Goal: Transaction & Acquisition: Purchase product/service

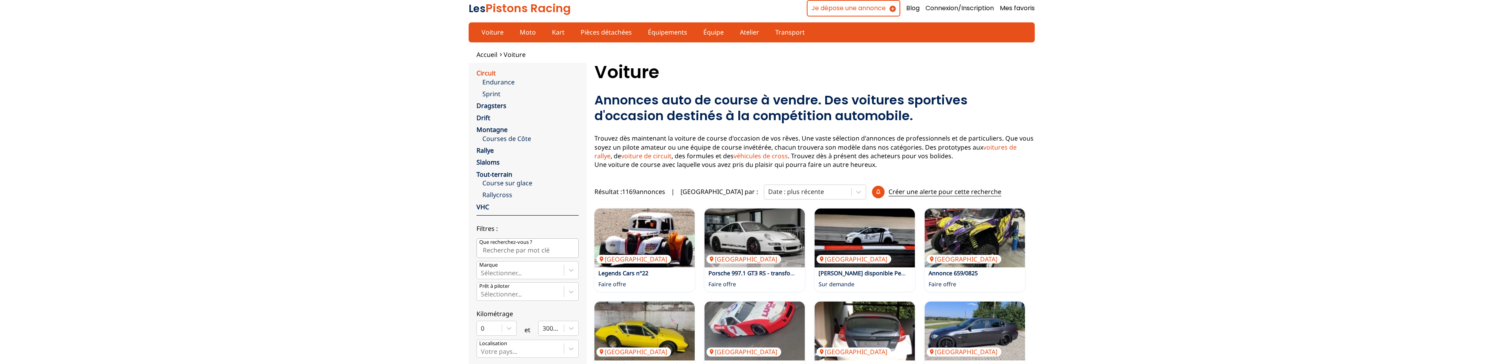
click at [490, 72] on link "Circuit" at bounding box center [485, 73] width 19 height 9
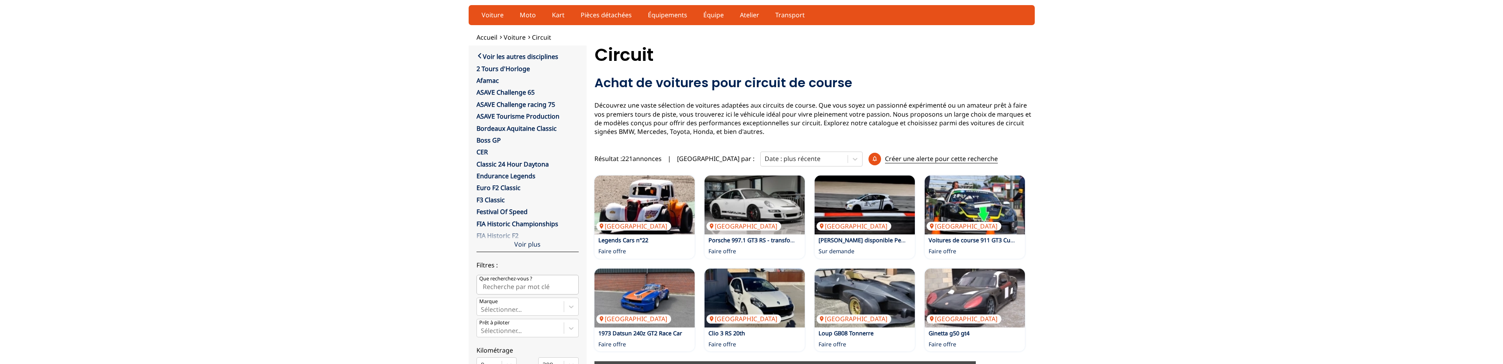
scroll to position [80, 0]
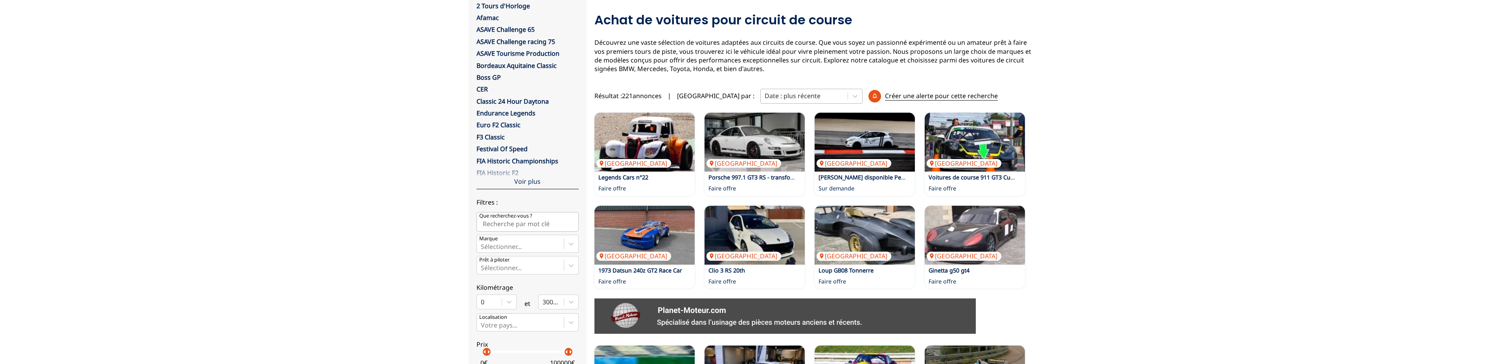
click at [764, 97] on div at bounding box center [803, 96] width 79 height 9
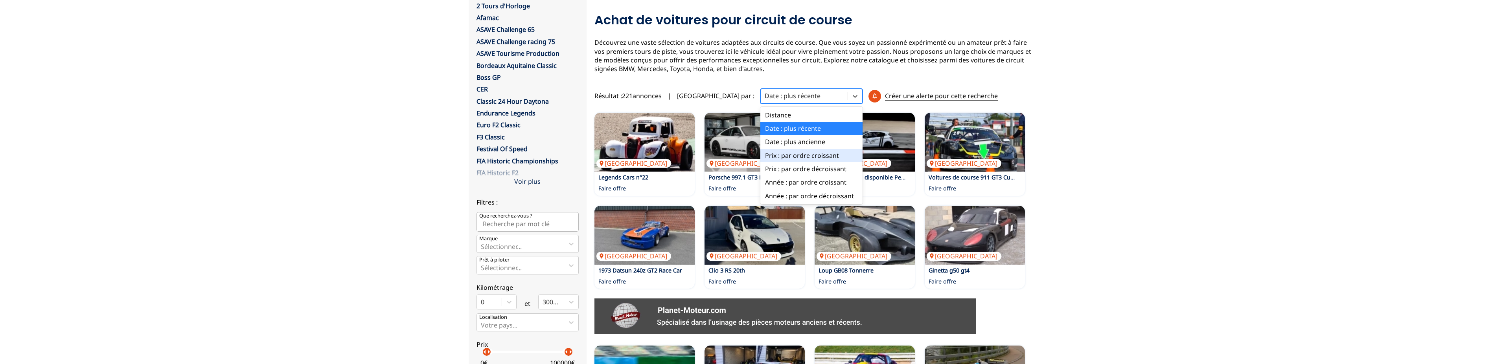
click at [766, 158] on div "Prix : par ordre croissant" at bounding box center [811, 155] width 102 height 13
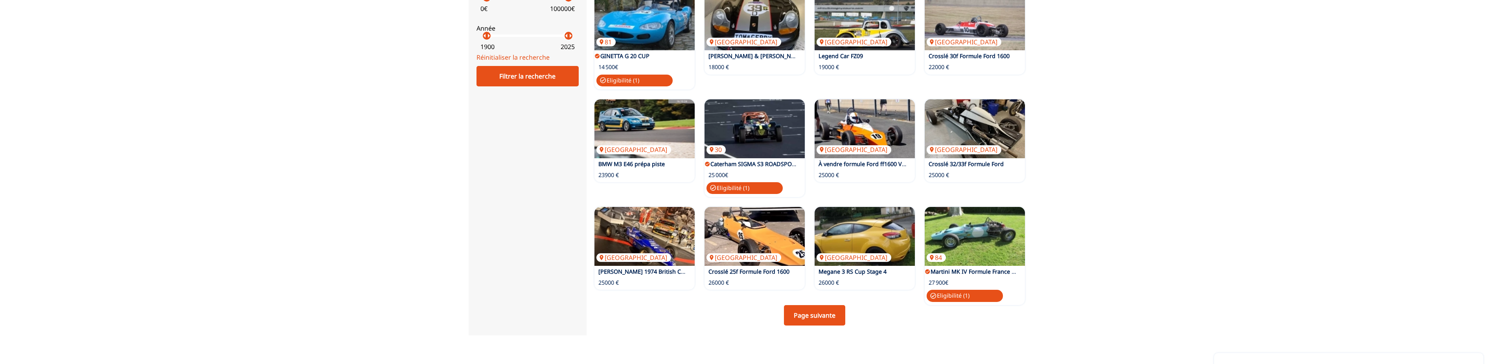
scroll to position [481, 0]
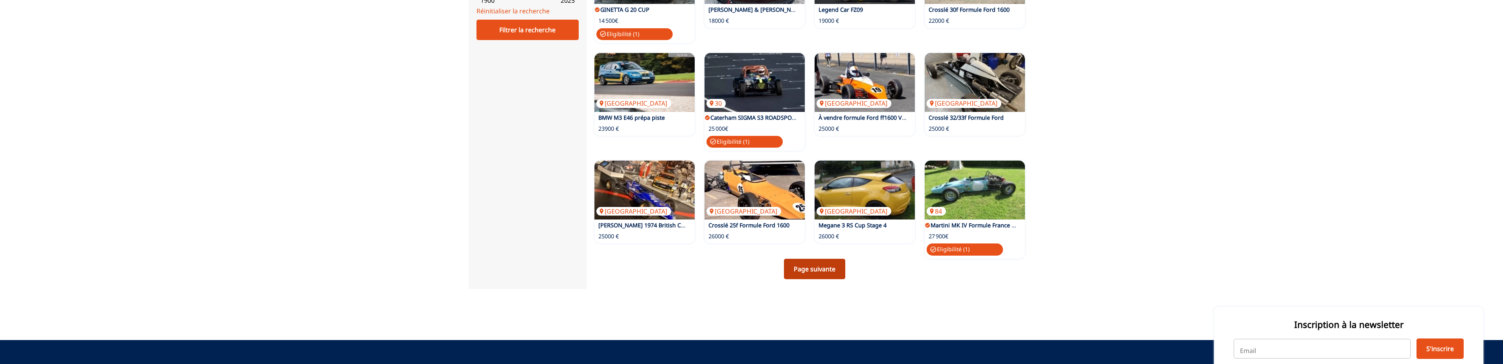
click at [811, 272] on link "Page suivante" at bounding box center [814, 269] width 61 height 20
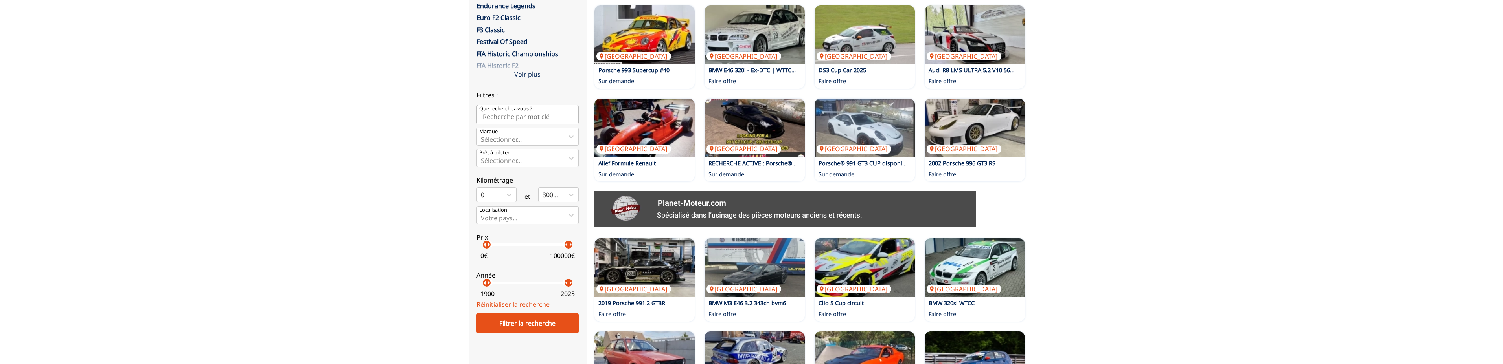
scroll to position [200, 0]
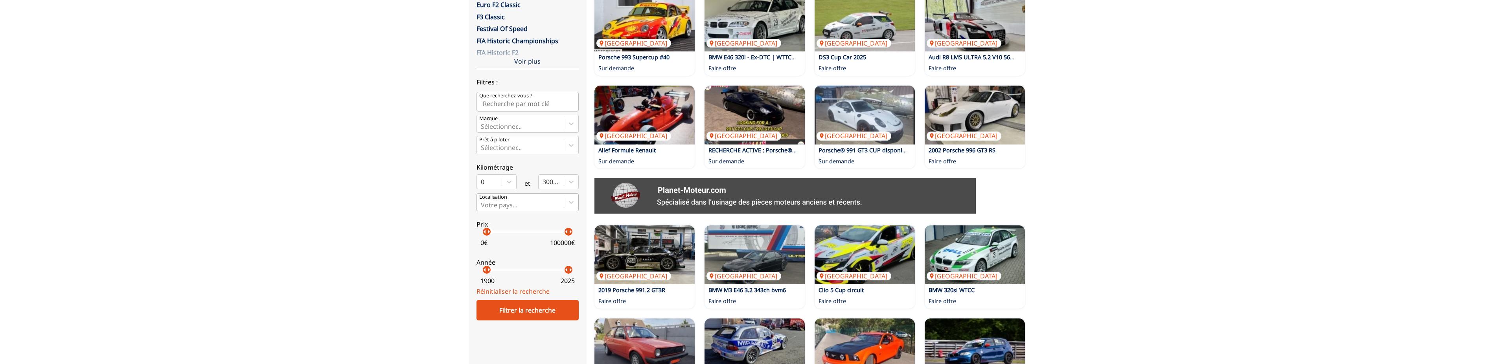
click at [523, 202] on div at bounding box center [520, 205] width 79 height 9
click at [482, 202] on input "Votre pays..." at bounding box center [482, 205] width 2 height 7
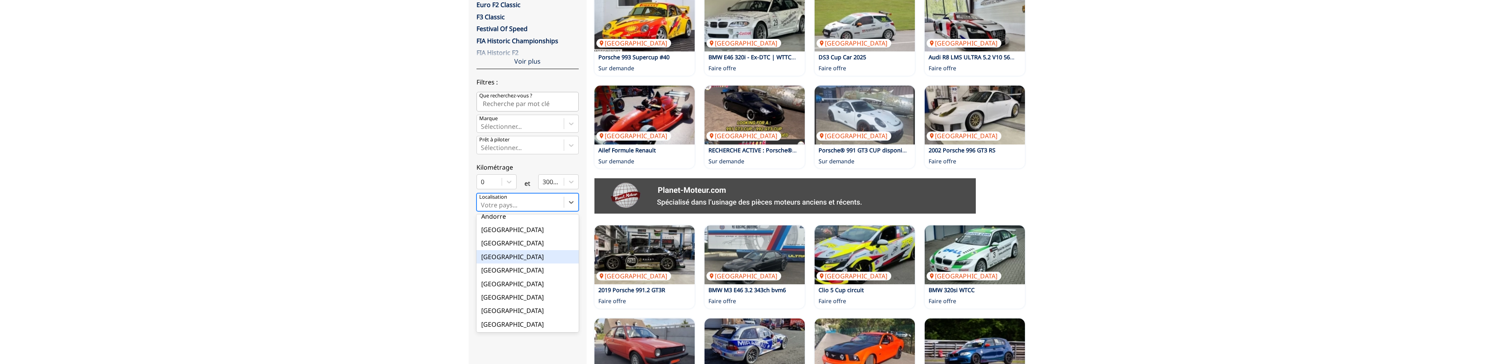
scroll to position [40, 0]
click at [503, 235] on div "Belgique" at bounding box center [527, 236] width 102 height 13
click at [482, 209] on input "option Belgique focused, 5 of 18. 18 results available. Use Up and Down to choo…" at bounding box center [482, 205] width 2 height 7
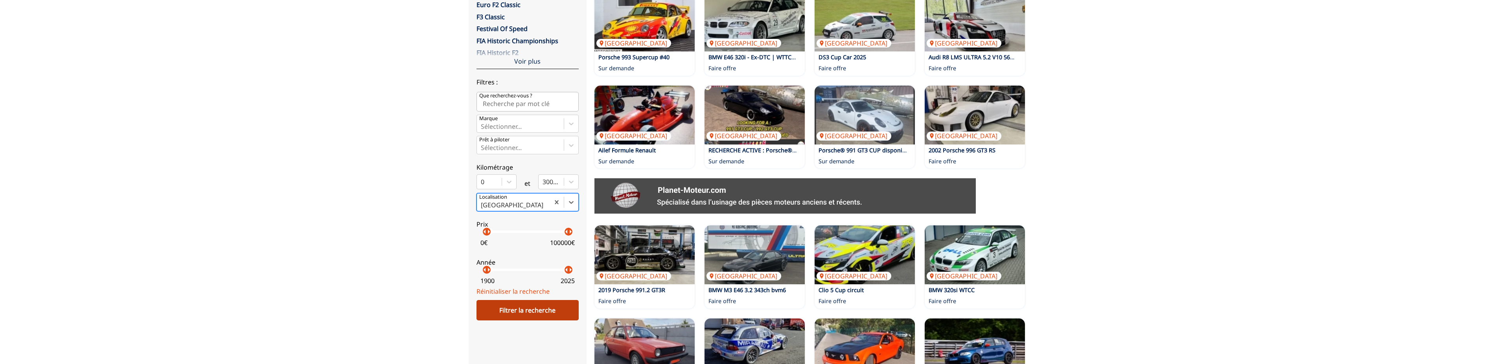
click at [496, 308] on div "Filtrer la recherche" at bounding box center [527, 310] width 102 height 20
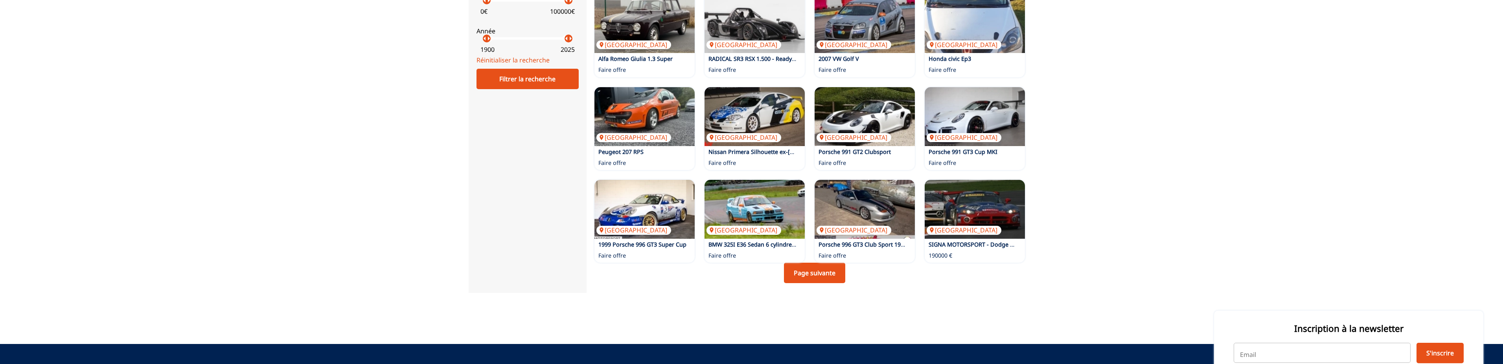
scroll to position [441, 0]
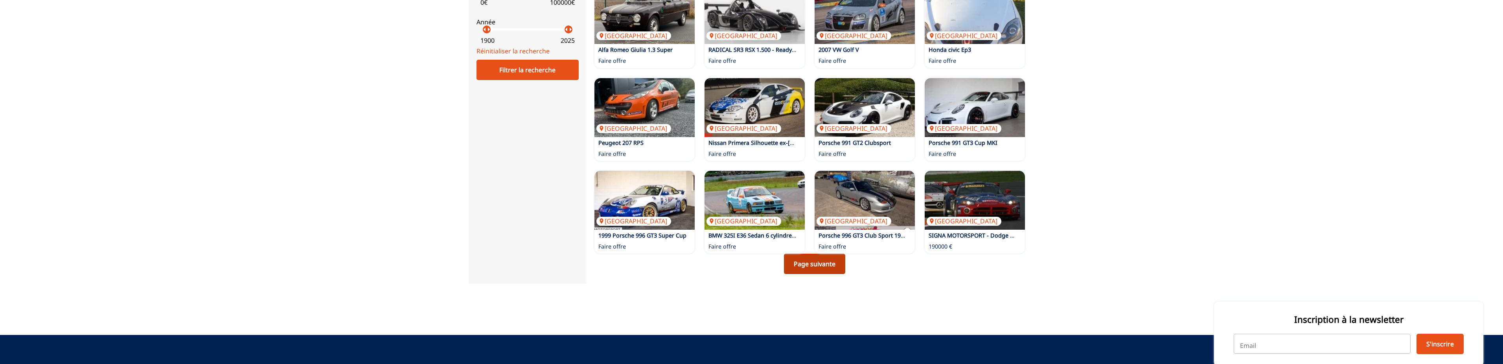
click at [813, 271] on link "Page suivante" at bounding box center [814, 264] width 61 height 20
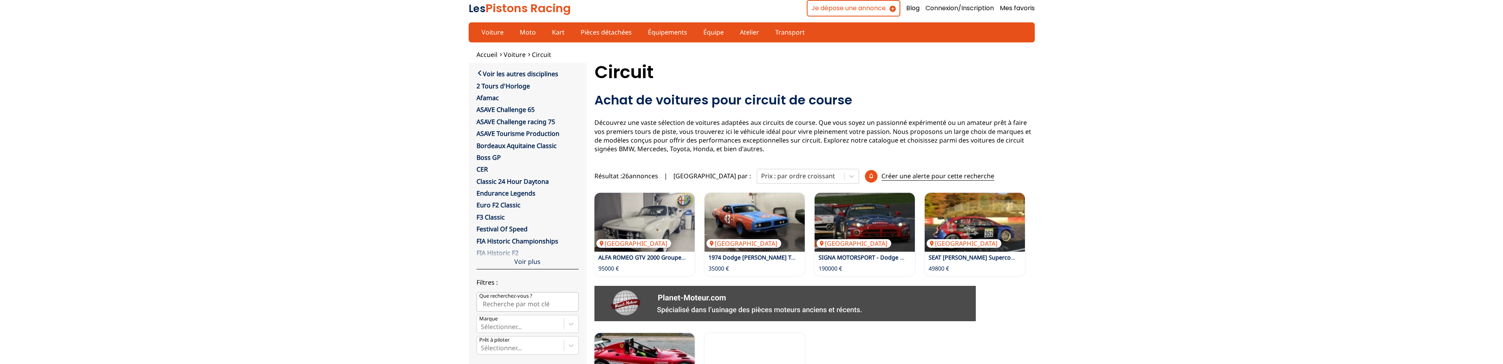
scroll to position [120, 0]
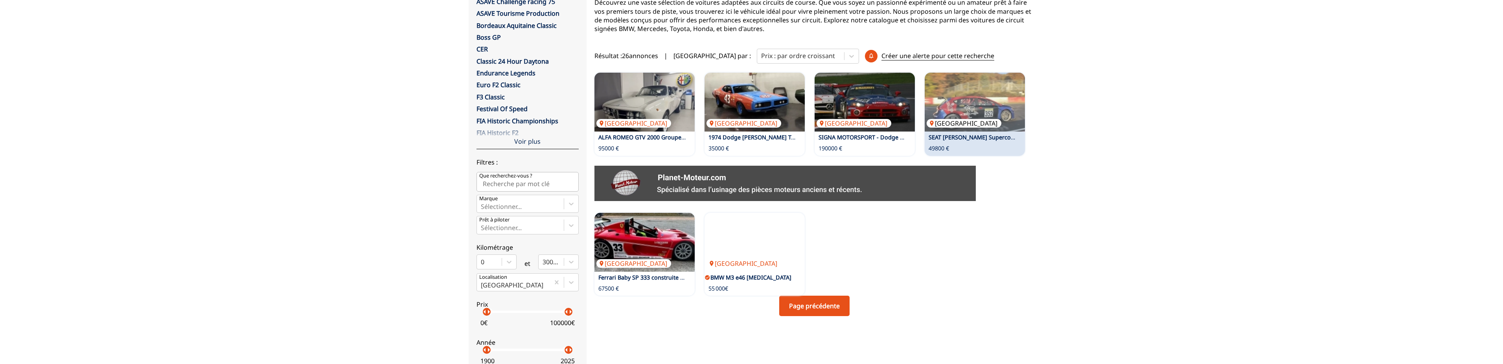
click at [986, 103] on img at bounding box center [974, 102] width 100 height 59
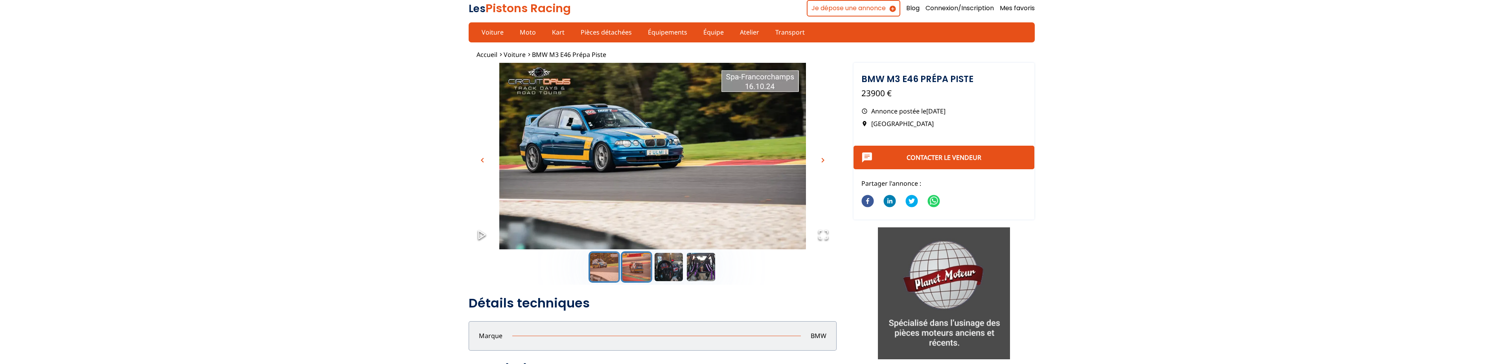
click at [634, 279] on button "Go to Slide 2" at bounding box center [636, 267] width 31 height 31
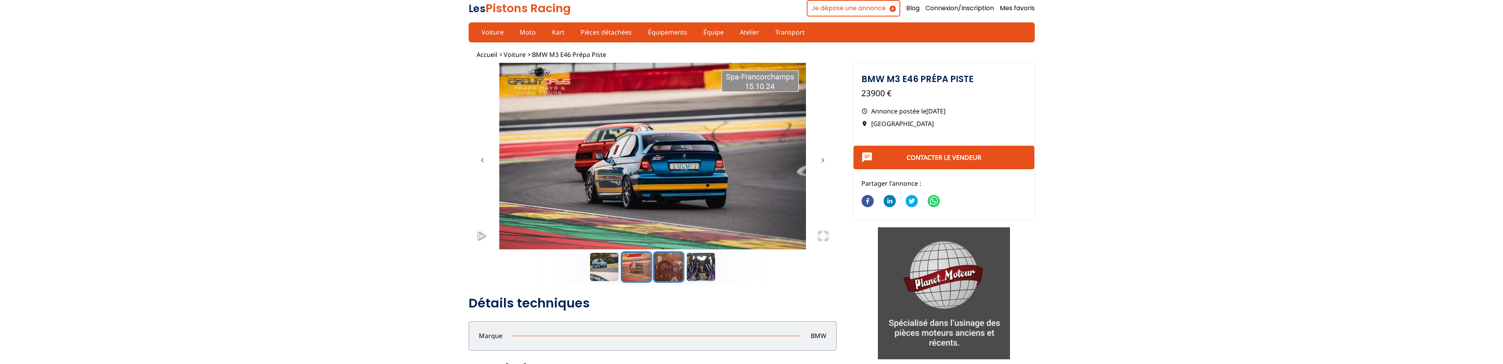
click at [672, 273] on button "Go to Slide 3" at bounding box center [668, 267] width 31 height 31
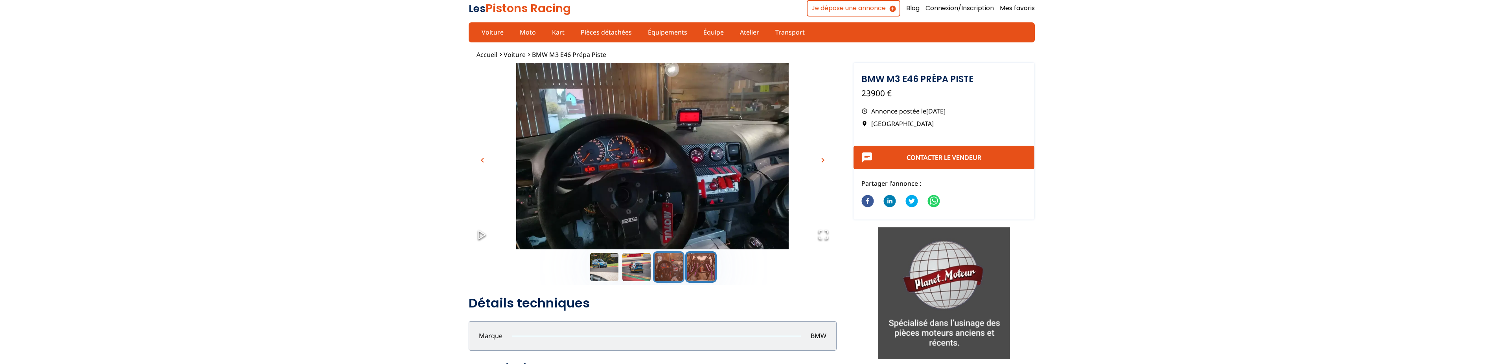
click at [716, 265] on button "Go to Slide 4" at bounding box center [700, 267] width 31 height 31
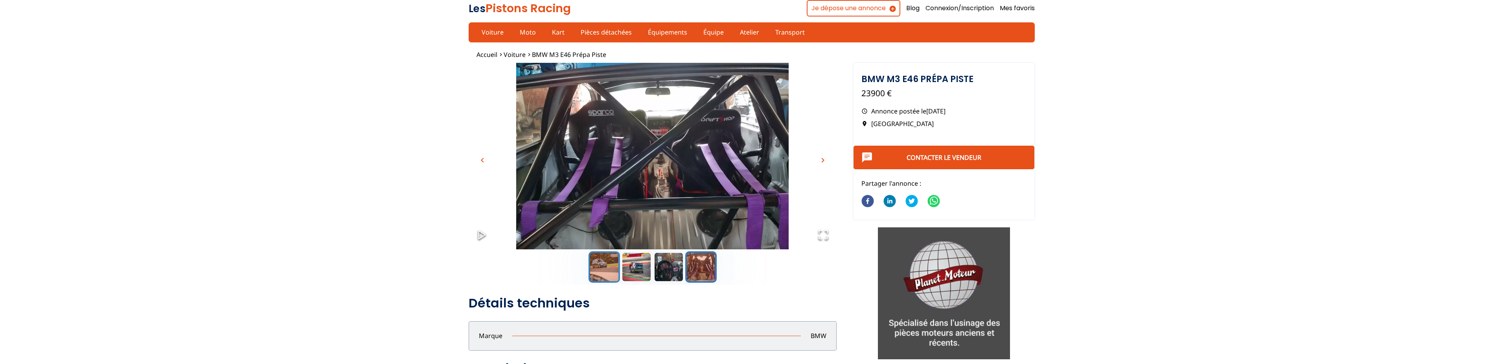
click at [608, 267] on button "Go to Slide 1" at bounding box center [603, 267] width 31 height 31
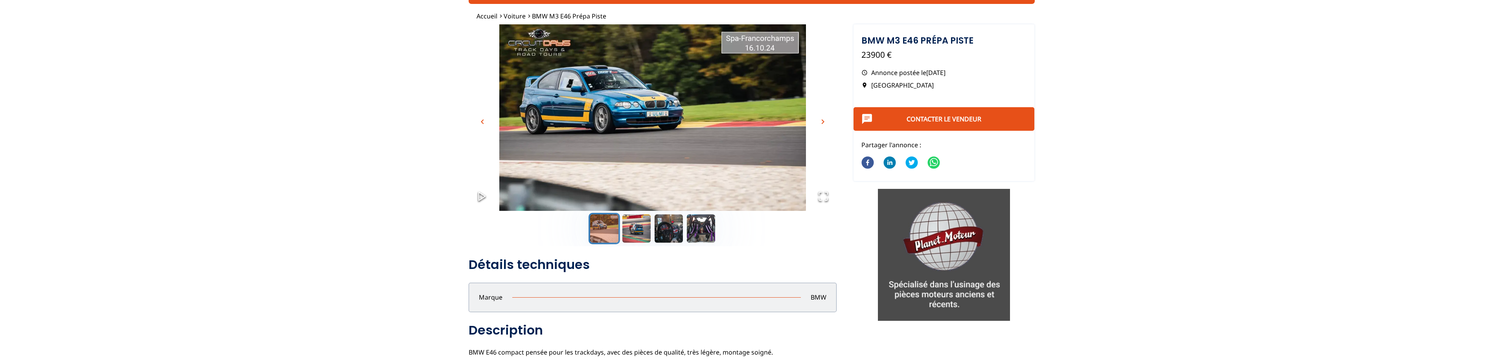
scroll to position [200, 0]
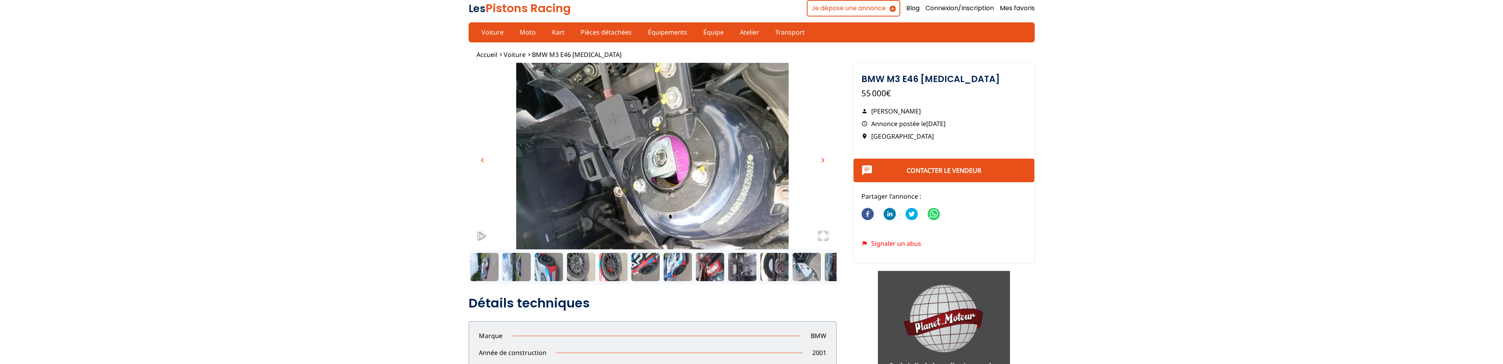
click at [822, 154] on img "Go to Slide 14" at bounding box center [653, 165] width 368 height 204
click at [823, 159] on span "chevron_right" at bounding box center [822, 160] width 9 height 9
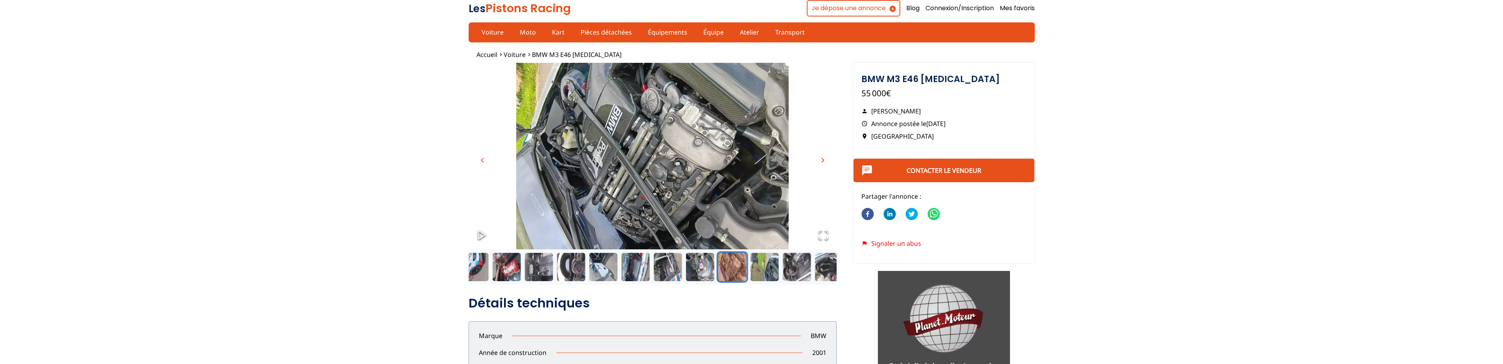
click at [823, 159] on span "chevron_right" at bounding box center [822, 160] width 9 height 9
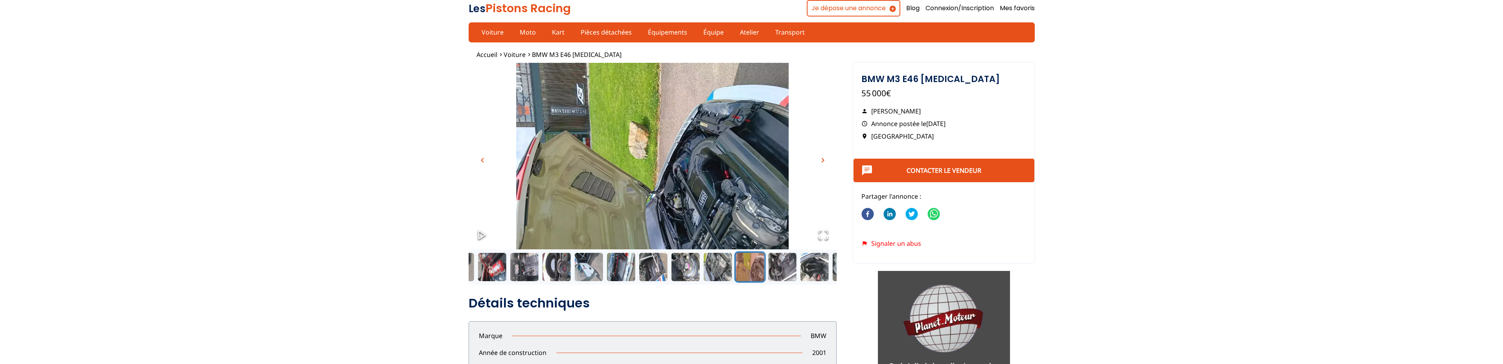
click at [823, 159] on span "chevron_right" at bounding box center [822, 160] width 9 height 9
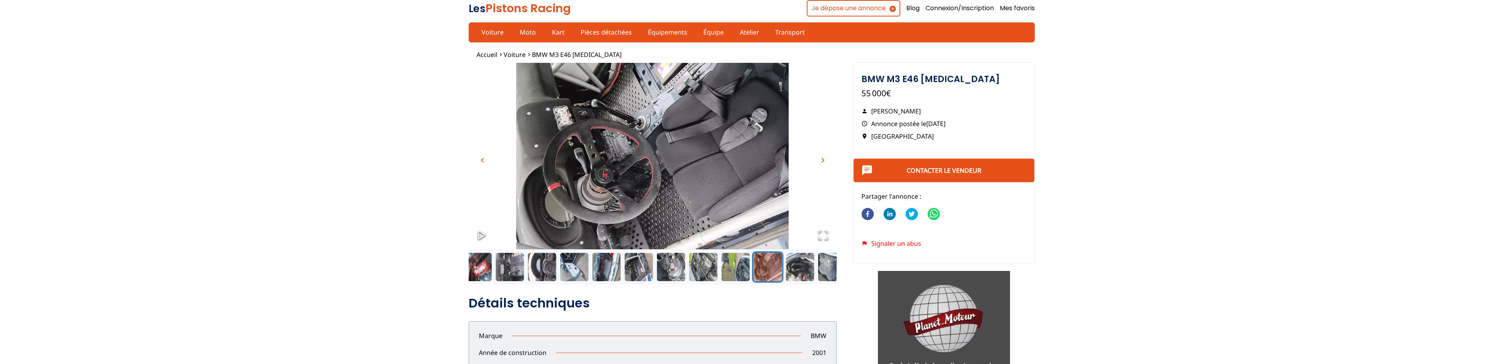
click at [823, 158] on span "chevron_right" at bounding box center [822, 160] width 9 height 9
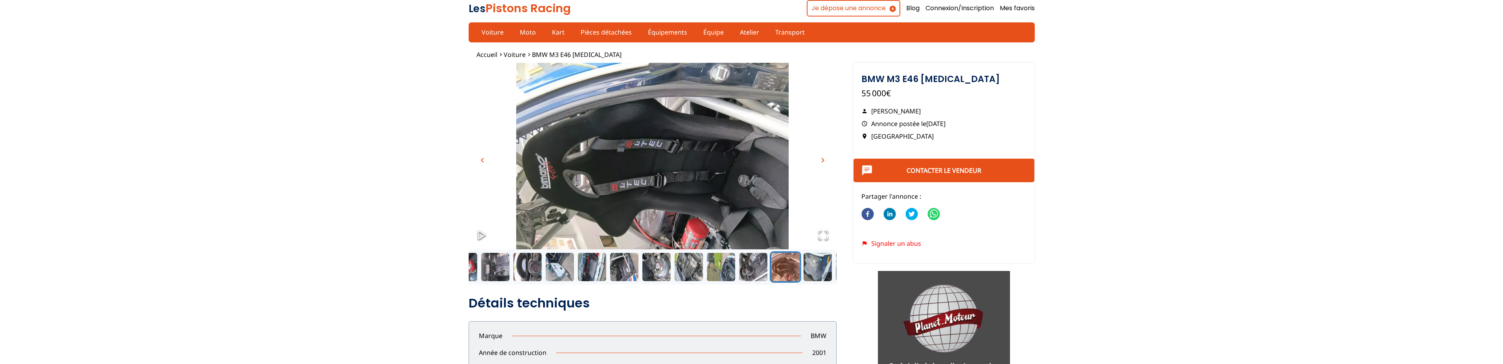
click at [823, 160] on span "chevron_right" at bounding box center [822, 160] width 9 height 9
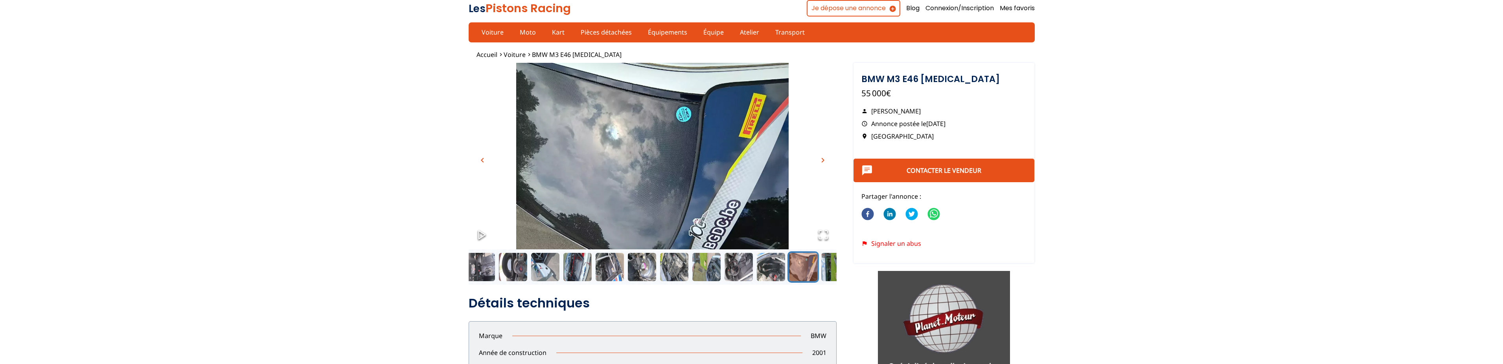
click at [823, 160] on span "chevron_right" at bounding box center [822, 160] width 9 height 9
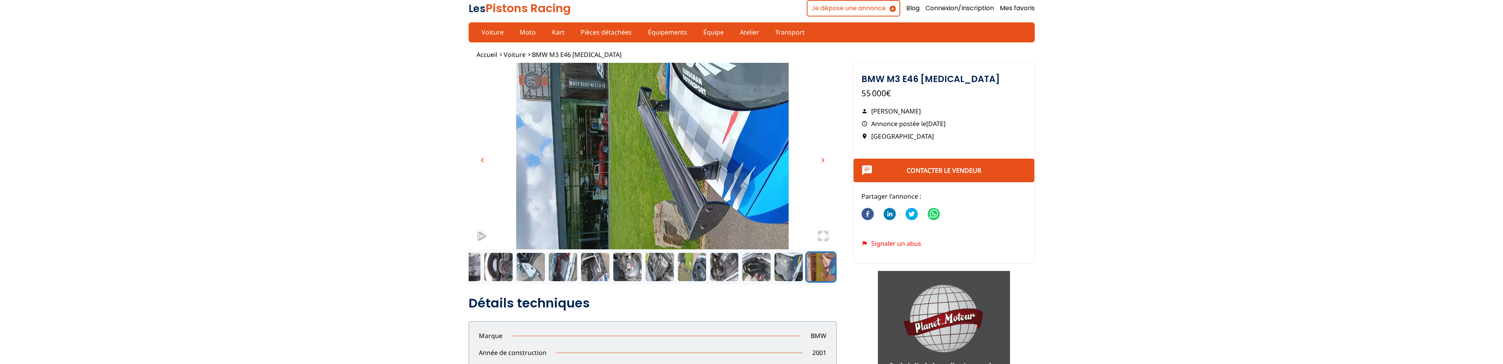
click at [823, 160] on span "chevron_right" at bounding box center [822, 160] width 9 height 9
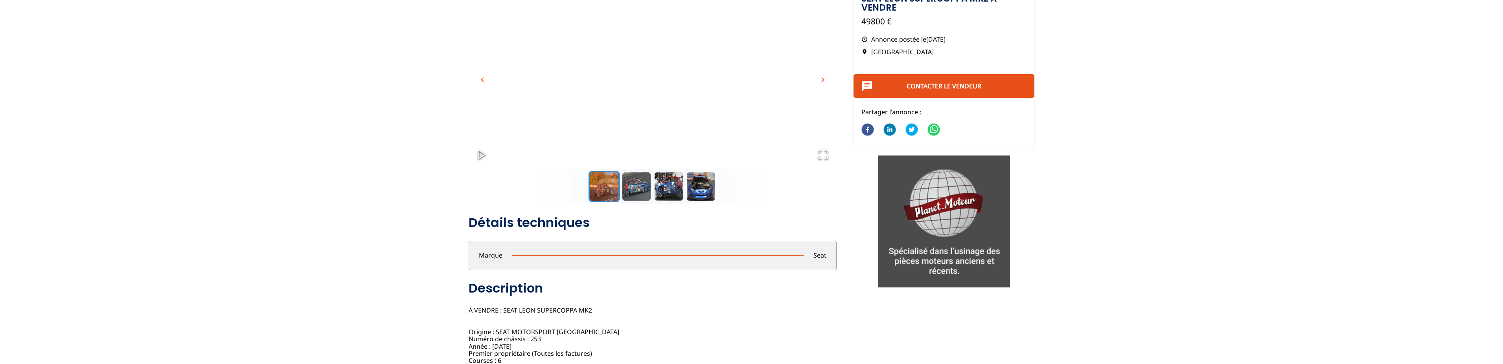
scroll to position [80, 0]
click at [700, 189] on button "Go to Slide 4" at bounding box center [700, 186] width 31 height 31
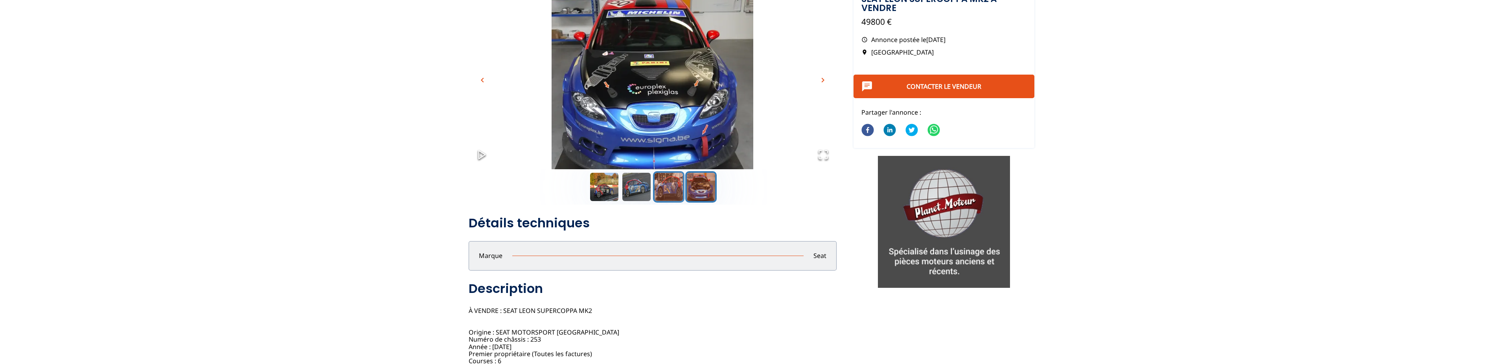
click at [681, 189] on button "Go to Slide 3" at bounding box center [668, 186] width 31 height 31
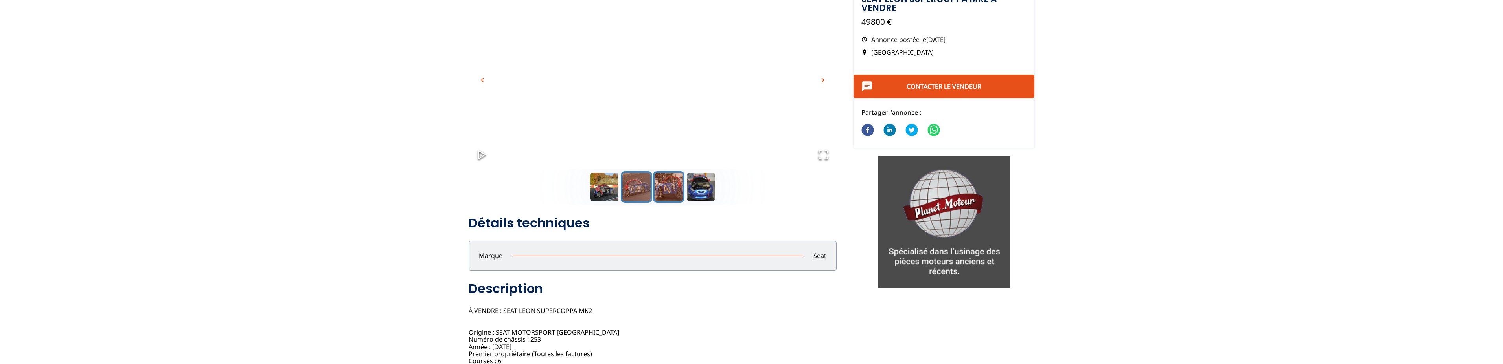
click at [637, 191] on button "Go to Slide 2" at bounding box center [636, 186] width 31 height 31
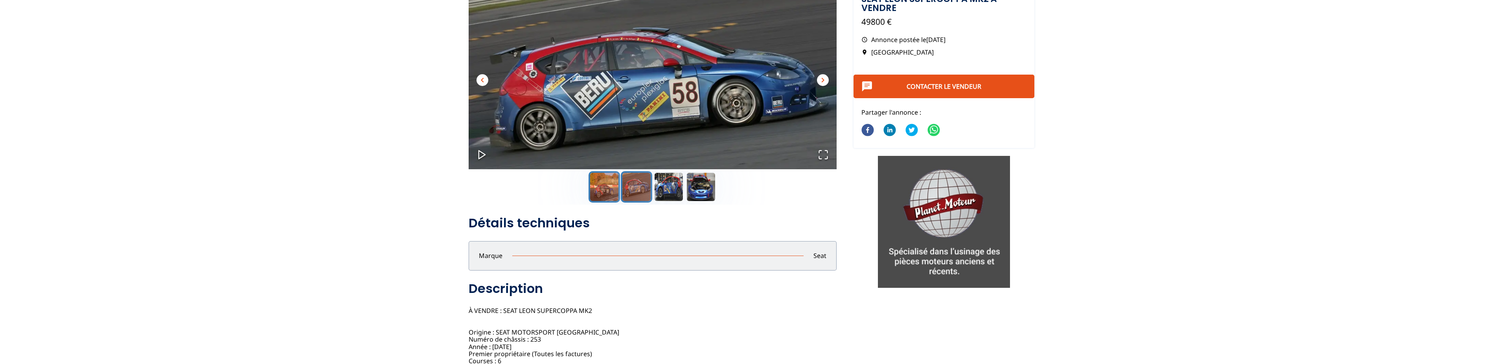
click at [596, 189] on button "Go to Slide 1" at bounding box center [603, 186] width 31 height 31
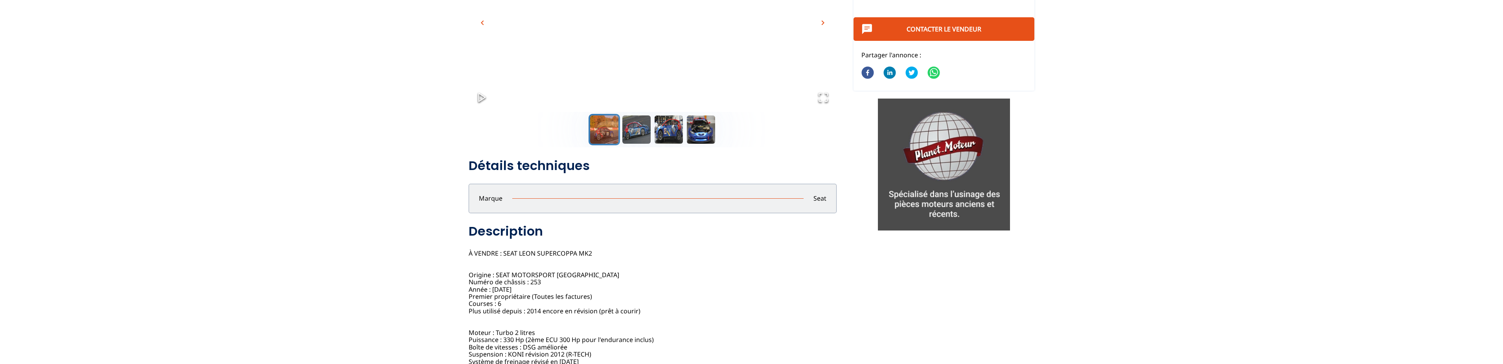
scroll to position [0, 0]
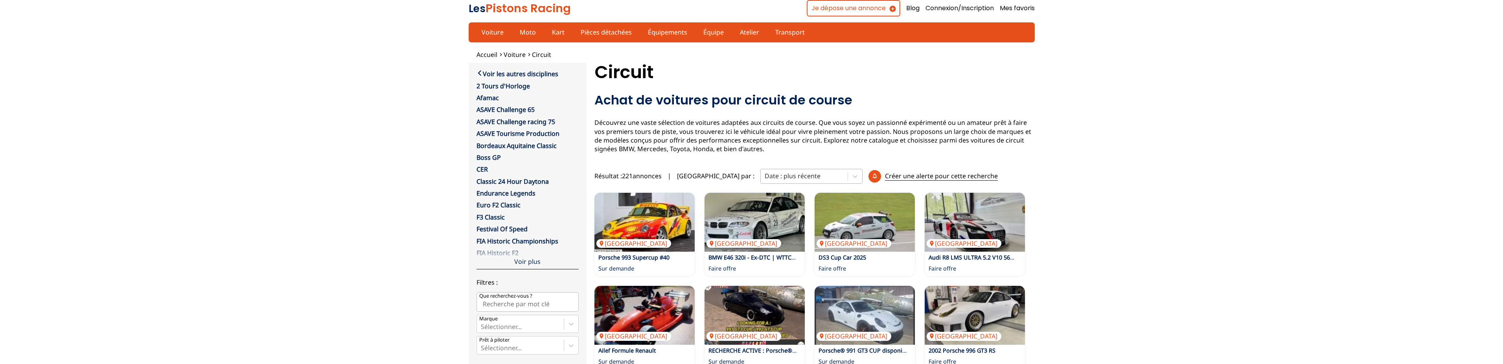
click at [779, 175] on div at bounding box center [803, 176] width 79 height 9
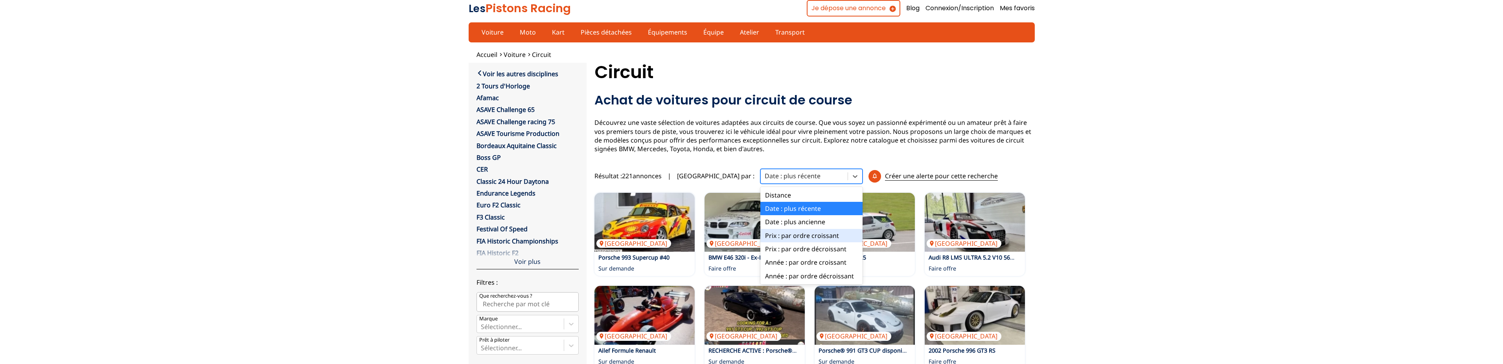
click at [760, 237] on div "Prix : par ordre croissant" at bounding box center [811, 235] width 102 height 13
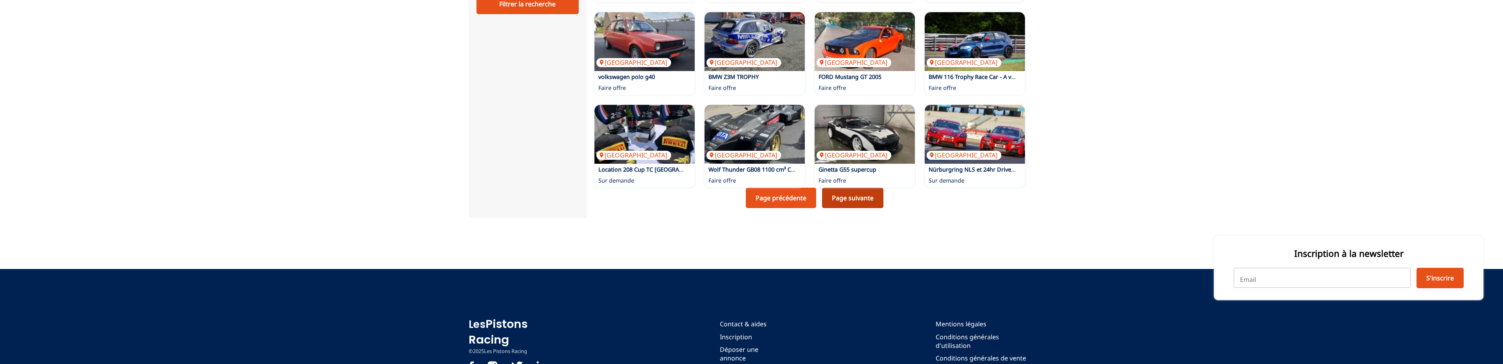
click at [858, 198] on link "Page suivante" at bounding box center [852, 198] width 61 height 20
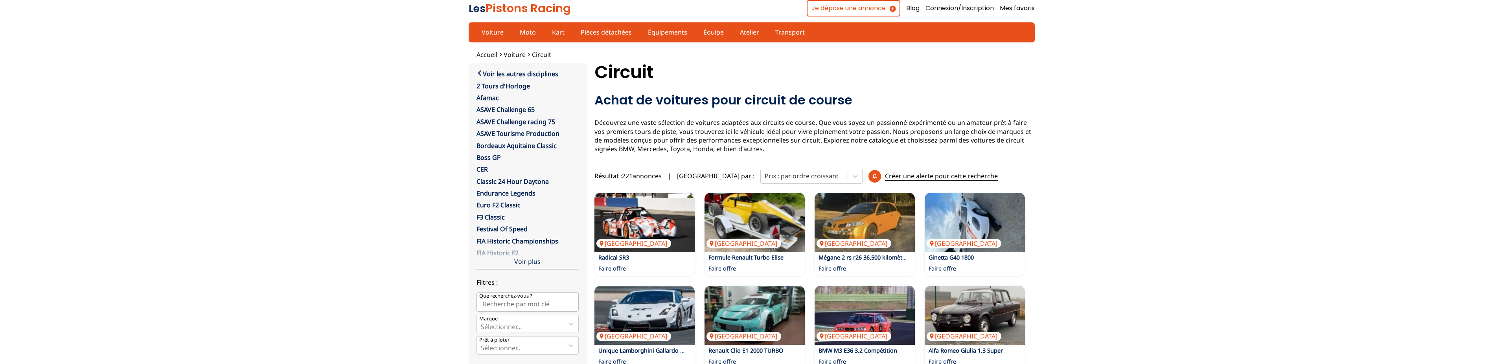
scroll to position [160, 0]
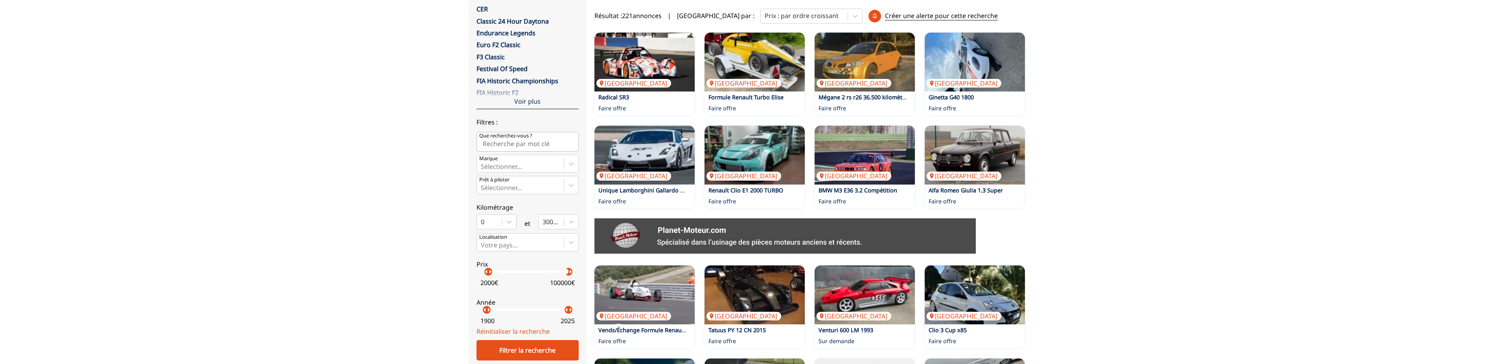
click at [488, 277] on p "arrow_right" at bounding box center [489, 271] width 9 height 9
click at [516, 356] on div "Filtrer la recherche" at bounding box center [527, 350] width 102 height 20
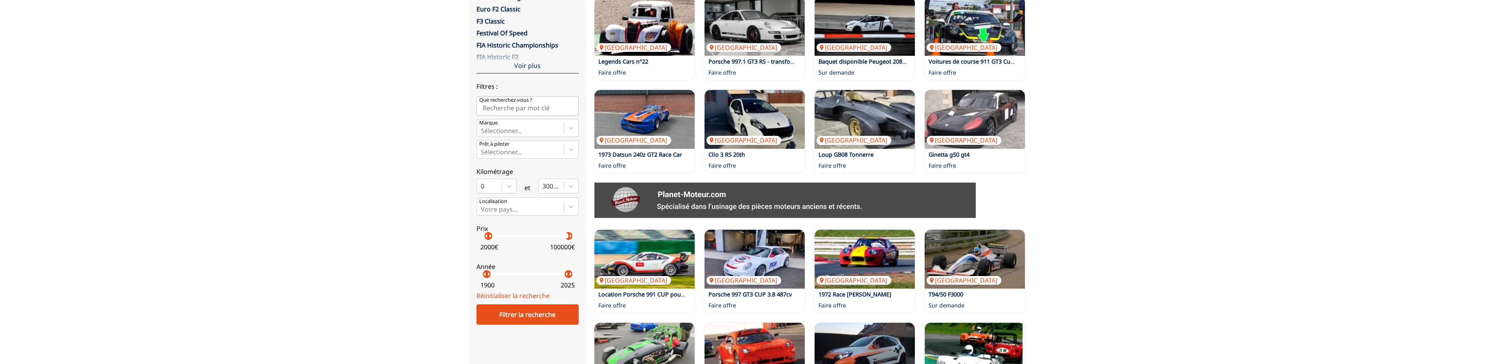
scroll to position [200, 0]
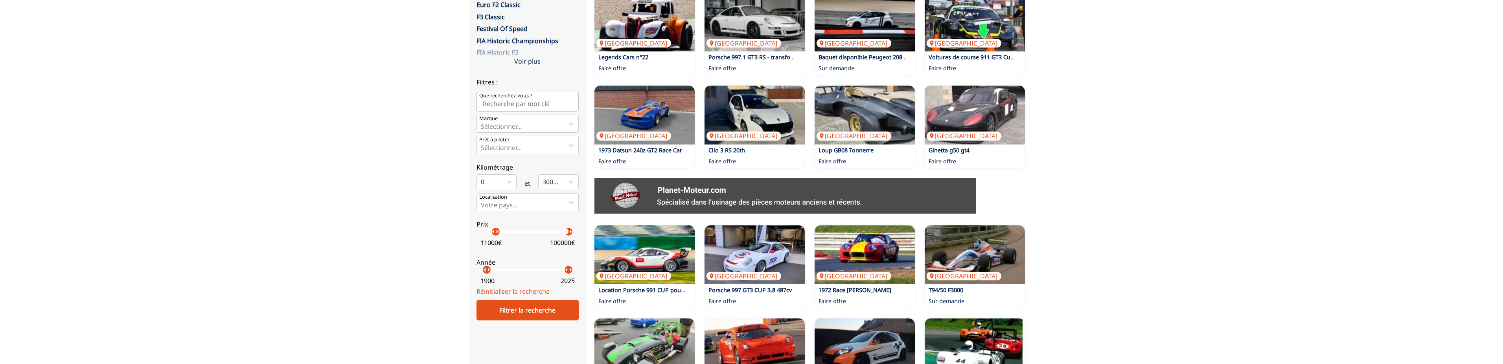
drag, startPoint x: 491, startPoint y: 237, endPoint x: 499, endPoint y: 239, distance: 8.9
click at [499, 237] on p "arrow_right" at bounding box center [496, 231] width 9 height 9
drag, startPoint x: 497, startPoint y: 235, endPoint x: 492, endPoint y: 236, distance: 4.8
click at [492, 236] on p "arrow_right" at bounding box center [494, 231] width 9 height 9
click at [515, 311] on div "Filtrer la recherche" at bounding box center [527, 310] width 102 height 20
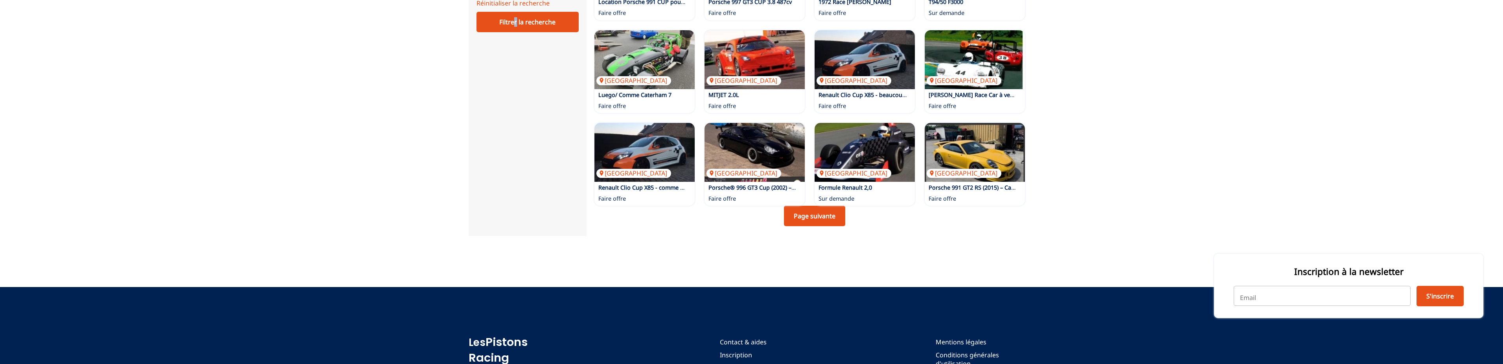
scroll to position [521, 0]
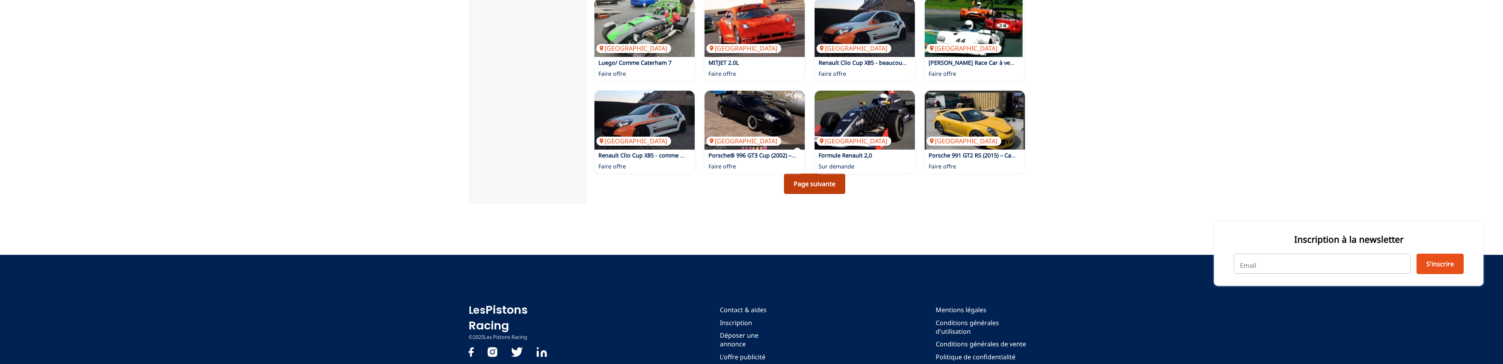
click at [805, 189] on link "Page suivante" at bounding box center [814, 184] width 61 height 20
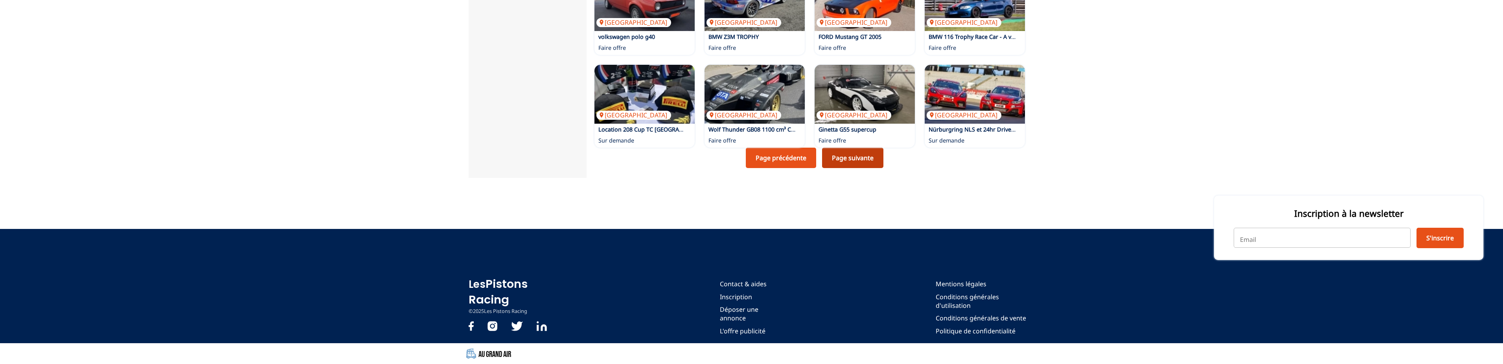
click at [853, 155] on link "Page suivante" at bounding box center [852, 158] width 61 height 20
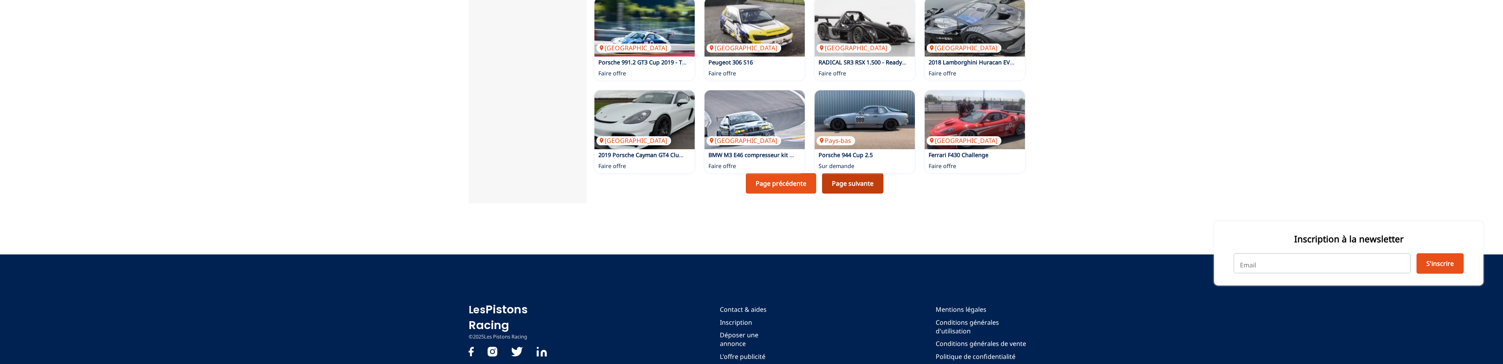
click at [845, 190] on link "Page suivante" at bounding box center [852, 183] width 61 height 20
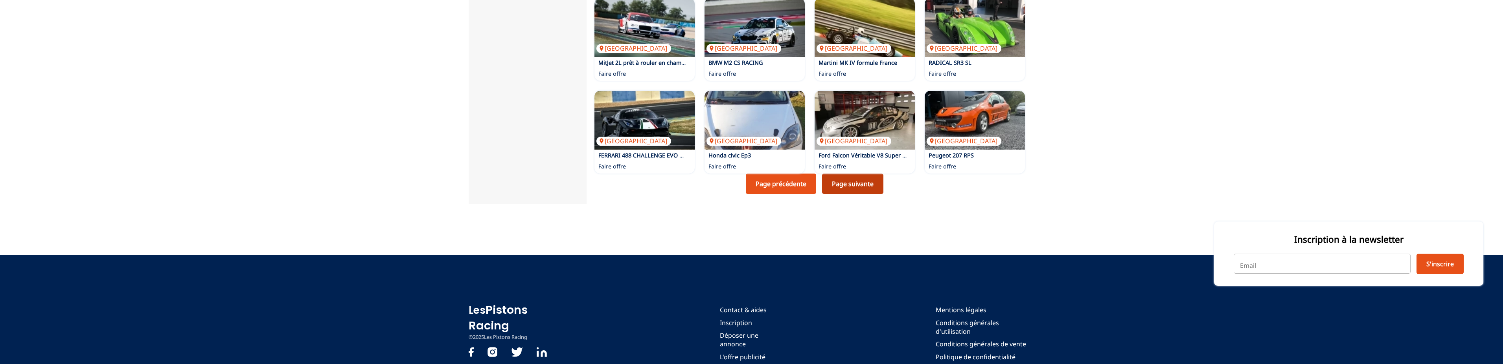
click at [850, 184] on link "Page suivante" at bounding box center [852, 184] width 61 height 20
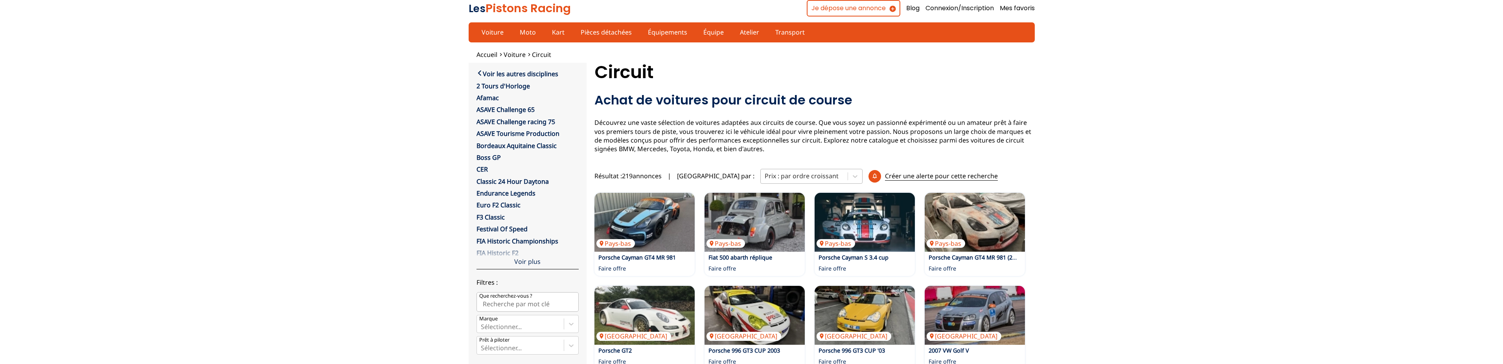
click at [767, 178] on div at bounding box center [803, 176] width 79 height 9
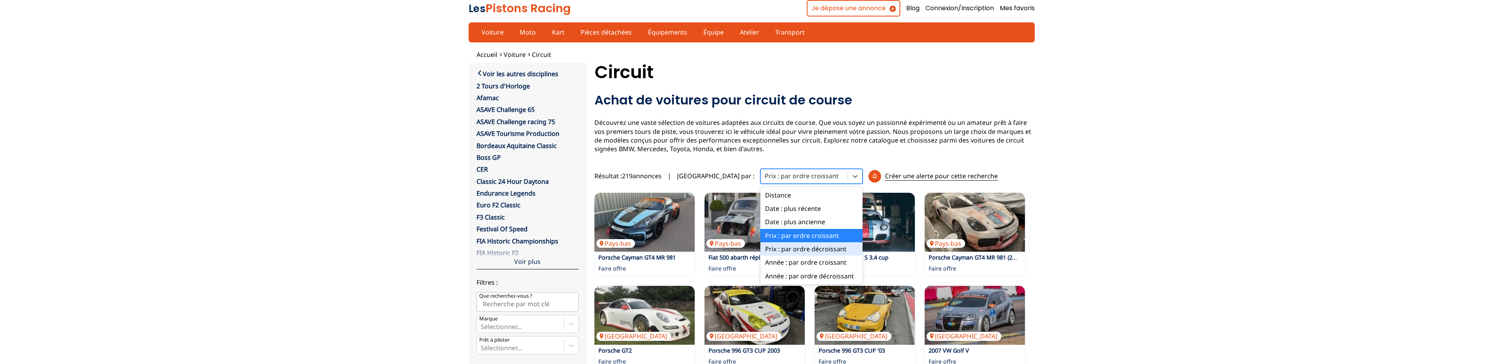
click at [760, 247] on div "Prix : par ordre décroissant" at bounding box center [811, 249] width 102 height 13
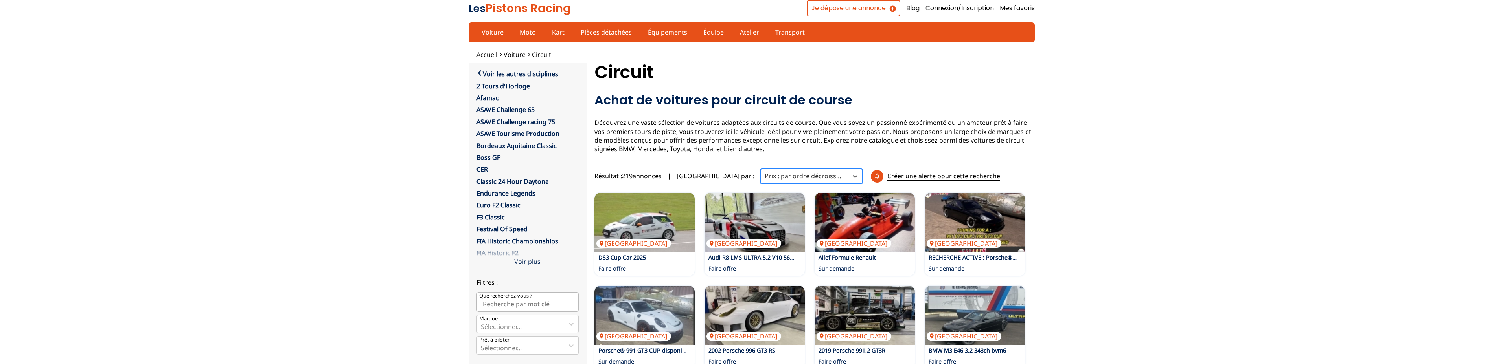
click at [764, 175] on div at bounding box center [803, 176] width 79 height 9
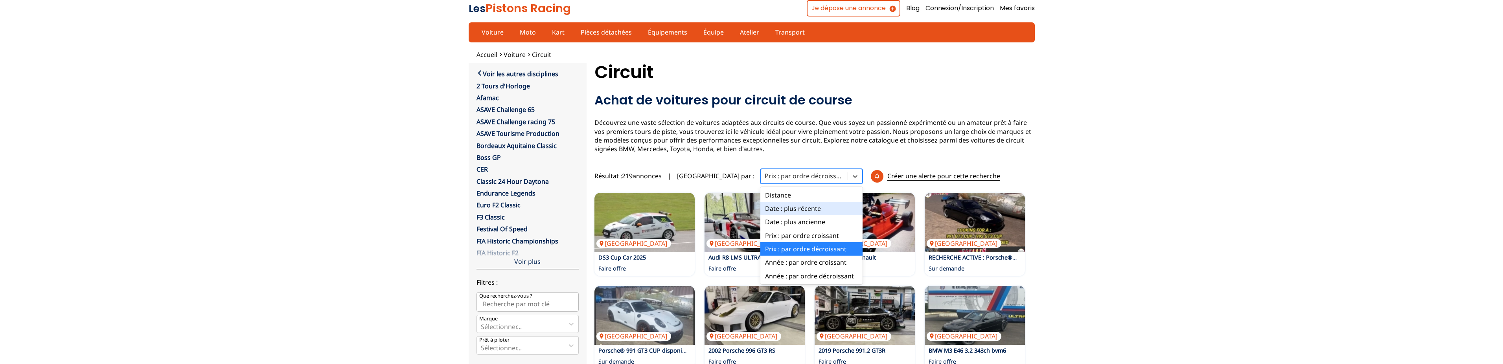
click at [760, 205] on div "Date : plus récente" at bounding box center [811, 208] width 102 height 13
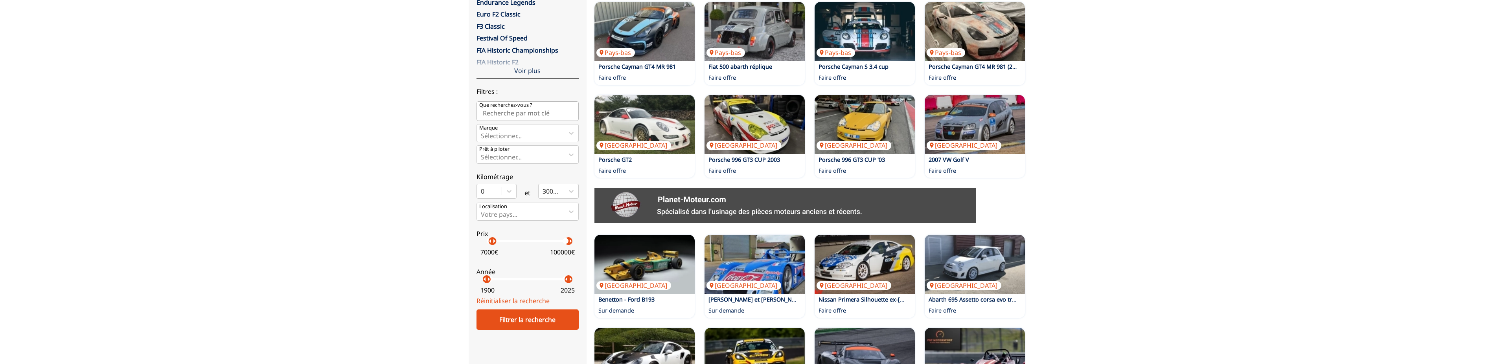
scroll to position [241, 0]
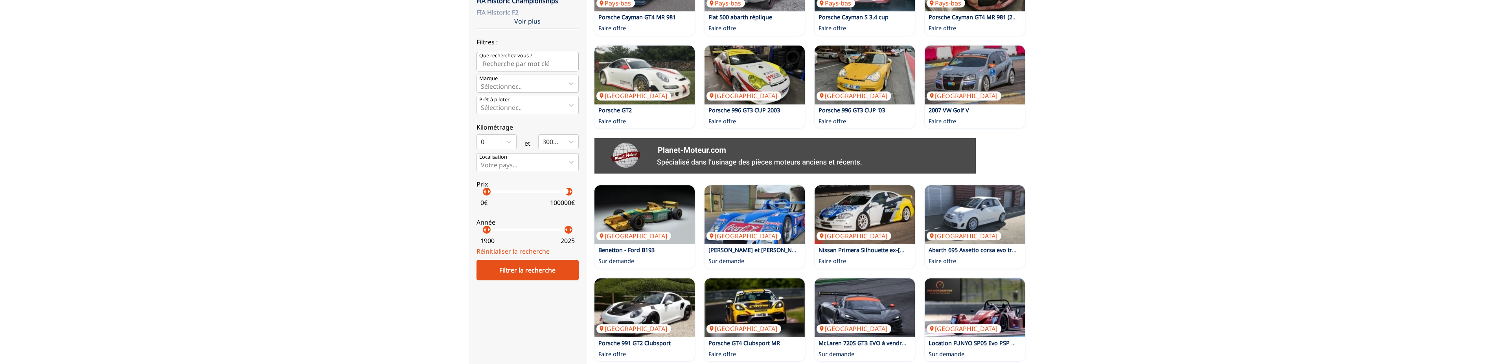
drag, startPoint x: 492, startPoint y: 198, endPoint x: 406, endPoint y: 204, distance: 86.2
click at [410, 203] on div "Accueil Voiture Circuit close Voir les autres disciplines 2 Tours d'Horloge Afa…" at bounding box center [751, 147] width 1503 height 675
click at [523, 277] on div "Filtrer la recherche" at bounding box center [527, 270] width 102 height 20
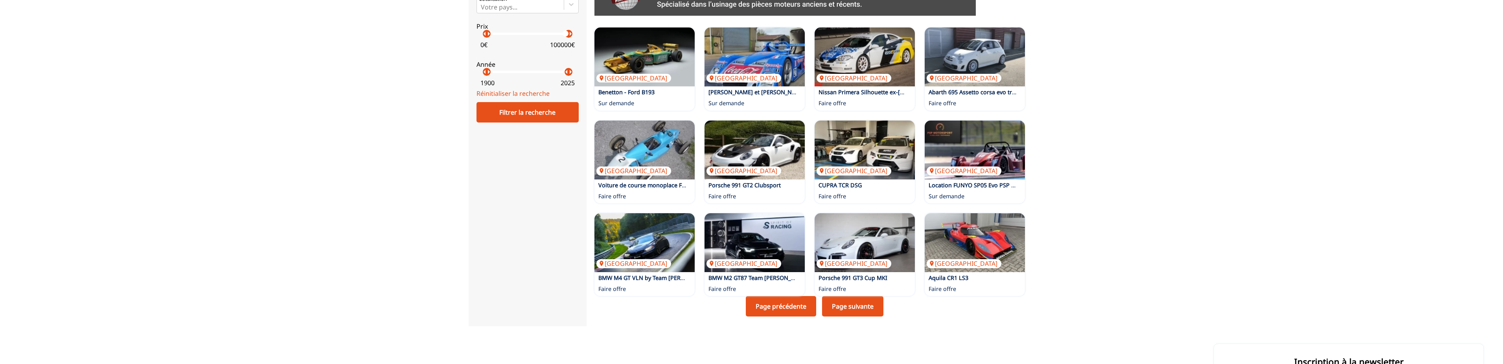
scroll to position [401, 0]
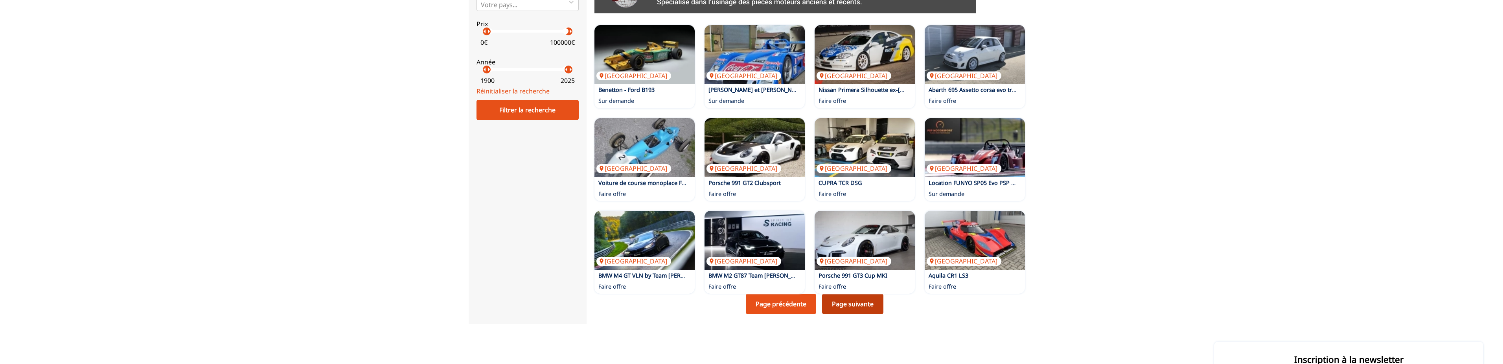
click at [850, 309] on link "Page suivante" at bounding box center [852, 304] width 61 height 20
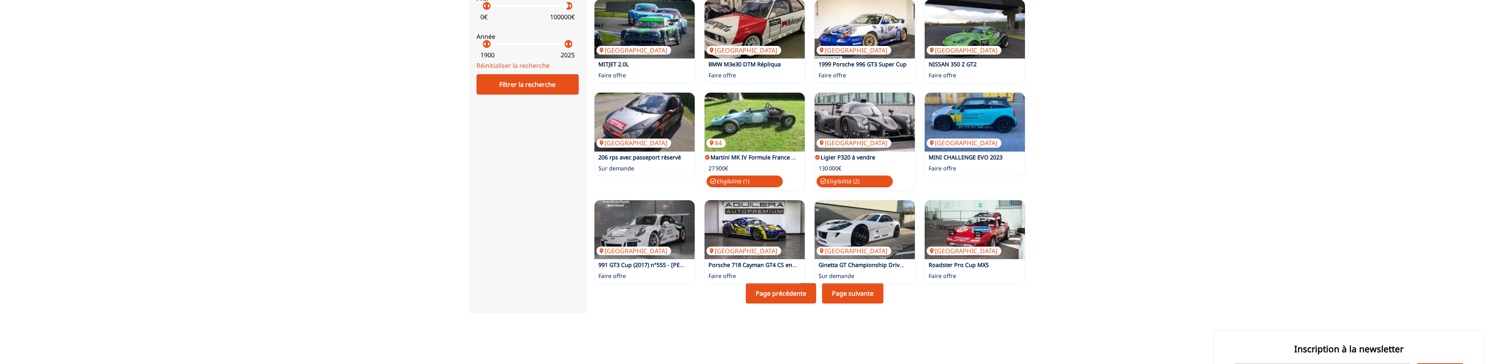
scroll to position [481, 0]
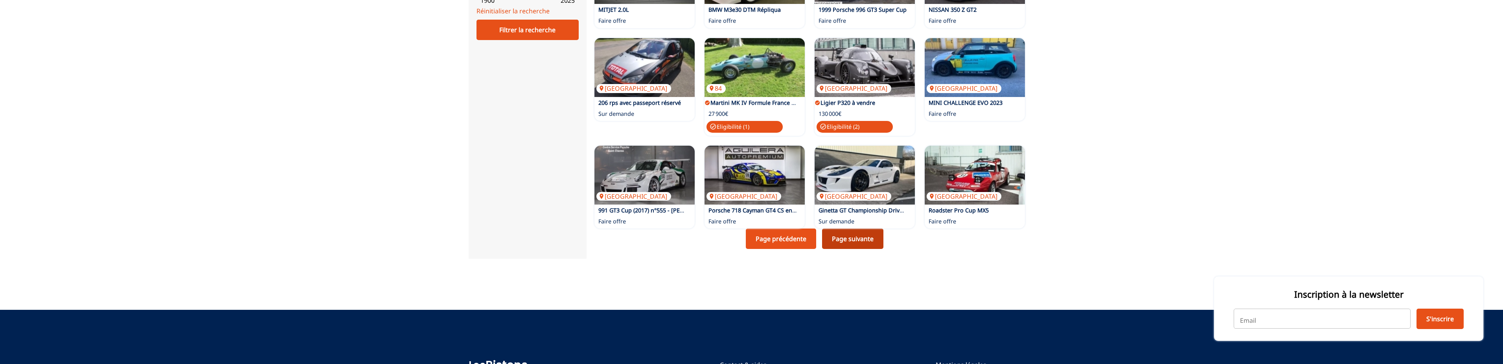
click at [838, 240] on link "Page suivante" at bounding box center [852, 239] width 61 height 20
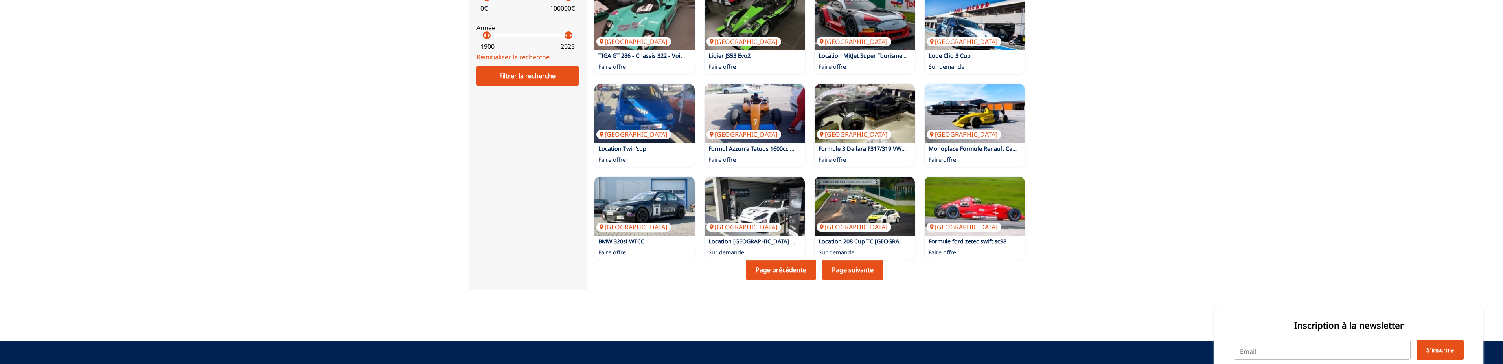
scroll to position [441, 0]
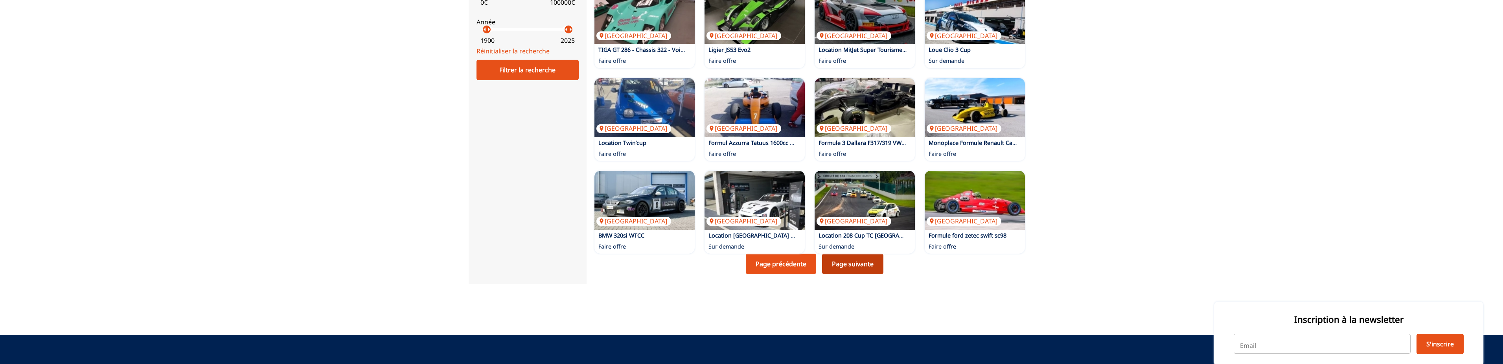
click at [856, 272] on link "Page suivante" at bounding box center [852, 264] width 61 height 20
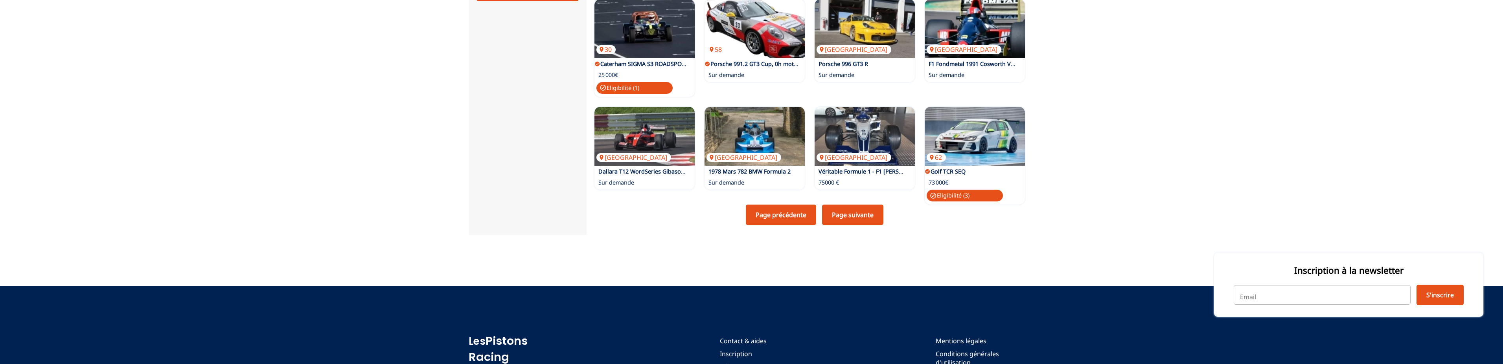
scroll to position [521, 0]
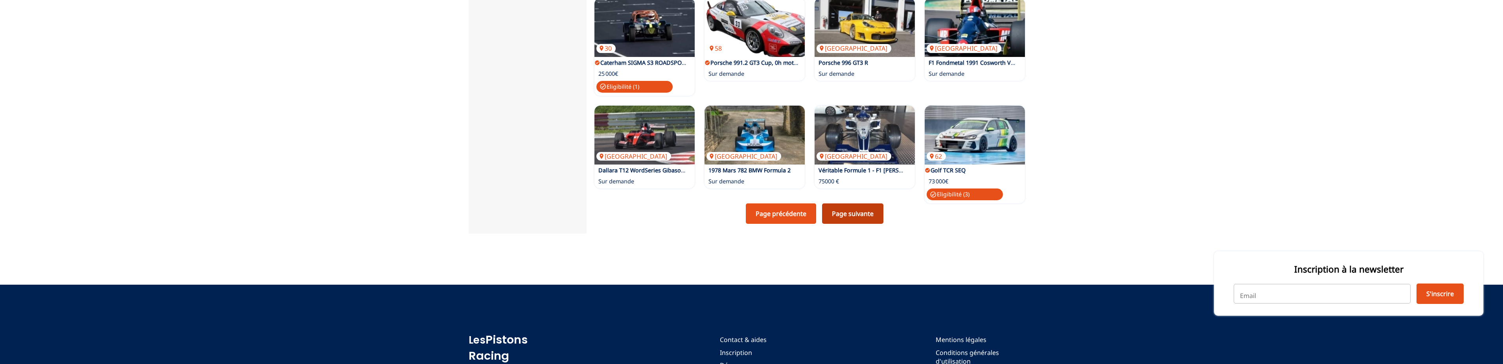
click at [867, 218] on link "Page suivante" at bounding box center [852, 214] width 61 height 20
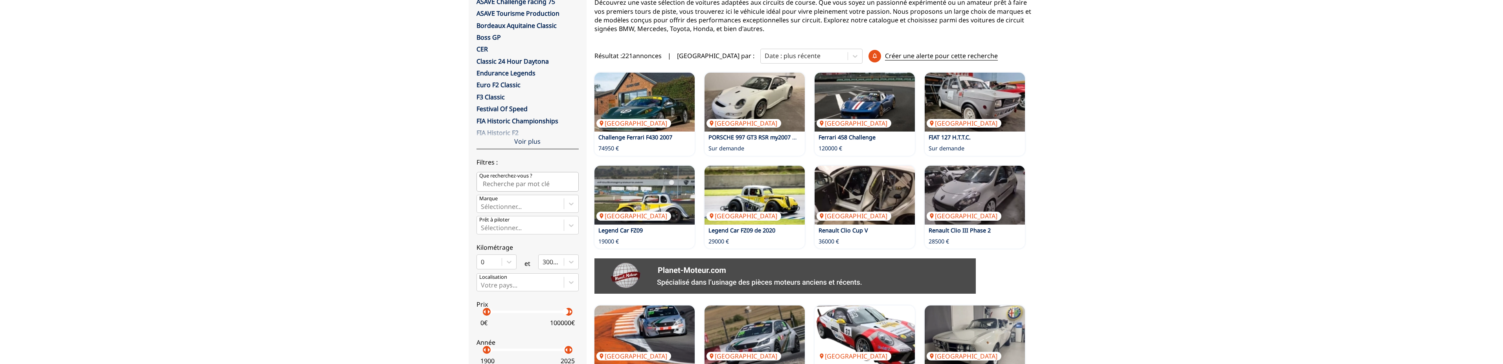
scroll to position [361, 0]
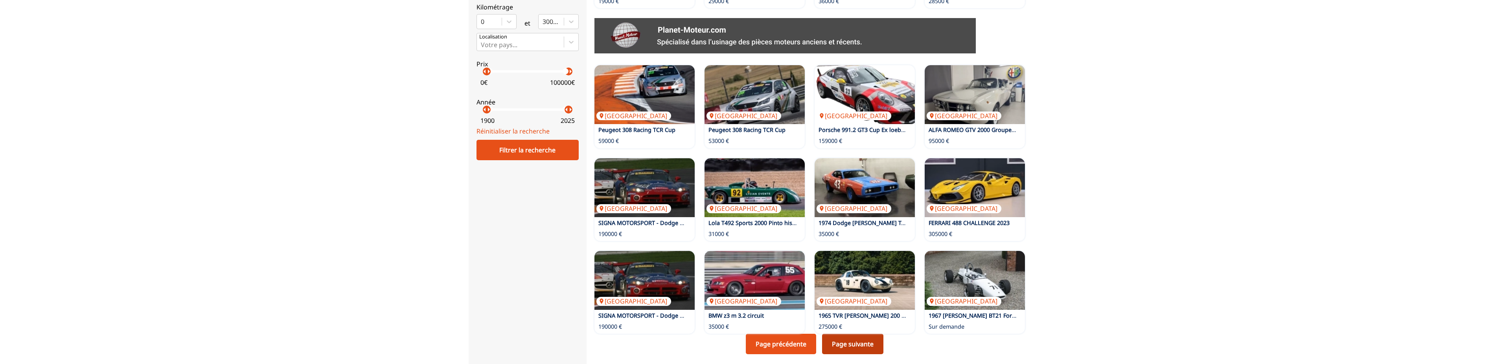
click at [849, 345] on link "Page suivante" at bounding box center [852, 344] width 61 height 20
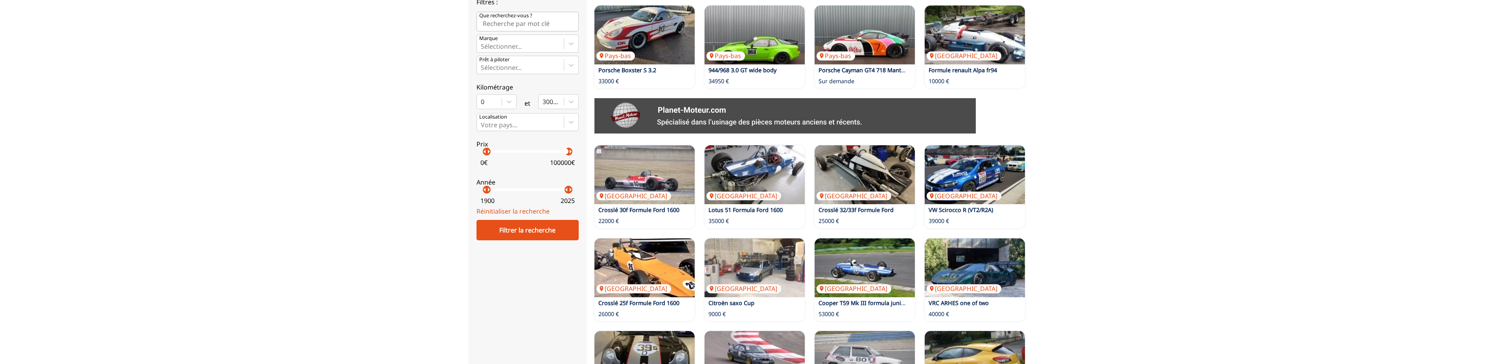
scroll to position [441, 0]
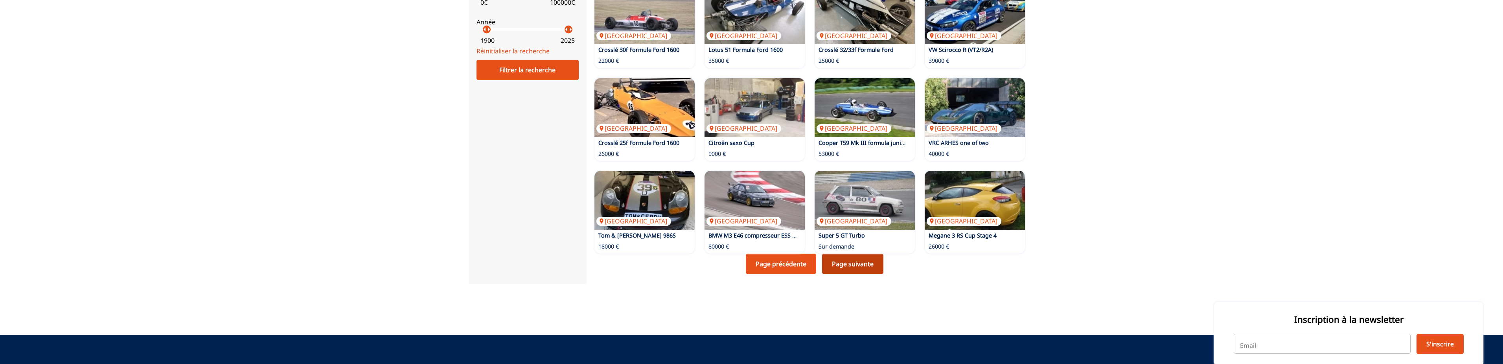
click at [853, 261] on link "Page suivante" at bounding box center [852, 264] width 61 height 20
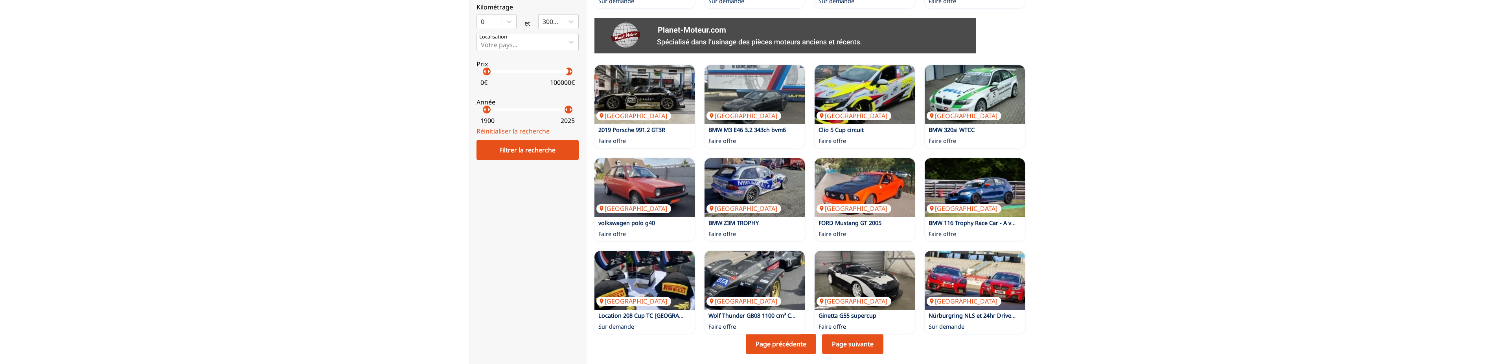
scroll to position [521, 0]
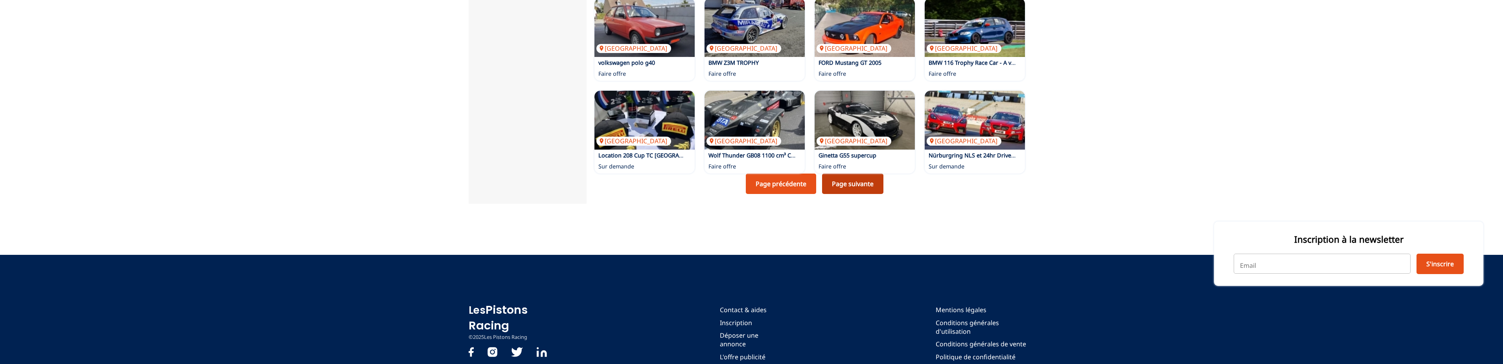
click at [840, 187] on link "Page suivante" at bounding box center [852, 184] width 61 height 20
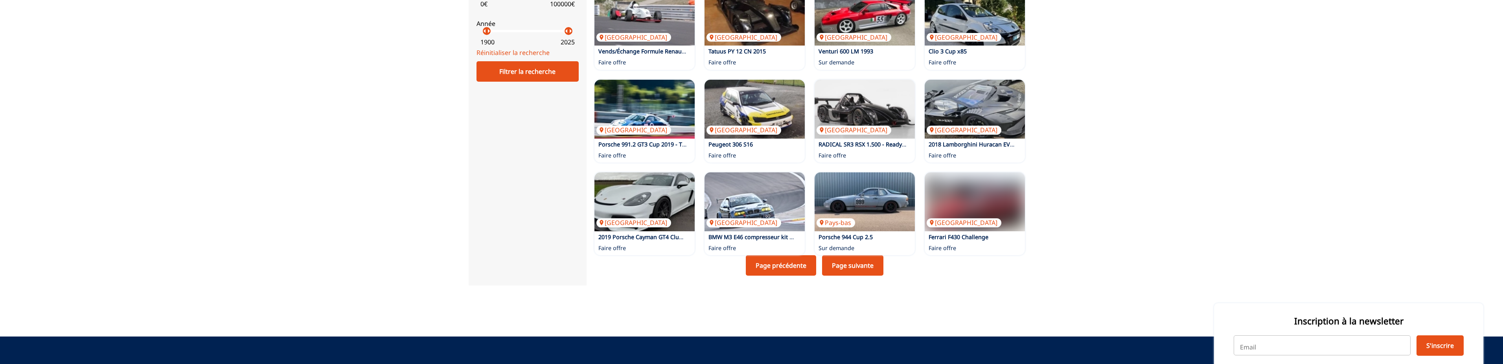
scroll to position [441, 0]
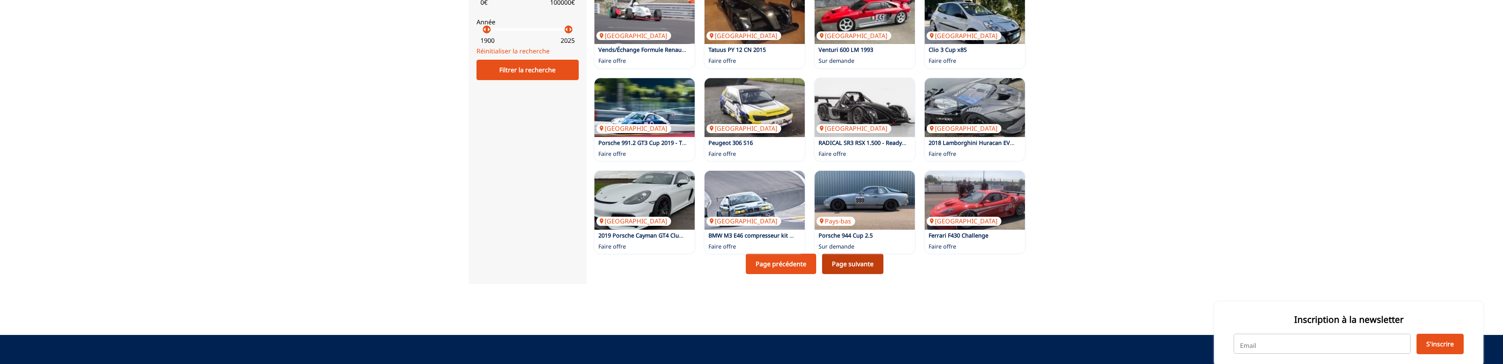
click at [842, 274] on link "Page suivante" at bounding box center [852, 264] width 61 height 20
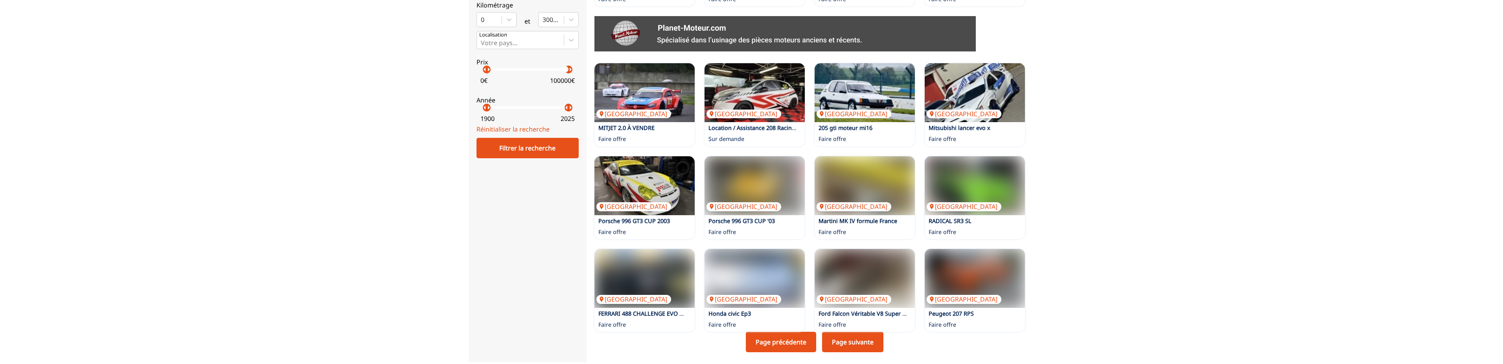
scroll to position [441, 0]
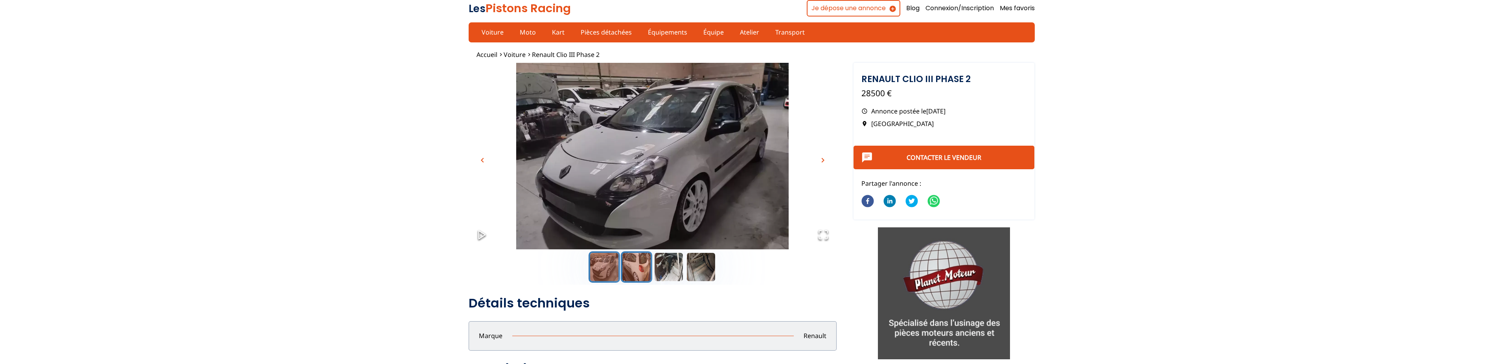
click at [630, 276] on button "Go to Slide 2" at bounding box center [636, 267] width 31 height 31
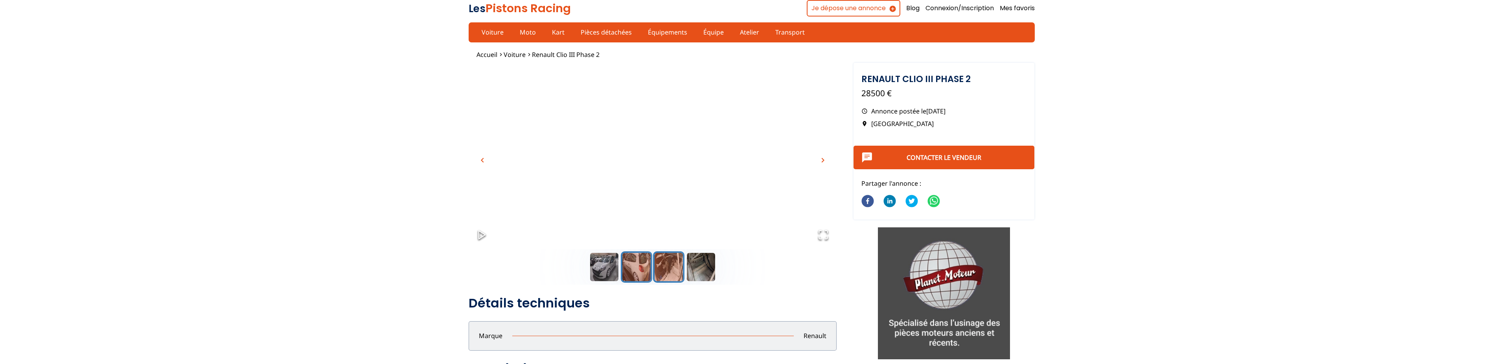
click at [678, 266] on button "Go to Slide 3" at bounding box center [668, 267] width 31 height 31
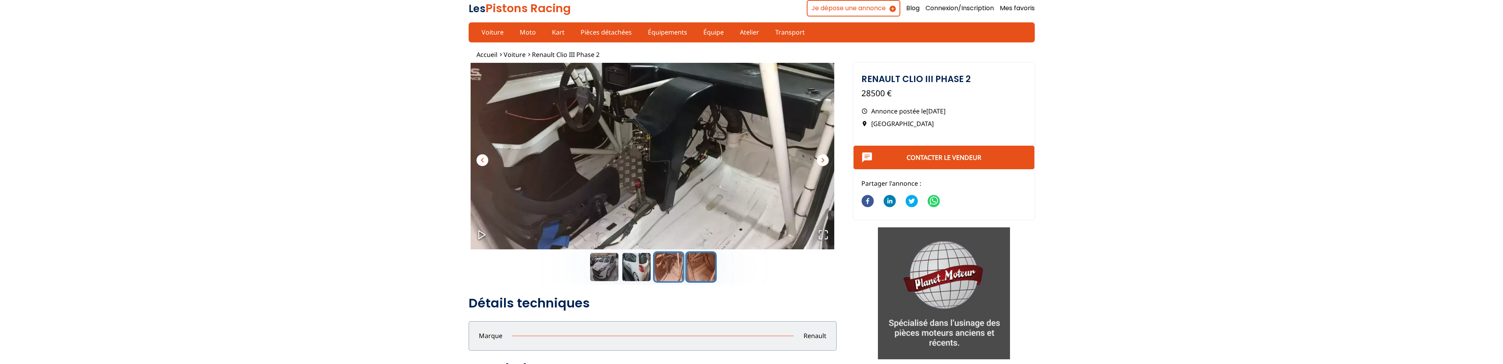
click at [708, 270] on button "Go to Slide 4" at bounding box center [700, 267] width 31 height 31
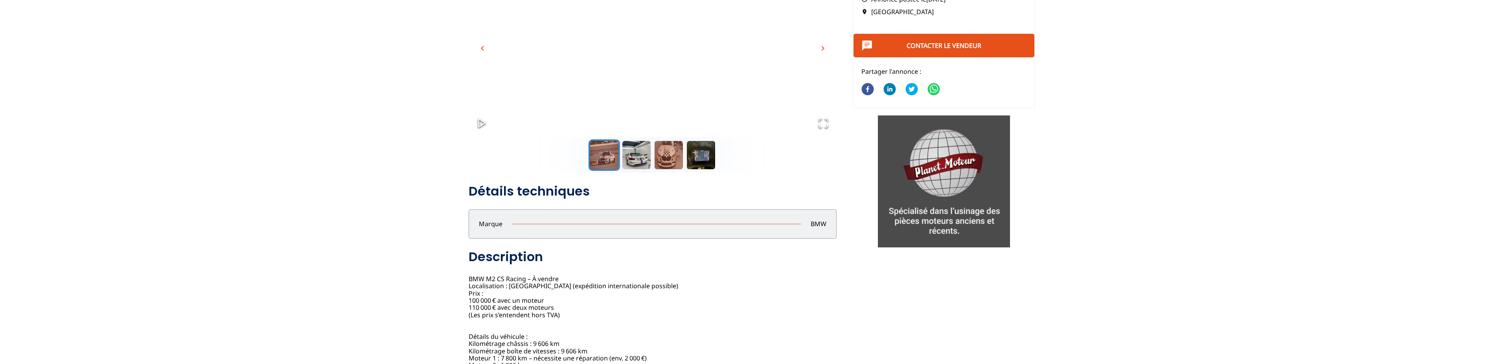
scroll to position [40, 0]
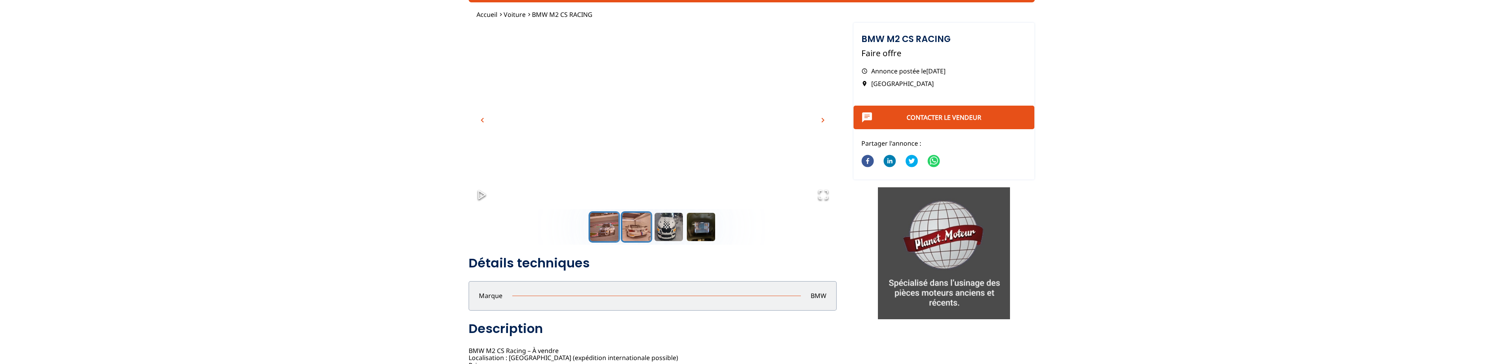
click at [644, 236] on button "Go to Slide 2" at bounding box center [636, 226] width 31 height 31
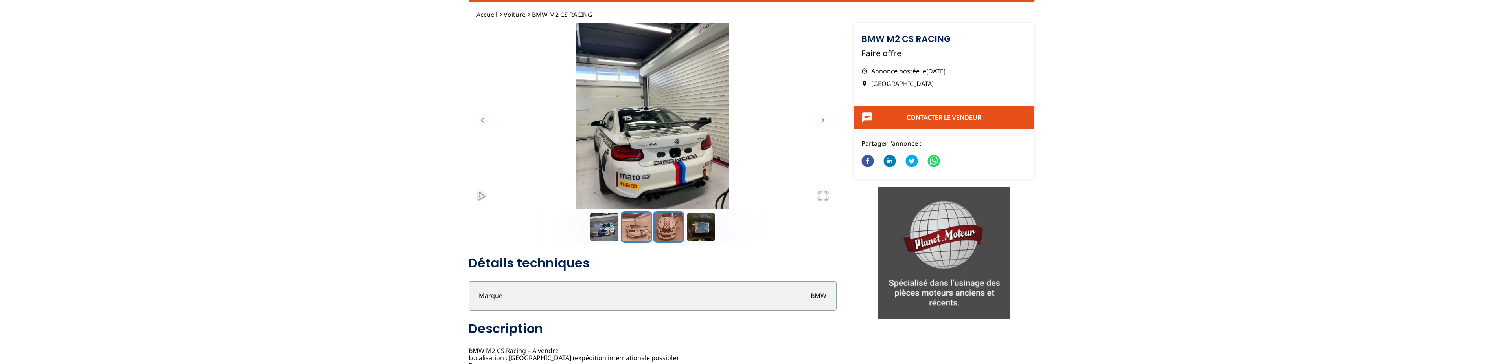
click at [674, 232] on button "Go to Slide 3" at bounding box center [668, 226] width 31 height 31
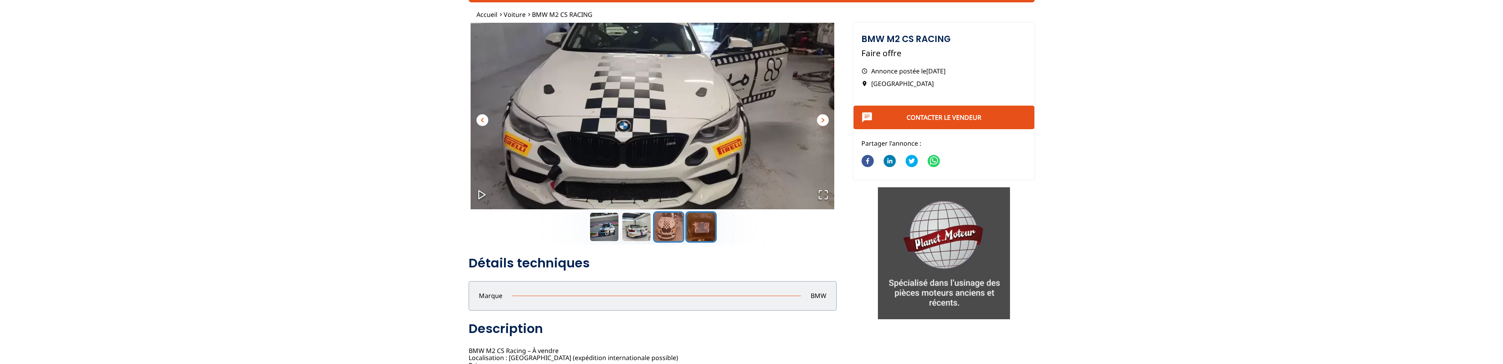
click at [701, 226] on button "Go to Slide 4" at bounding box center [700, 226] width 31 height 31
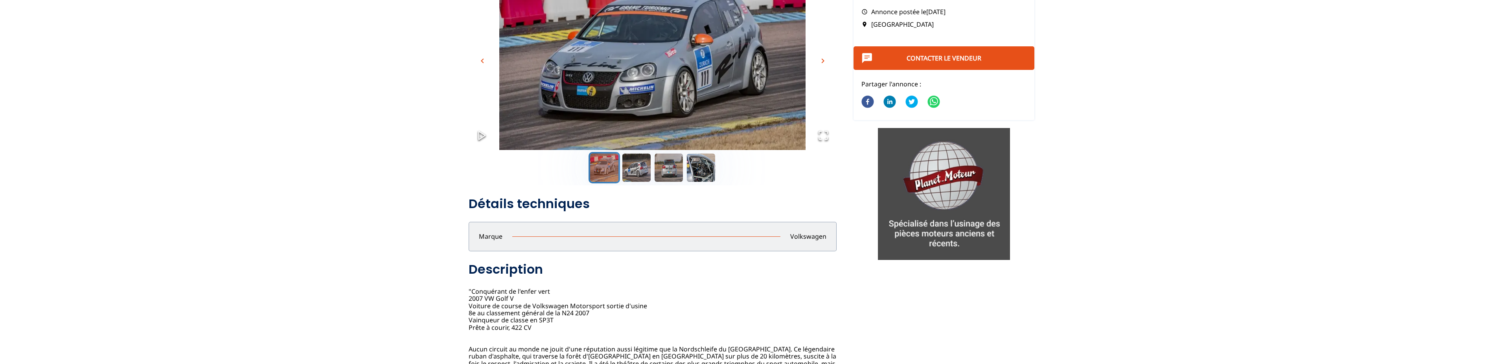
scroll to position [80, 0]
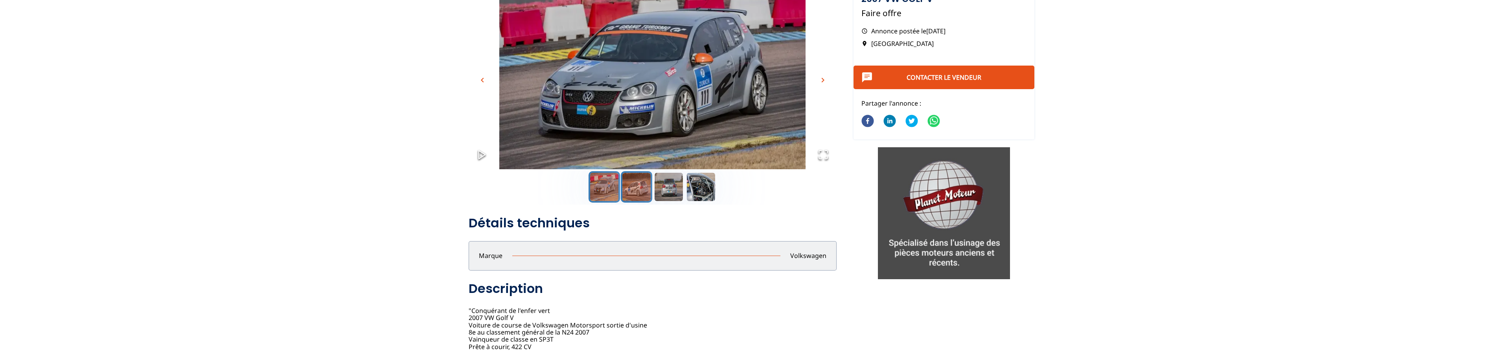
click at [641, 182] on button "Go to Slide 2" at bounding box center [636, 186] width 31 height 31
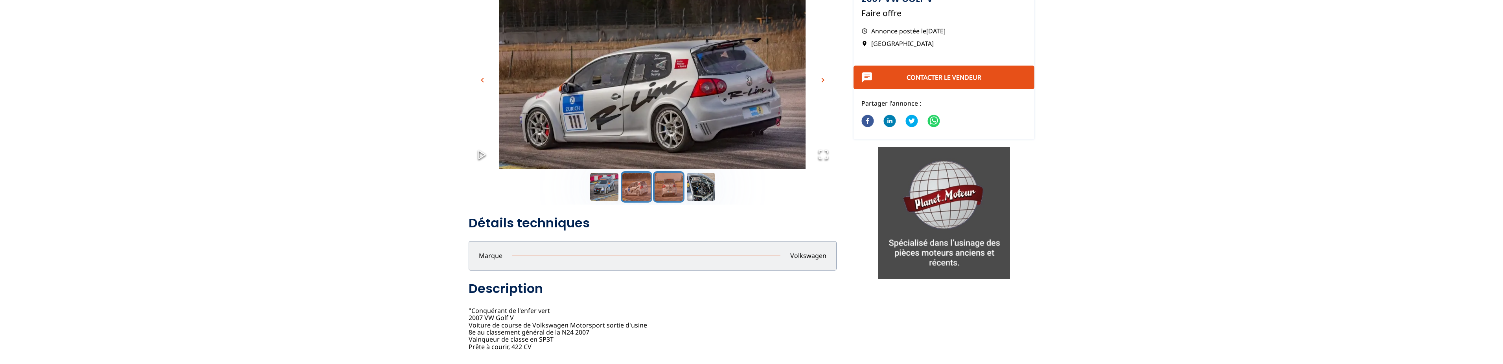
click at [678, 190] on button "Go to Slide 3" at bounding box center [668, 186] width 31 height 31
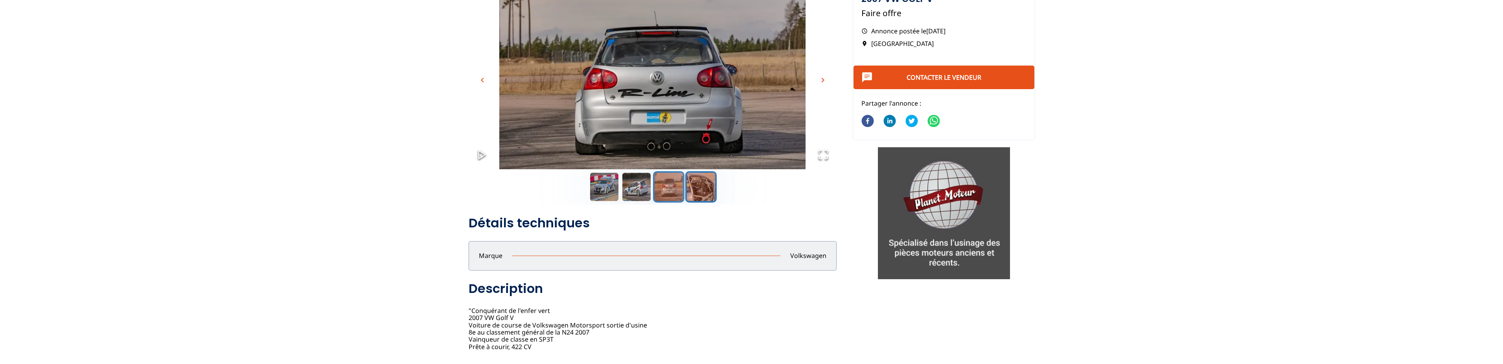
click at [708, 193] on button "Go to Slide 4" at bounding box center [700, 186] width 31 height 31
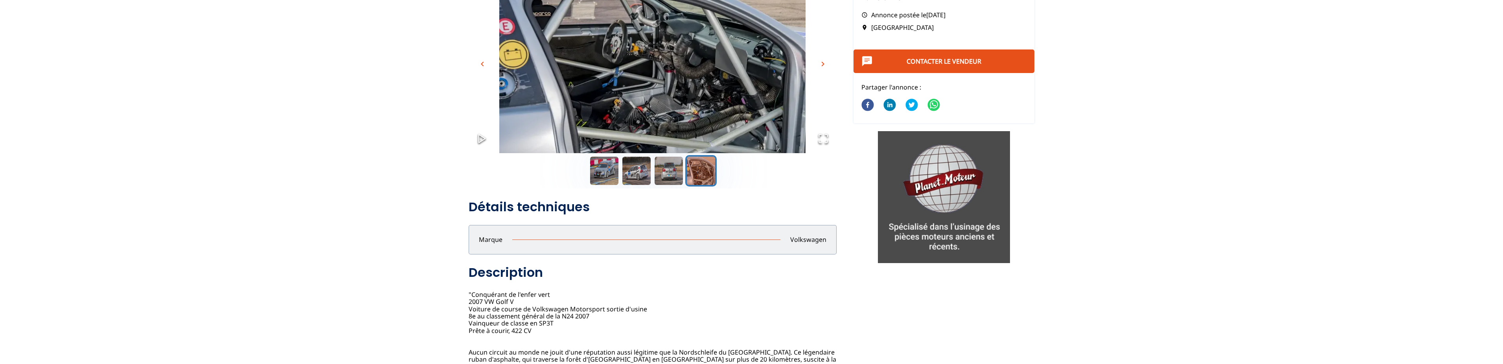
scroll to position [40, 0]
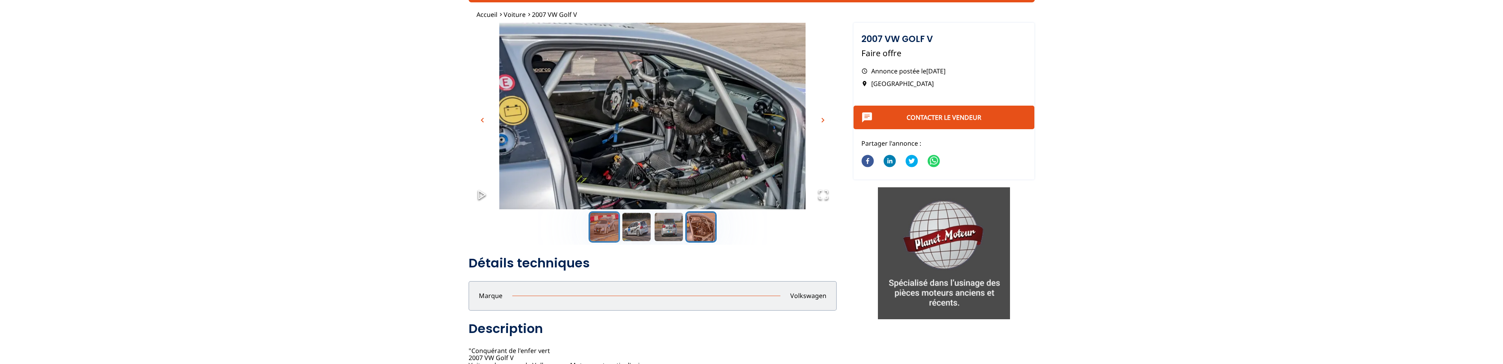
click at [611, 230] on button "Go to Slide 1" at bounding box center [603, 226] width 31 height 31
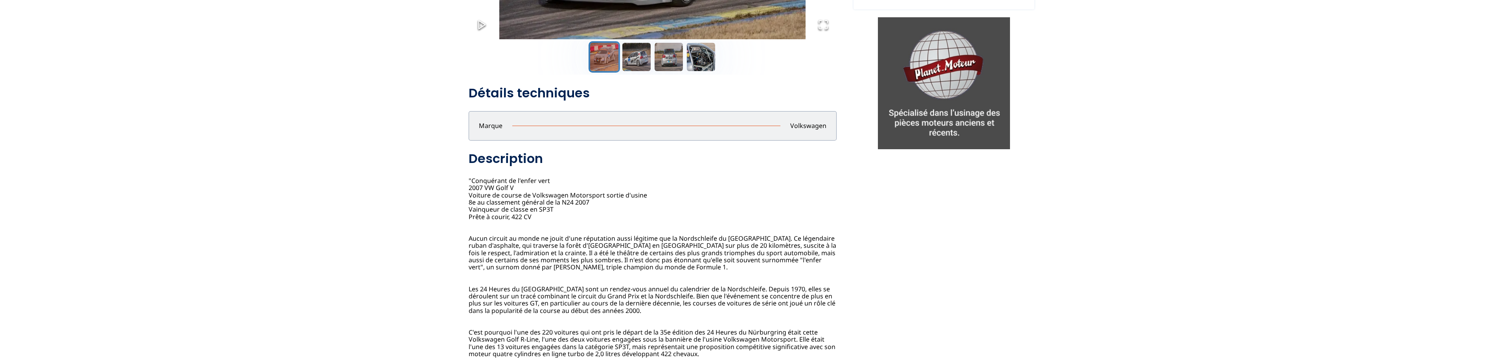
scroll to position [0, 0]
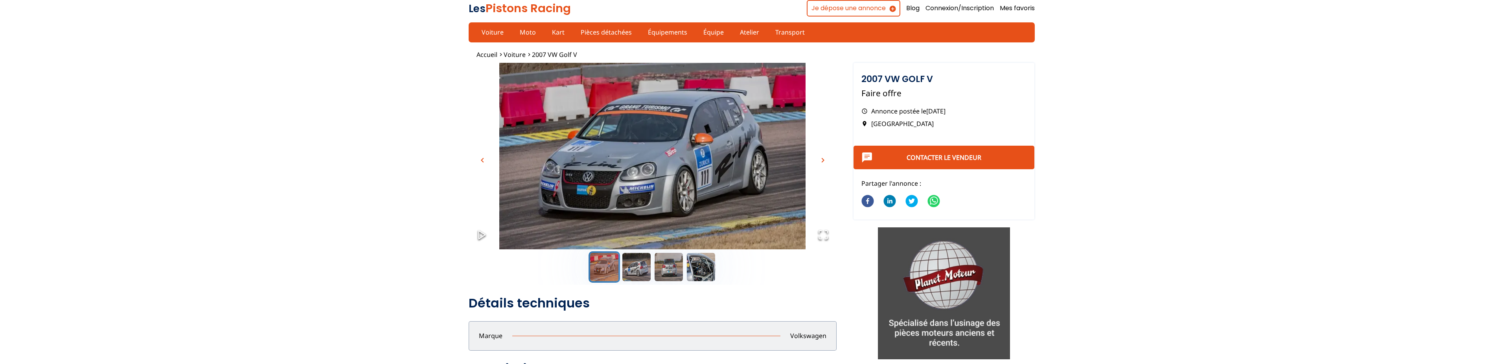
click at [586, 173] on img "Go to Slide 1" at bounding box center [653, 165] width 368 height 204
click at [636, 273] on button "Go to Slide 2" at bounding box center [636, 267] width 31 height 31
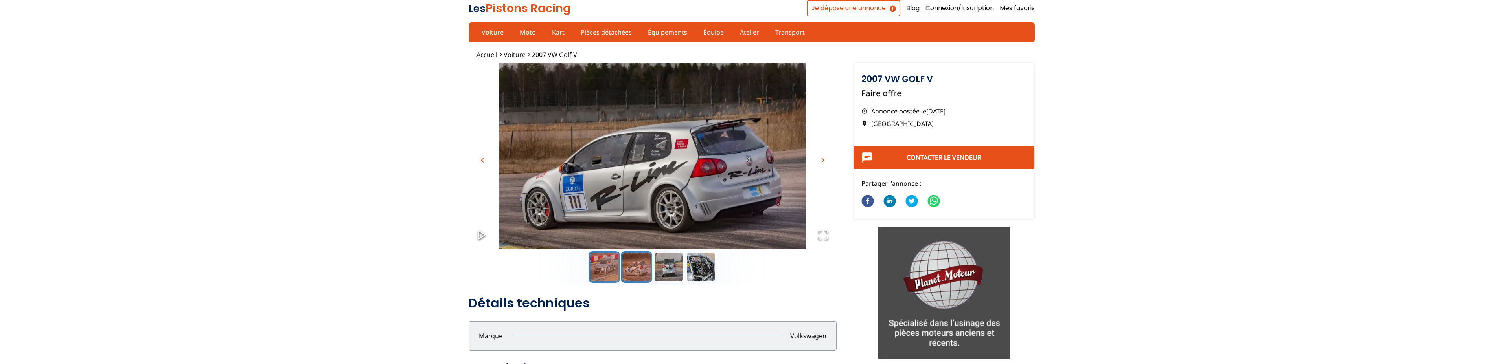
click at [601, 261] on button "Go to Slide 1" at bounding box center [603, 267] width 31 height 31
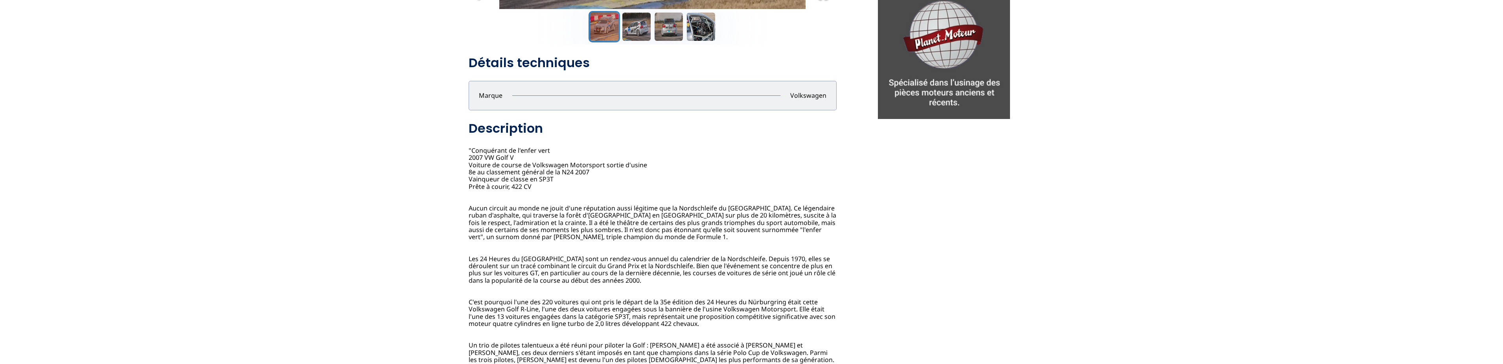
scroll to position [80, 0]
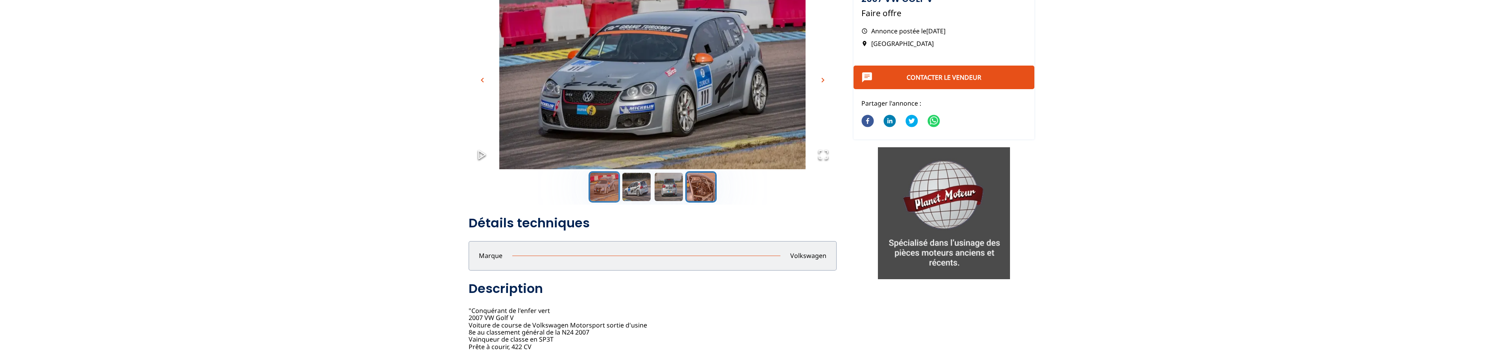
click at [698, 189] on button "Go to Slide 4" at bounding box center [700, 186] width 31 height 31
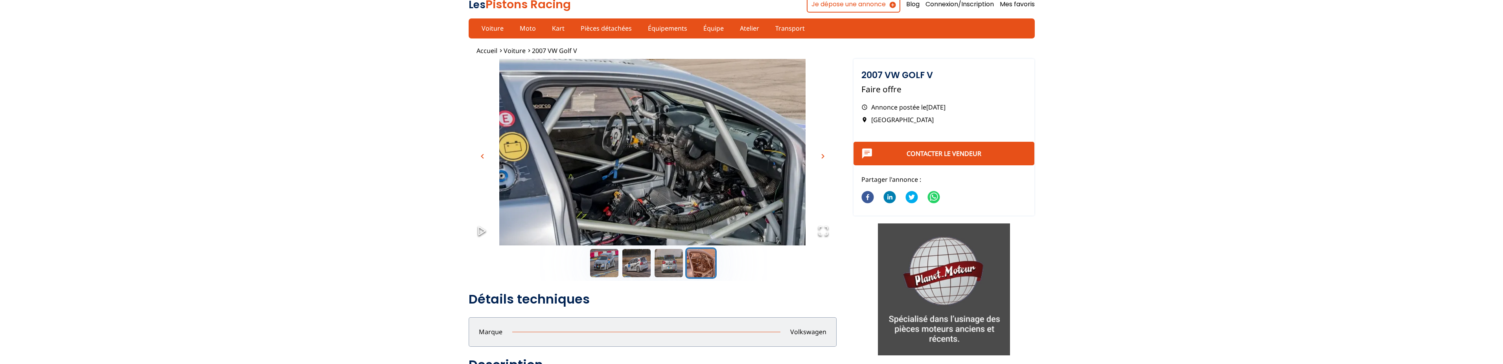
scroll to position [0, 0]
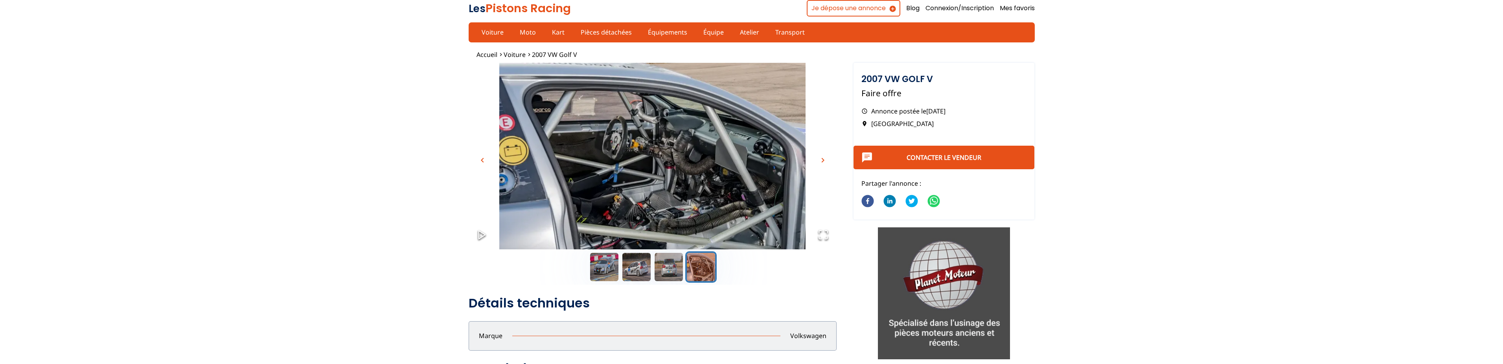
click at [825, 243] on button "Open Fullscreen" at bounding box center [823, 236] width 27 height 28
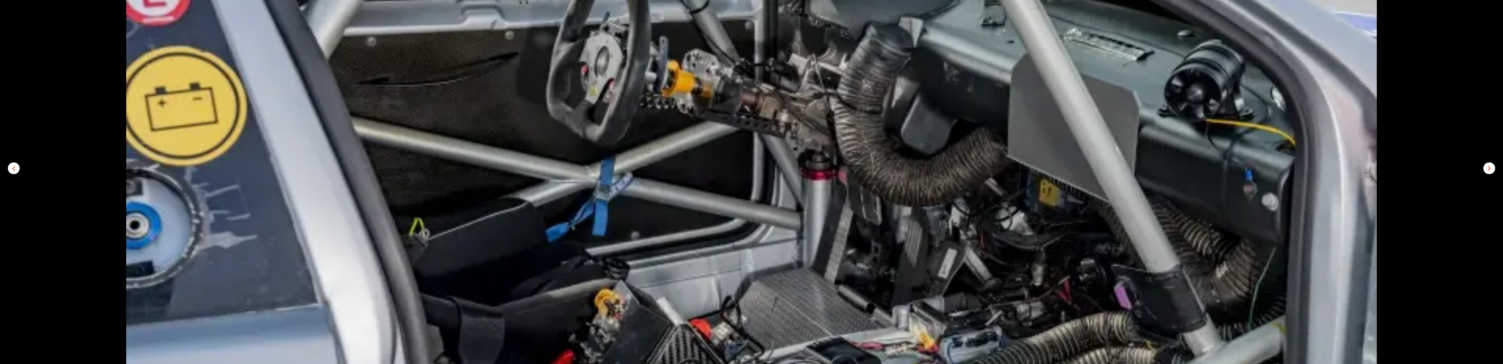
scroll to position [40, 0]
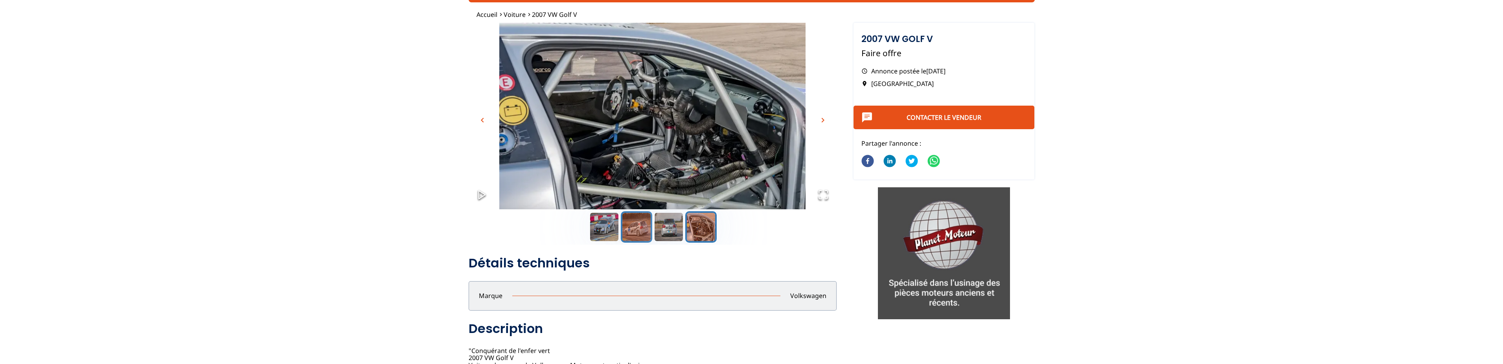
click at [625, 225] on button "Go to Slide 2" at bounding box center [636, 226] width 31 height 31
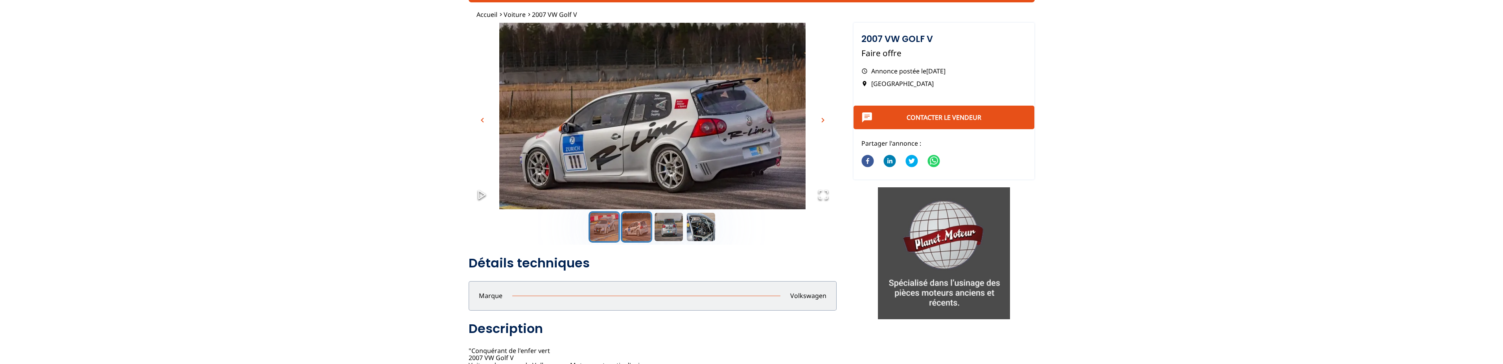
click at [604, 228] on button "Go to Slide 1" at bounding box center [603, 226] width 31 height 31
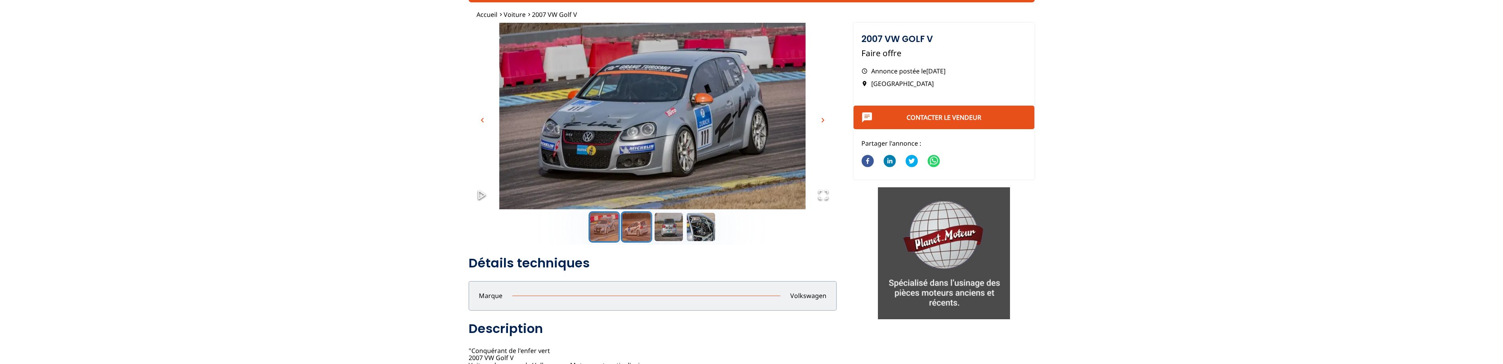
click at [639, 233] on button "Go to Slide 2" at bounding box center [636, 226] width 31 height 31
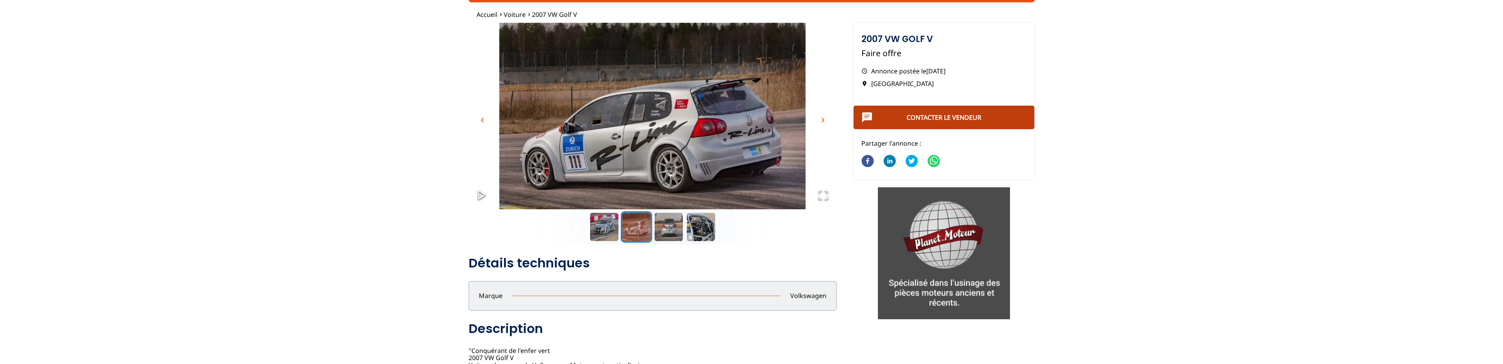
click at [930, 110] on button "Contacter le vendeur" at bounding box center [943, 118] width 181 height 24
click at [948, 112] on button "Contacter le vendeur" at bounding box center [943, 118] width 181 height 24
click at [902, 108] on button "Contacter le vendeur" at bounding box center [943, 118] width 181 height 24
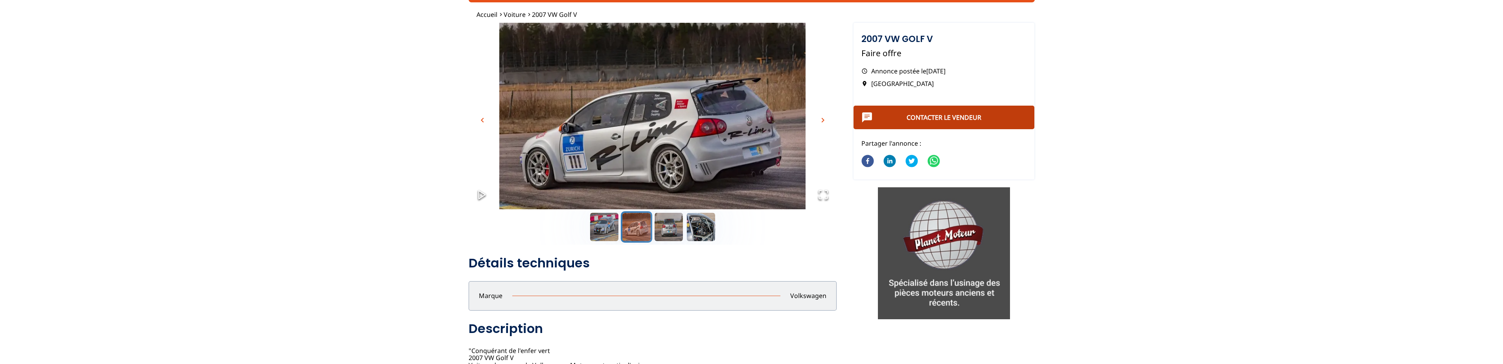
click at [902, 108] on button "Contacter le vendeur" at bounding box center [943, 118] width 181 height 24
click at [928, 116] on link "Contacter le vendeur" at bounding box center [943, 117] width 75 height 9
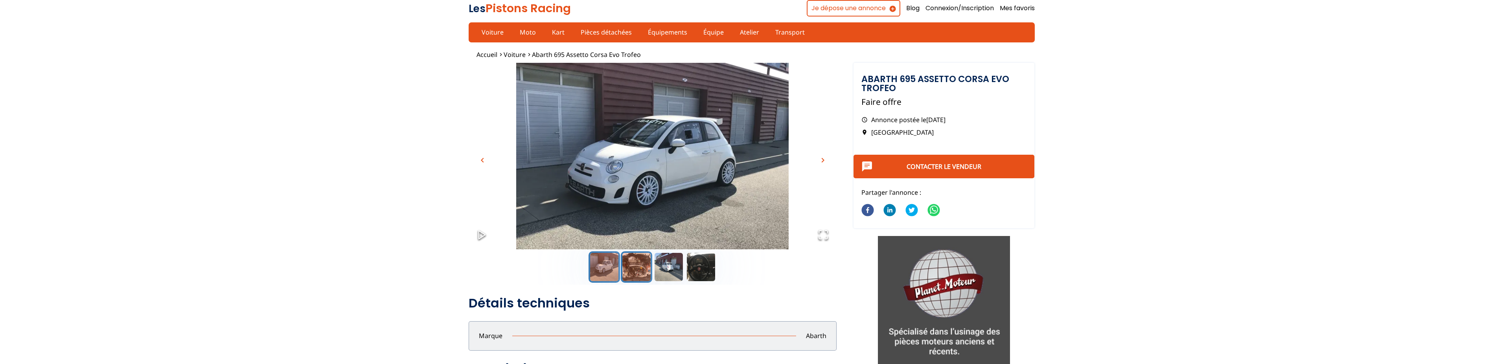
click at [641, 266] on button "Go to Slide 2" at bounding box center [636, 267] width 31 height 31
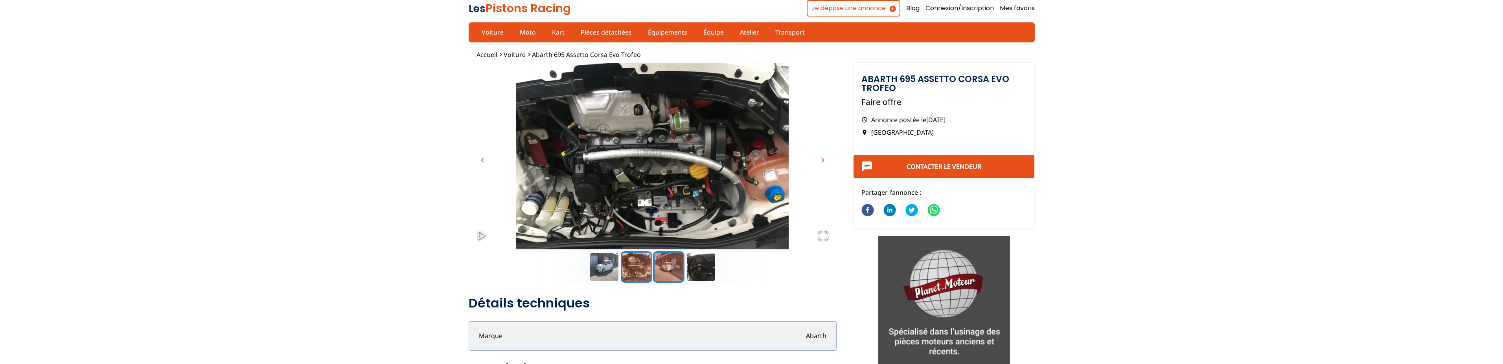
click at [671, 269] on button "Go to Slide 3" at bounding box center [668, 267] width 31 height 31
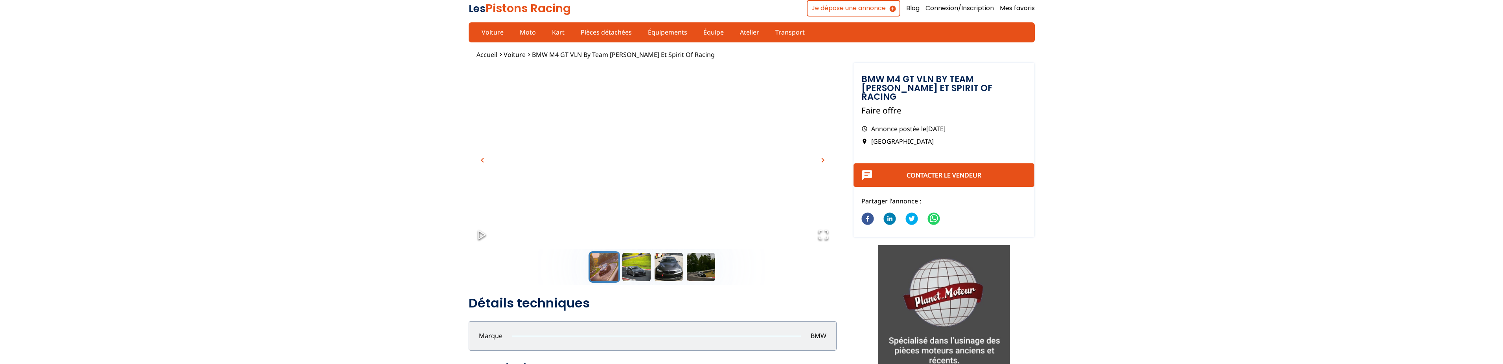
scroll to position [200, 0]
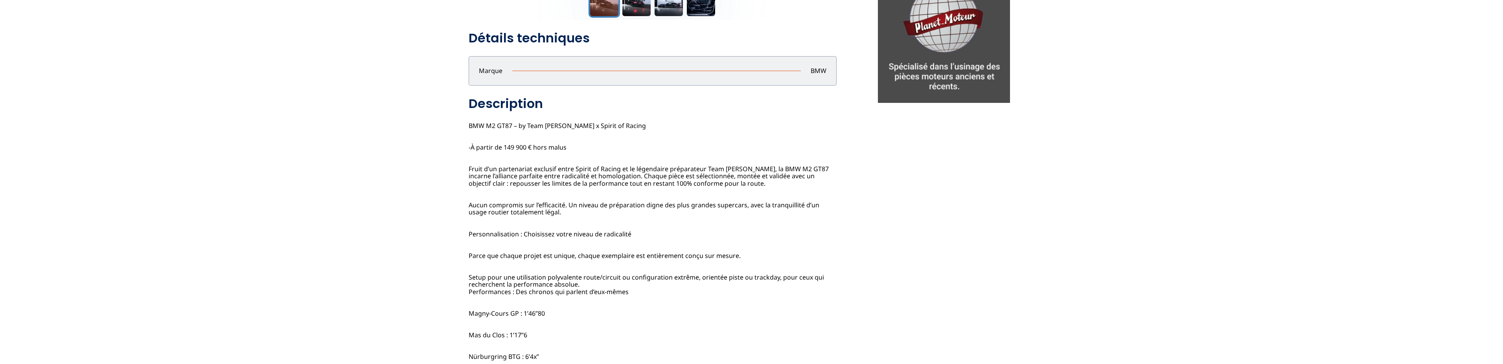
scroll to position [281, 0]
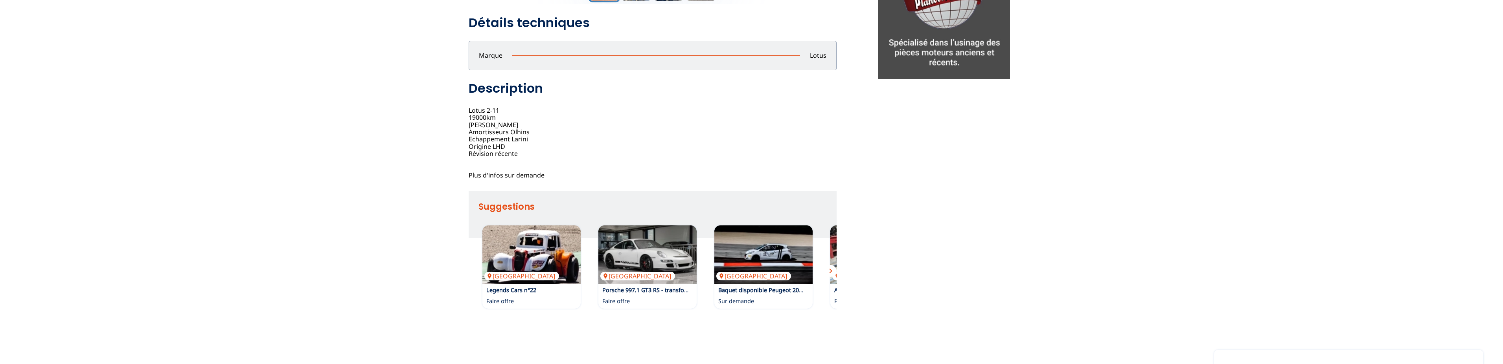
scroll to position [40, 0]
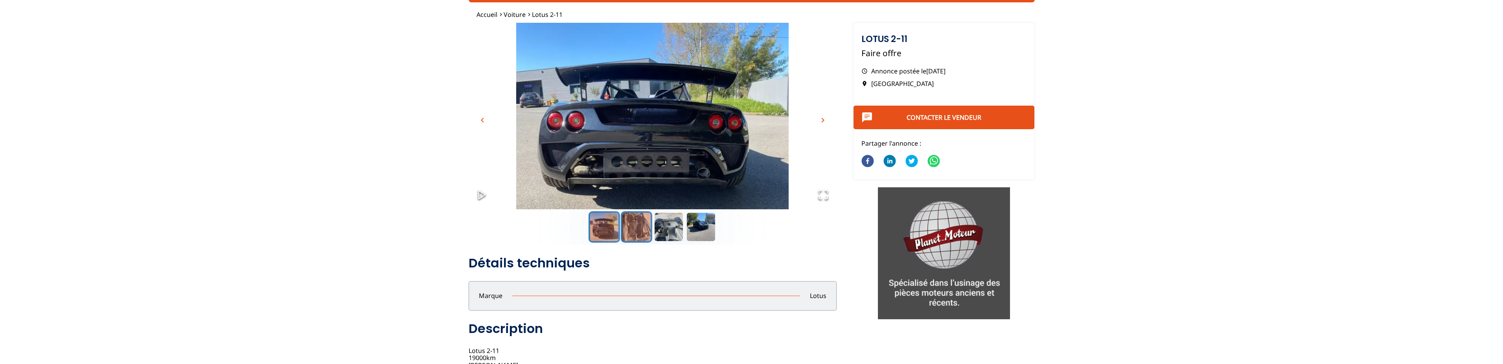
click at [629, 230] on button "Go to Slide 2" at bounding box center [636, 226] width 31 height 31
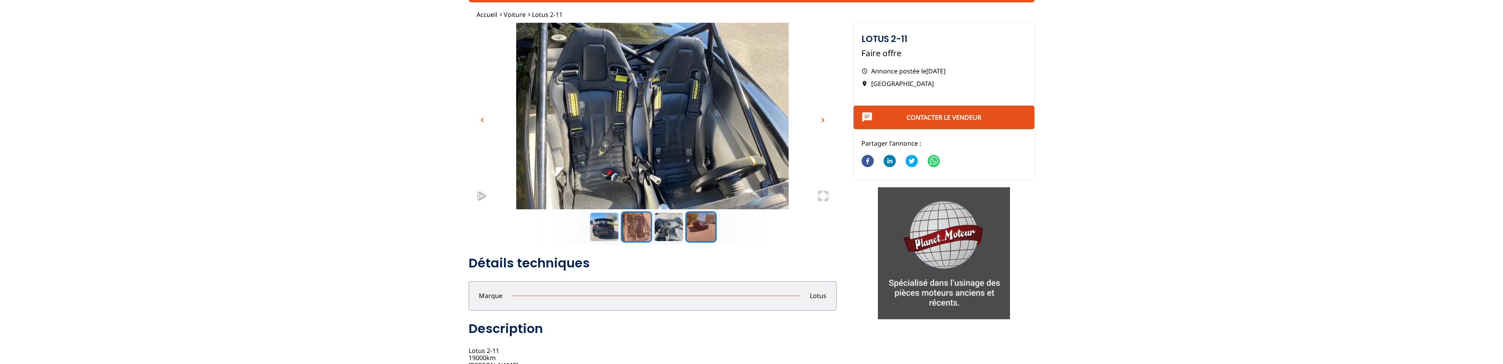
click at [693, 229] on button "Go to Slide 4" at bounding box center [700, 226] width 31 height 31
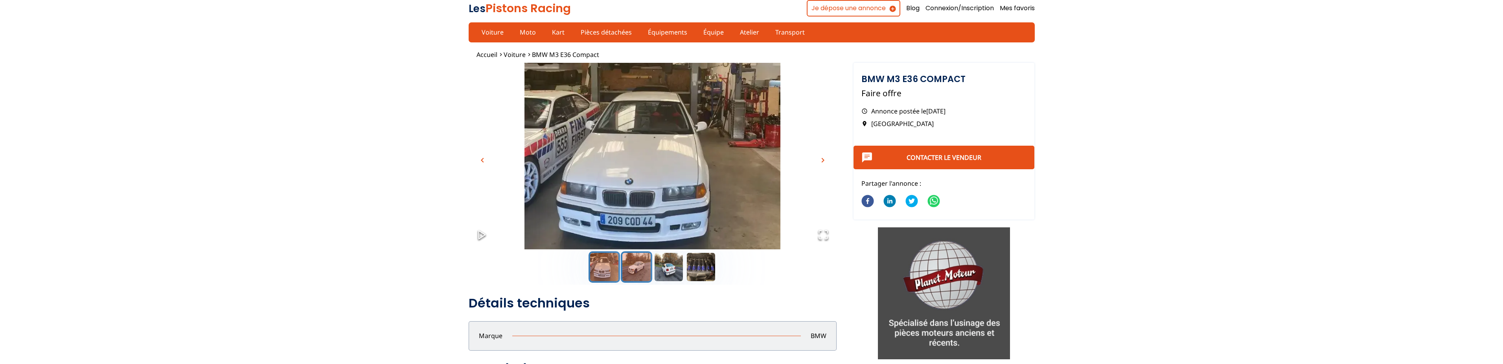
click at [641, 266] on button "Go to Slide 2" at bounding box center [636, 267] width 31 height 31
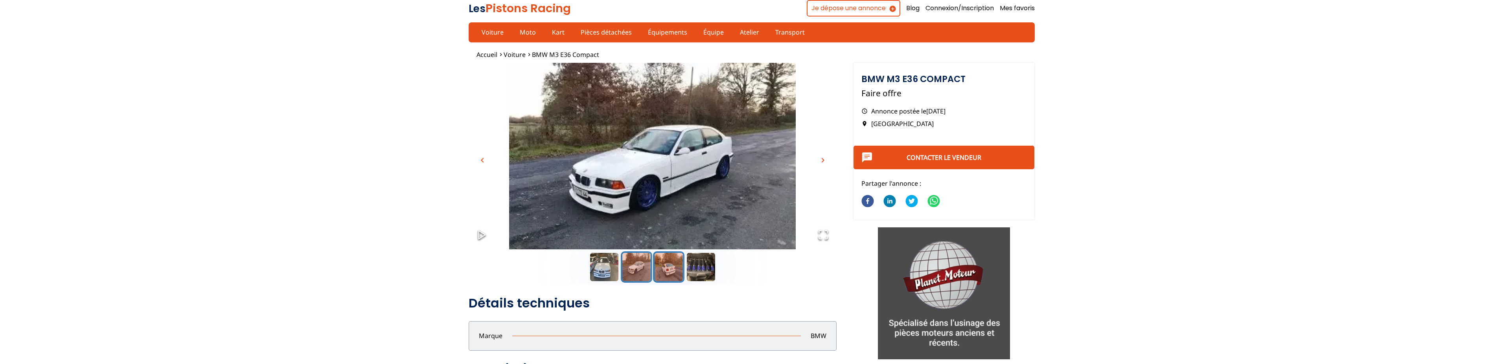
click at [671, 268] on button "Go to Slide 3" at bounding box center [668, 267] width 31 height 31
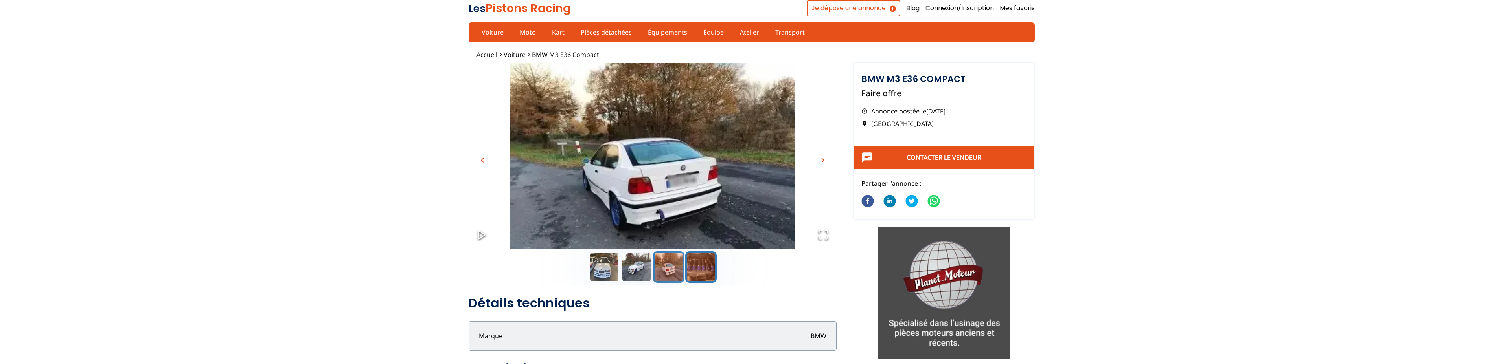
click at [702, 268] on button "Go to Slide 4" at bounding box center [700, 267] width 31 height 31
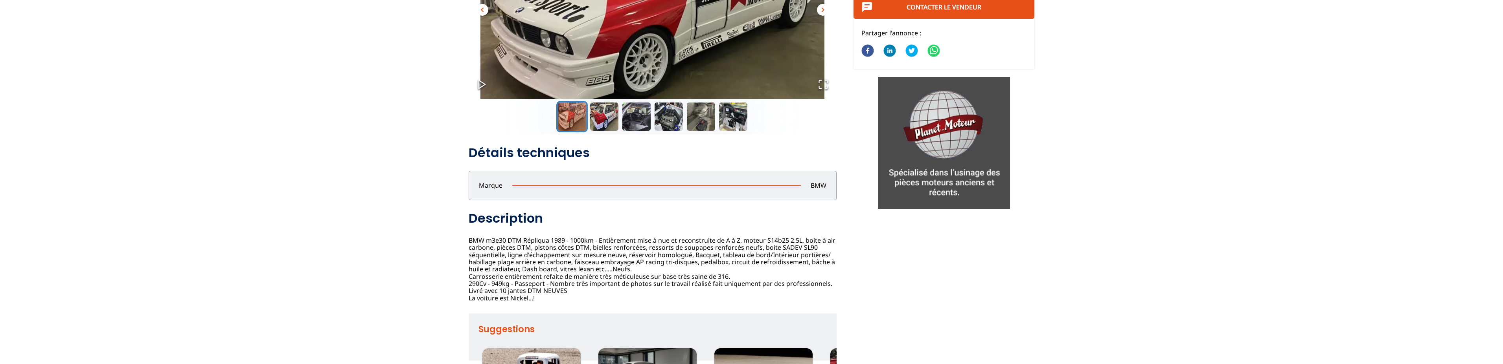
scroll to position [80, 0]
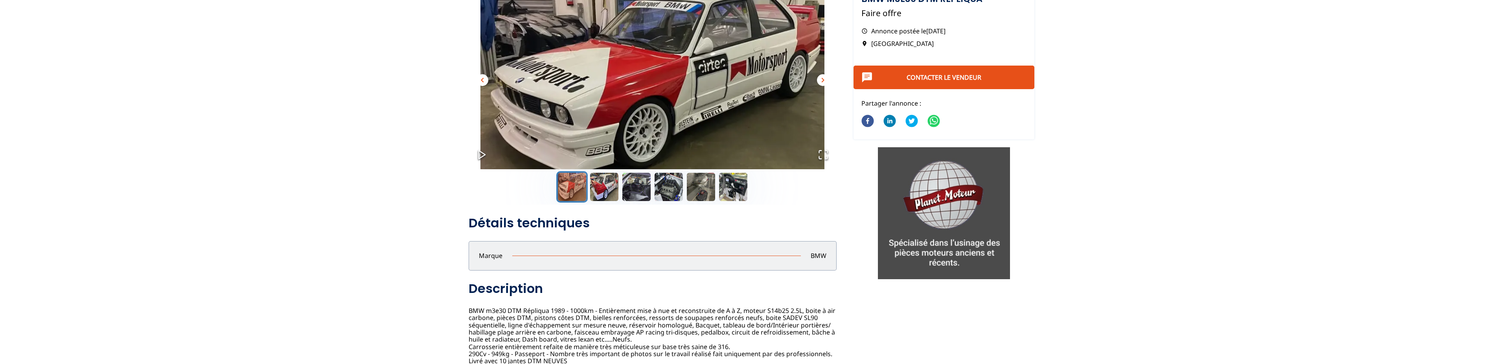
click at [561, 84] on img "Go to Slide 1" at bounding box center [653, 85] width 368 height 204
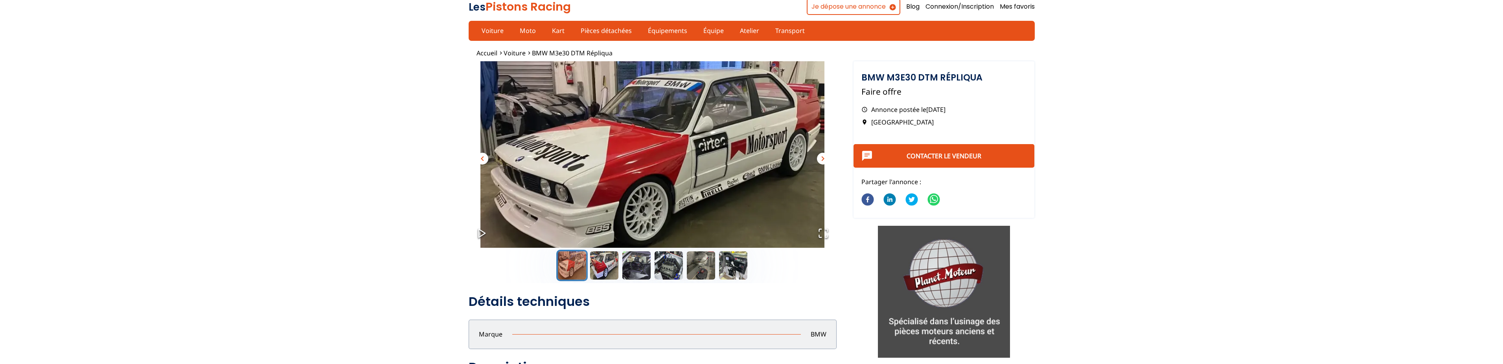
scroll to position [0, 0]
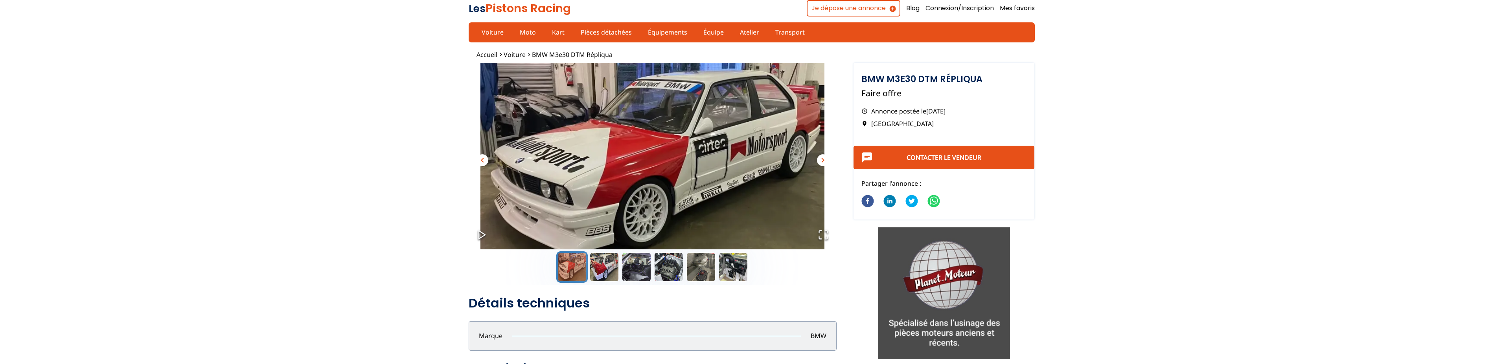
click at [822, 159] on span "chevron_right" at bounding box center [822, 160] width 9 height 9
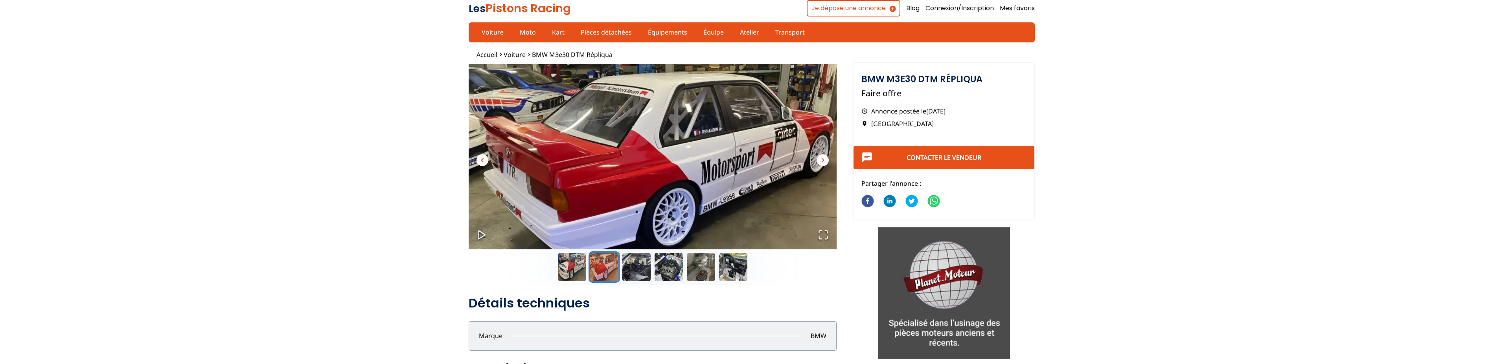
click at [822, 159] on span "chevron_right" at bounding box center [822, 160] width 9 height 9
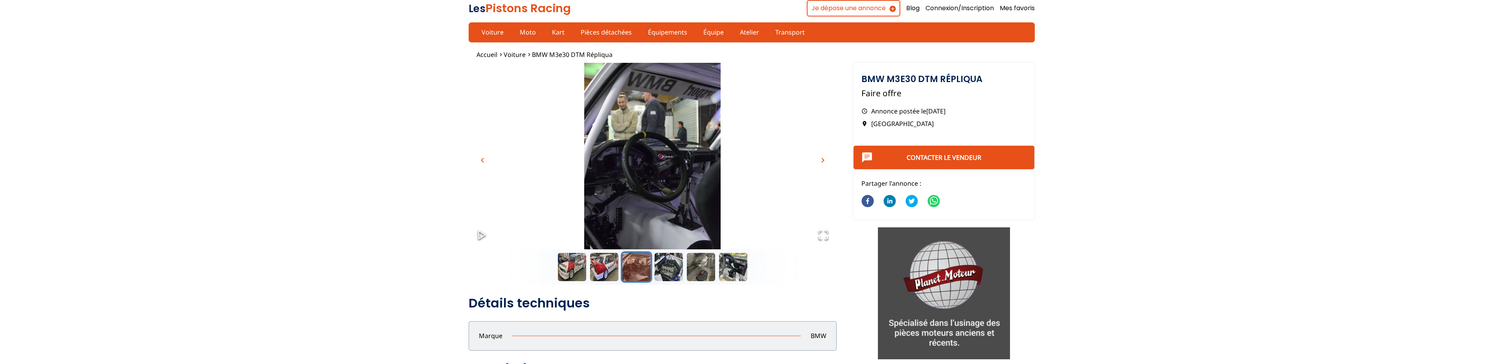
click at [822, 159] on span "chevron_right" at bounding box center [822, 160] width 9 height 9
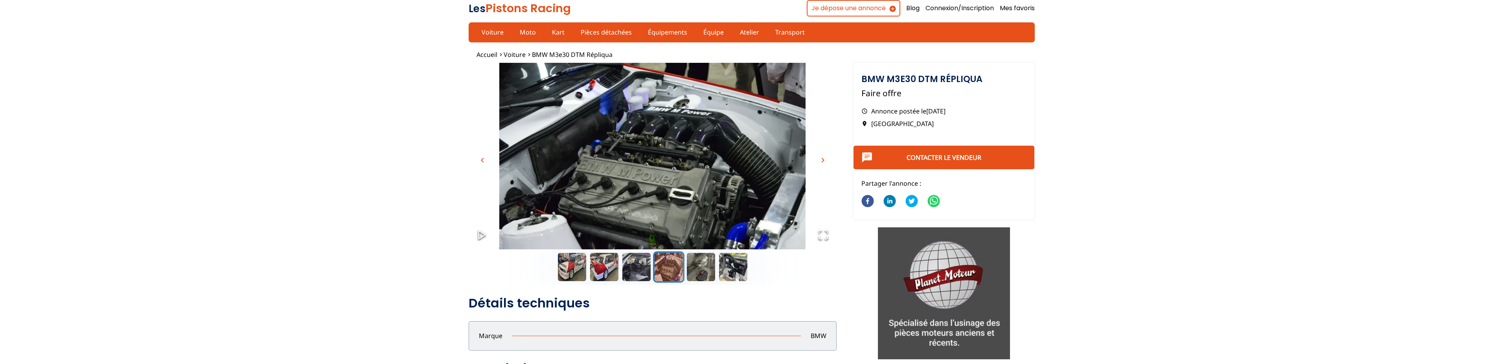
click at [822, 159] on span "chevron_right" at bounding box center [822, 160] width 9 height 9
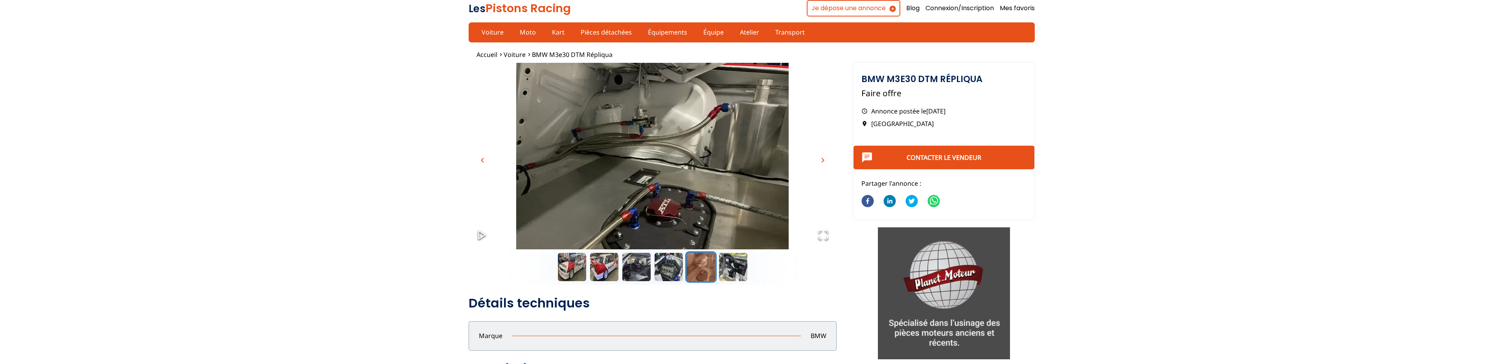
click at [822, 159] on span "chevron_right" at bounding box center [822, 160] width 9 height 9
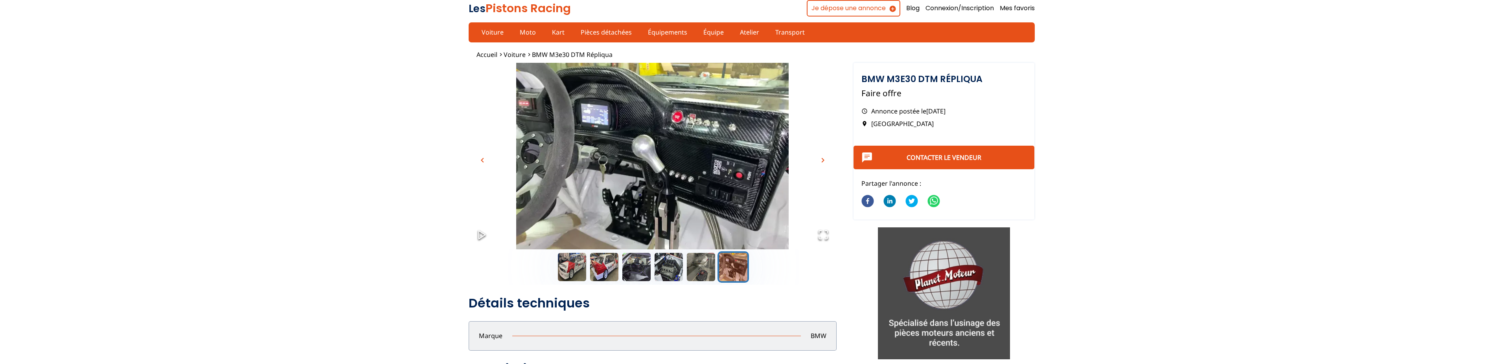
click at [822, 159] on span "chevron_right" at bounding box center [822, 160] width 9 height 9
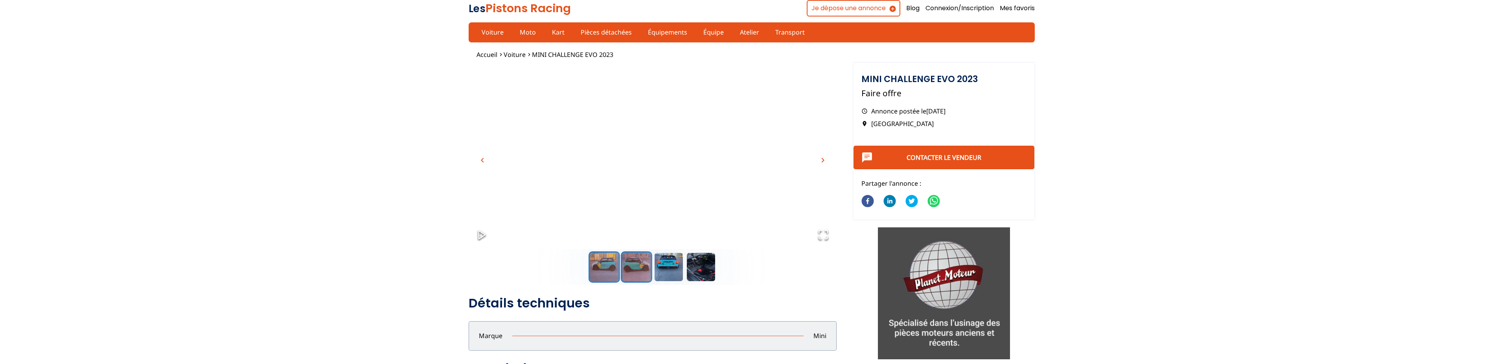
click at [642, 272] on button "Go to Slide 2" at bounding box center [636, 267] width 31 height 31
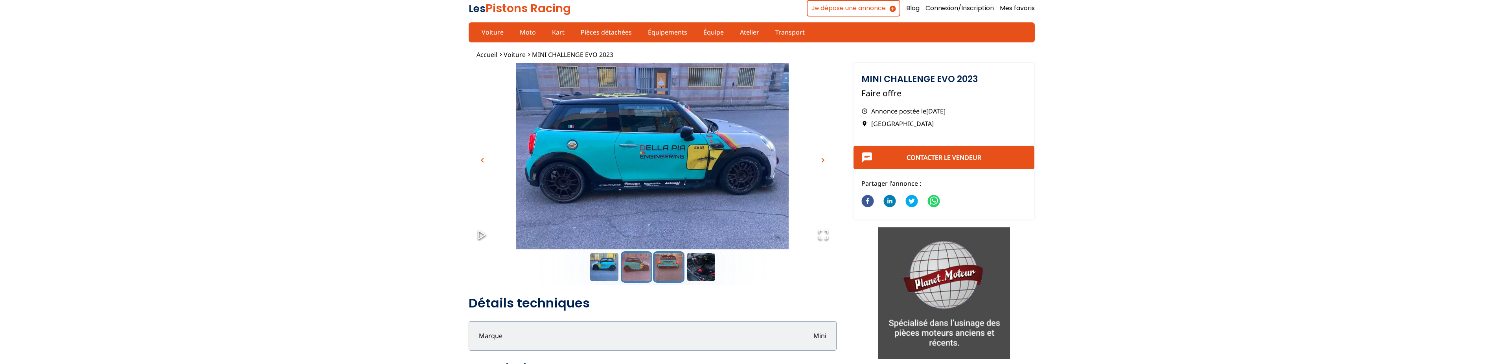
click at [671, 270] on button "Go to Slide 3" at bounding box center [668, 267] width 31 height 31
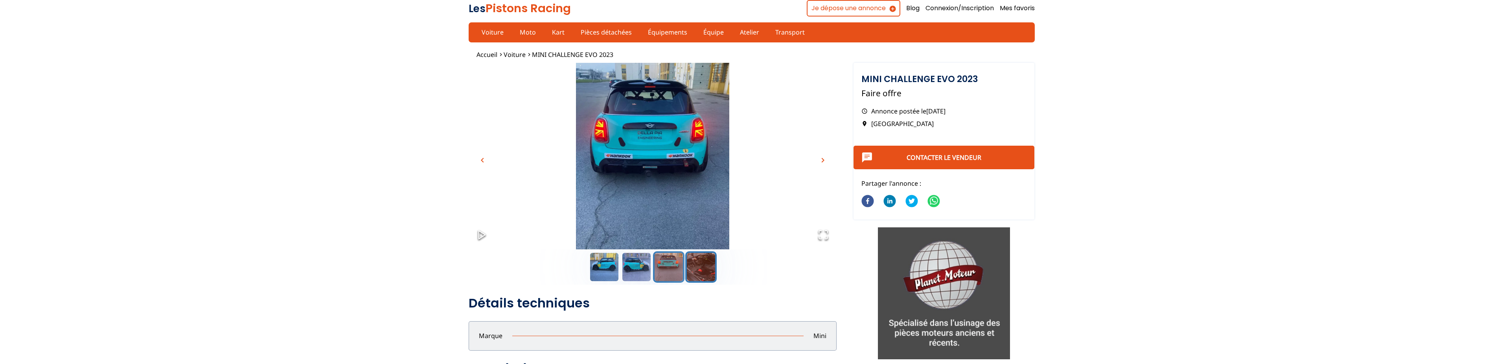
click at [696, 270] on button "Go to Slide 4" at bounding box center [700, 267] width 31 height 31
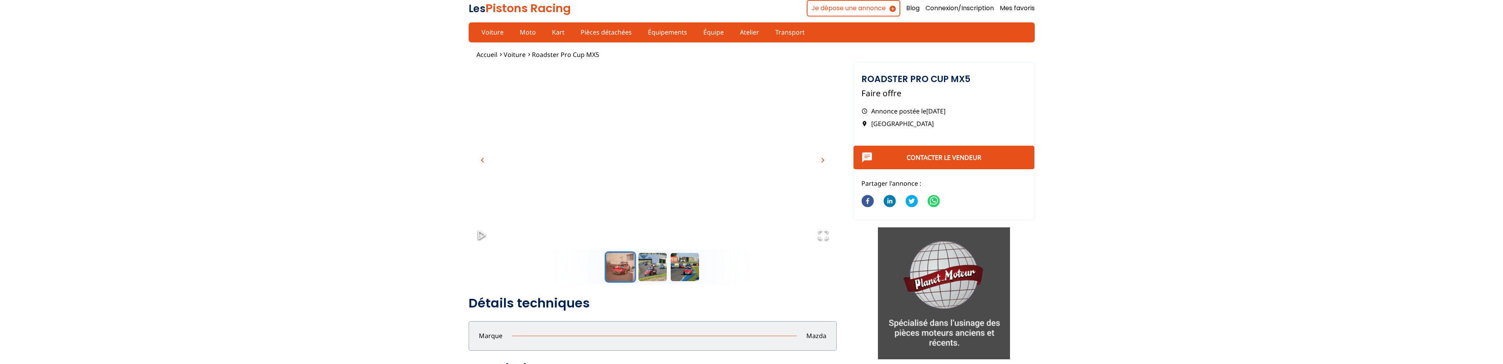
scroll to position [241, 0]
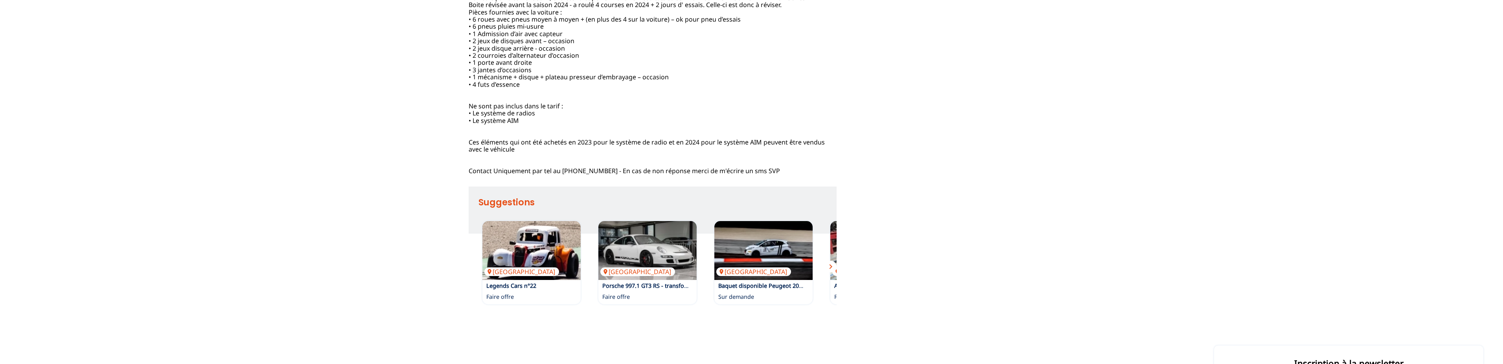
scroll to position [441, 0]
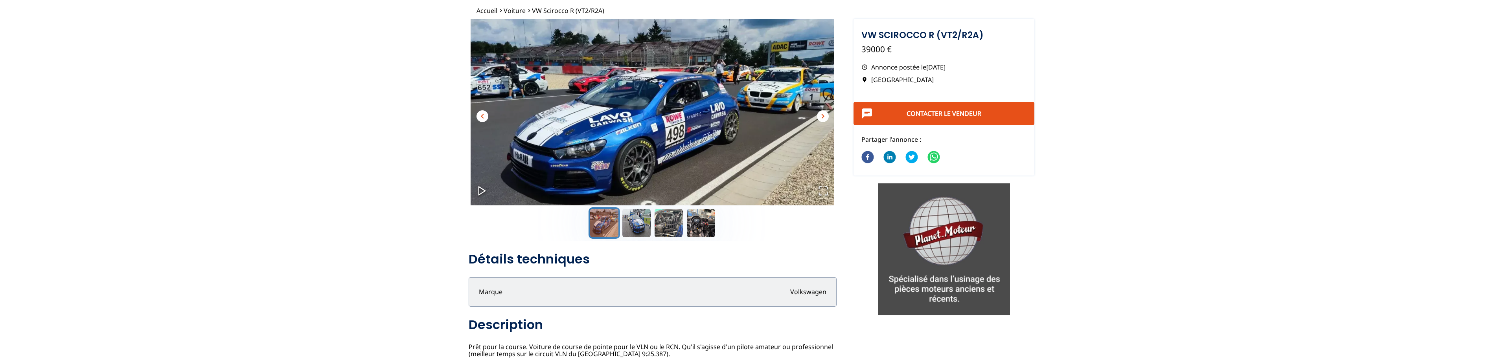
scroll to position [40, 0]
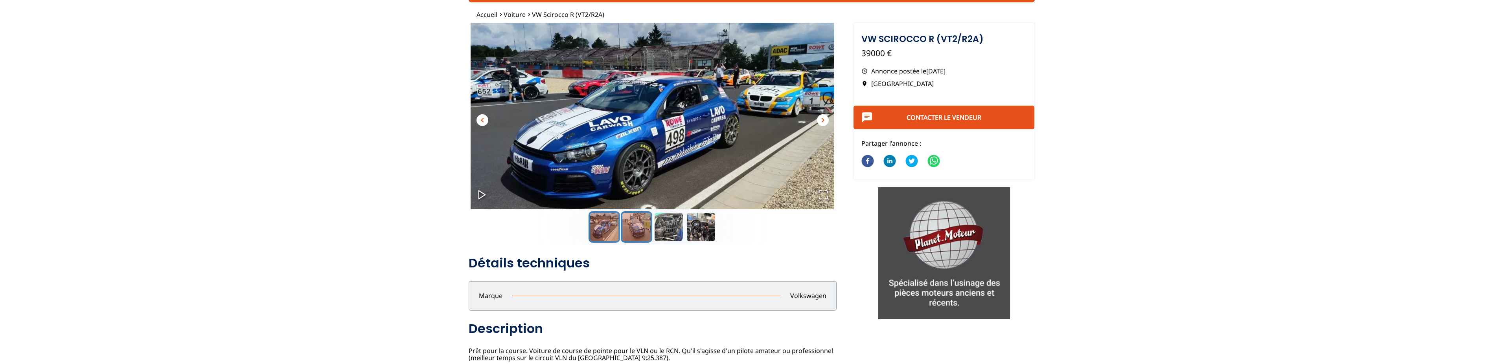
click at [635, 233] on button "Go to Slide 2" at bounding box center [636, 226] width 31 height 31
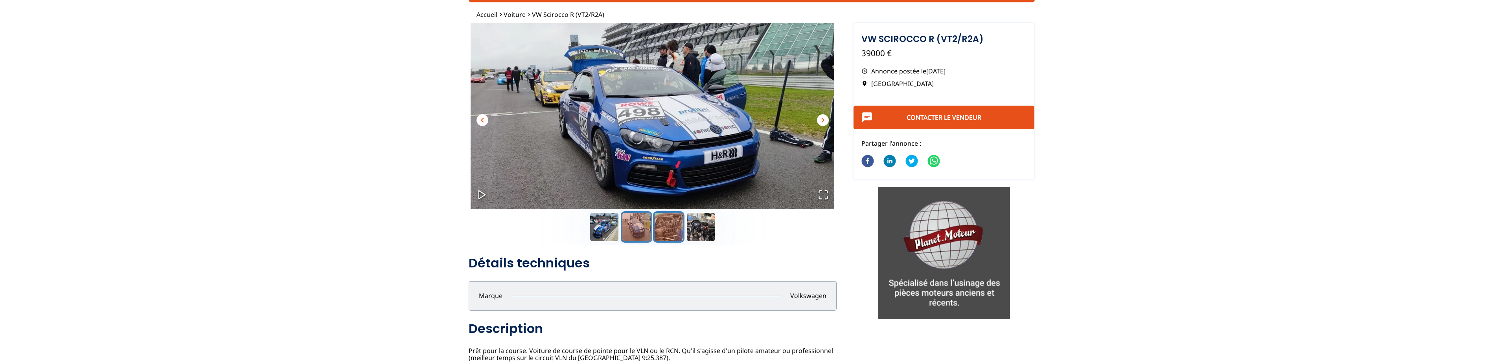
click at [664, 230] on button "Go to Slide 3" at bounding box center [668, 226] width 31 height 31
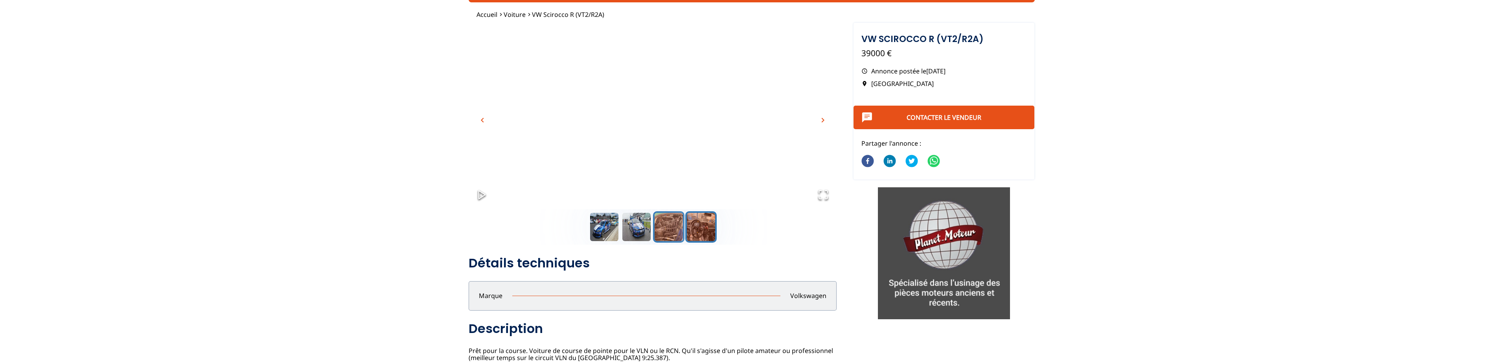
click at [699, 225] on button "Go to Slide 4" at bounding box center [700, 226] width 31 height 31
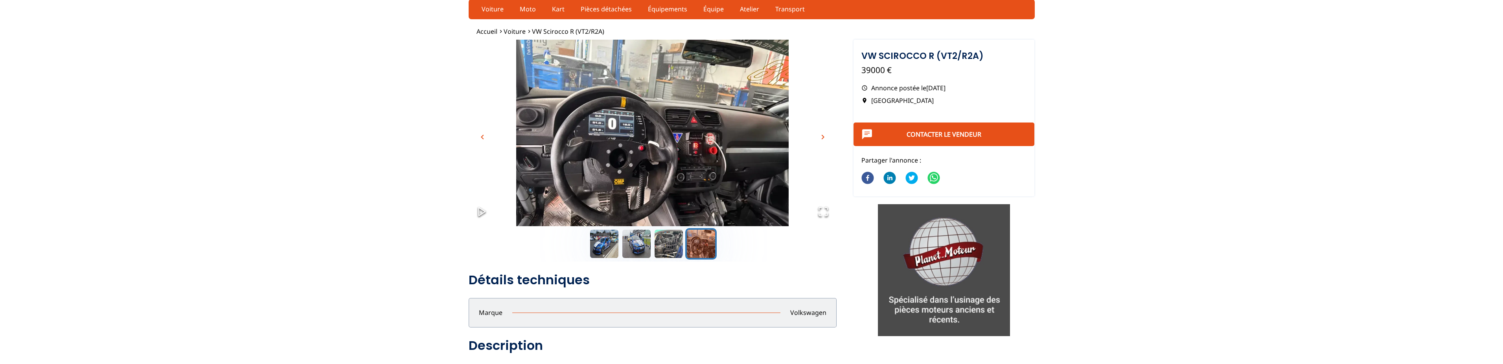
scroll to position [0, 0]
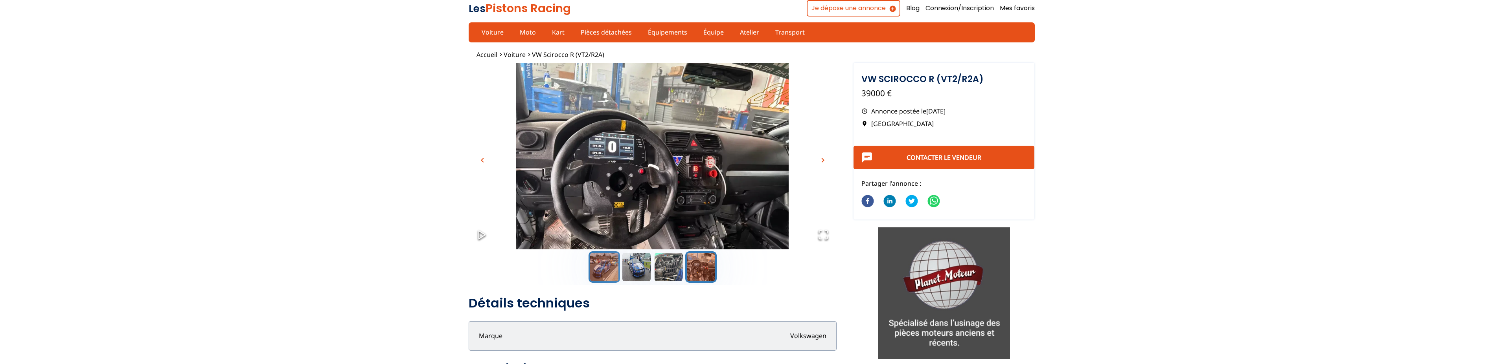
click at [609, 267] on button "Go to Slide 1" at bounding box center [603, 267] width 31 height 31
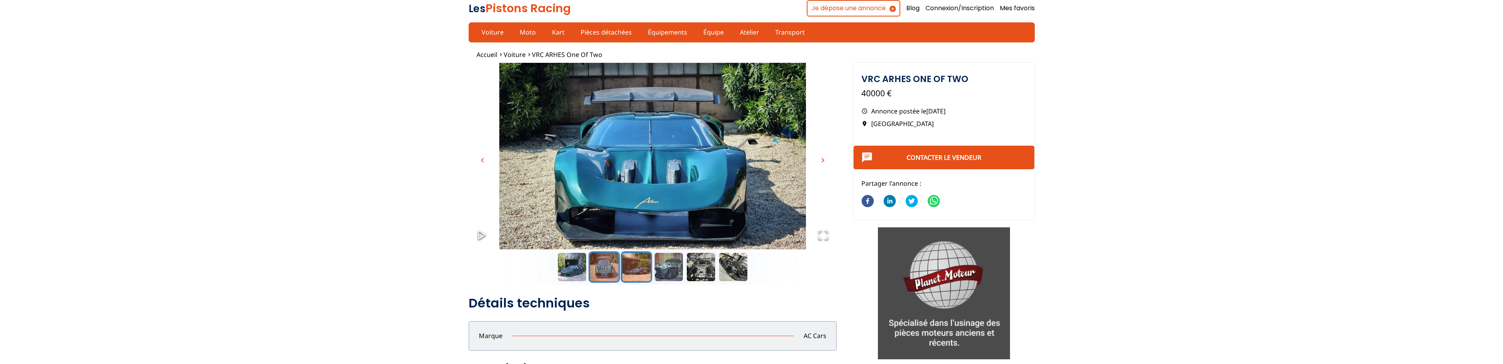
click at [643, 265] on button "Go to Slide 3" at bounding box center [636, 267] width 31 height 31
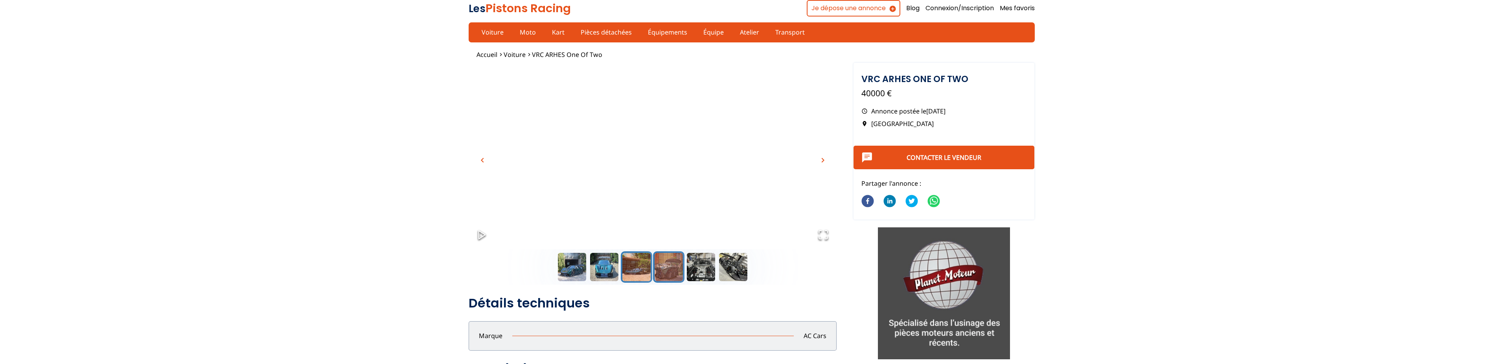
click at [669, 269] on button "Go to Slide 4" at bounding box center [668, 267] width 31 height 31
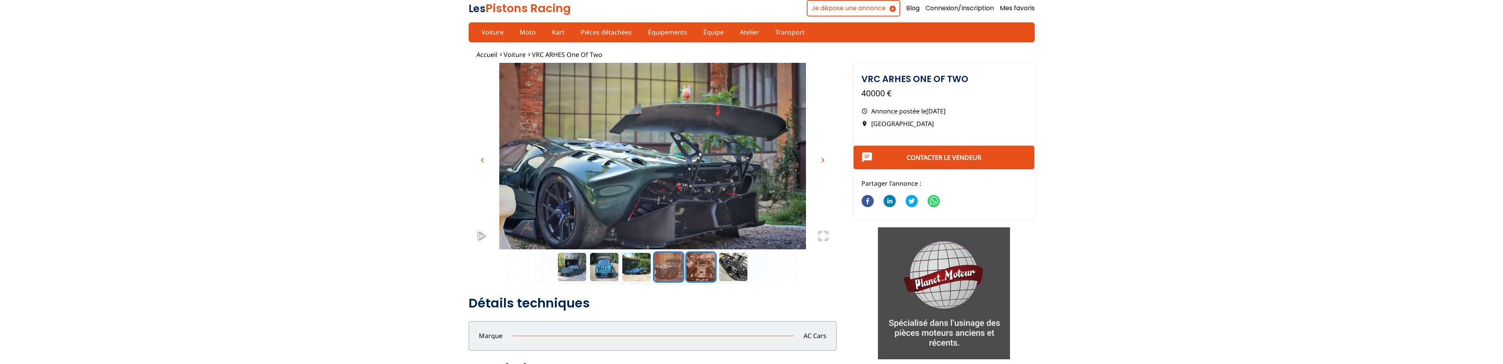
click at [690, 269] on button "Go to Slide 5" at bounding box center [700, 267] width 31 height 31
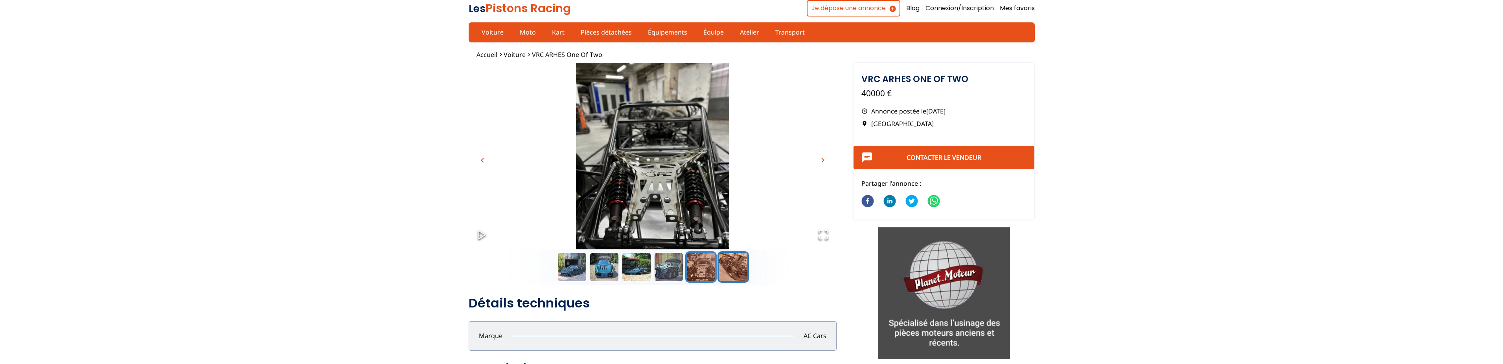
click at [736, 268] on button "Go to Slide 6" at bounding box center [732, 267] width 31 height 31
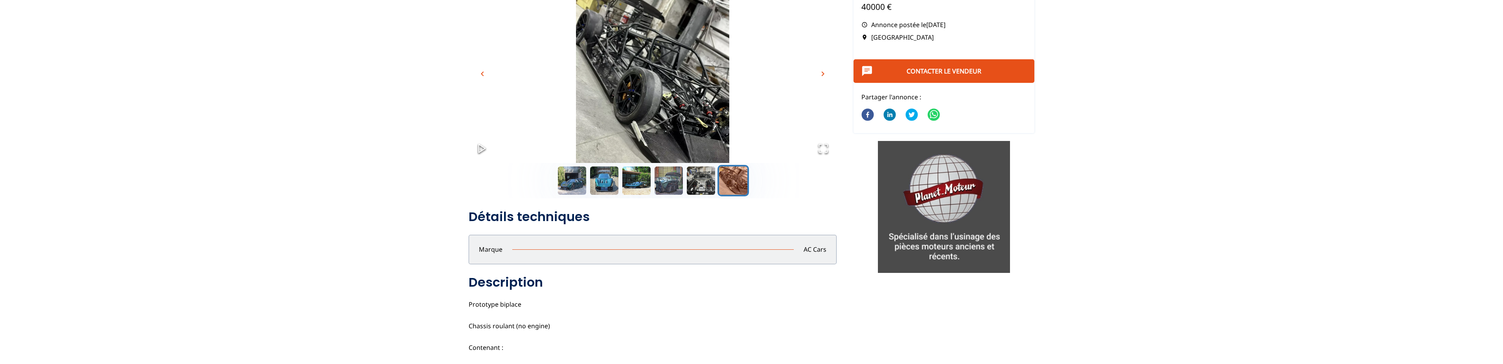
scroll to position [200, 0]
